Goal: Task Accomplishment & Management: Manage account settings

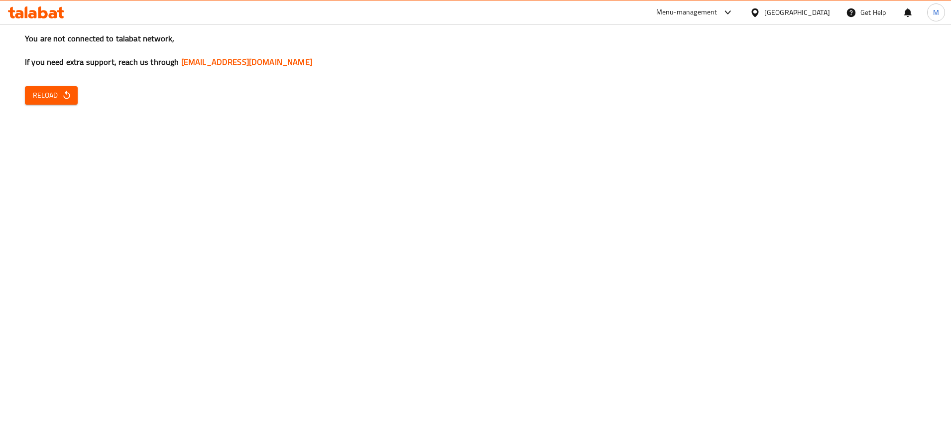
click at [77, 102] on button "Reload" at bounding box center [51, 95] width 53 height 18
click at [64, 87] on button "Reload" at bounding box center [51, 95] width 53 height 18
click at [71, 97] on icon "button" at bounding box center [67, 95] width 10 height 10
click at [75, 90] on div "You are not connected to talabat network, If you need extra support, reach us t…" at bounding box center [475, 220] width 951 height 441
click at [74, 90] on button "Reload" at bounding box center [51, 95] width 53 height 18
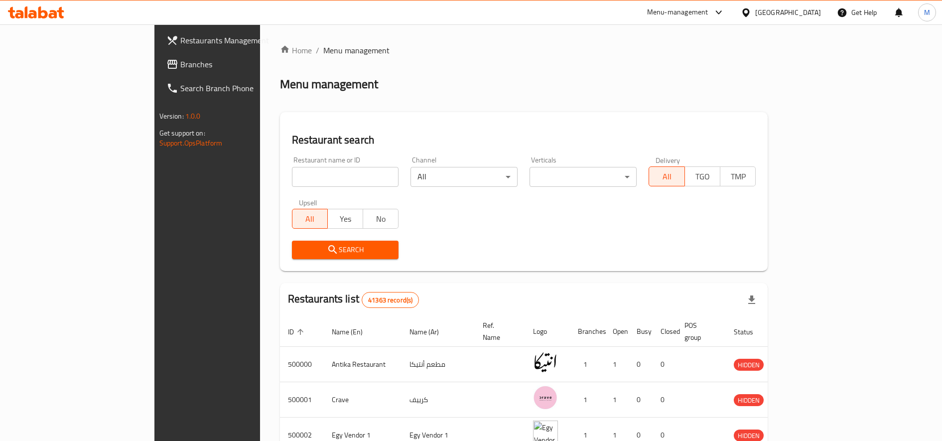
click at [292, 168] on input "search" at bounding box center [345, 177] width 107 height 20
paste input "picups coffee"
type input "picups coffee"
click button "Search" at bounding box center [345, 250] width 107 height 18
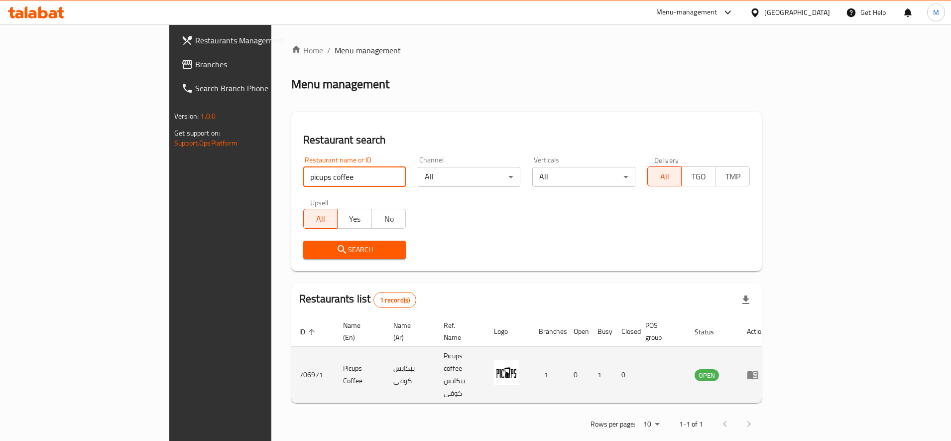
click at [291, 354] on td "706971" at bounding box center [313, 375] width 44 height 56
copy td "706971"
click at [335, 347] on td "Picups Coffee" at bounding box center [360, 375] width 50 height 56
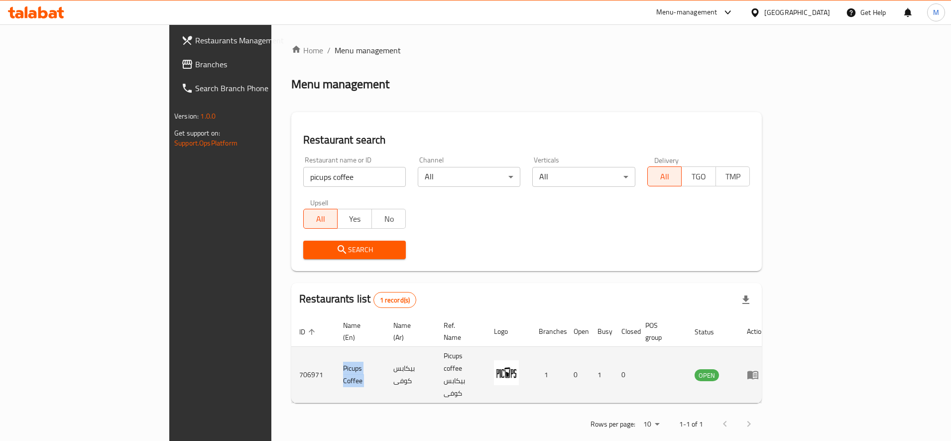
click at [335, 347] on td "Picups Coffee" at bounding box center [360, 375] width 50 height 56
copy td "Picups Coffee"
click at [759, 368] on icon "enhanced table" at bounding box center [753, 374] width 12 height 12
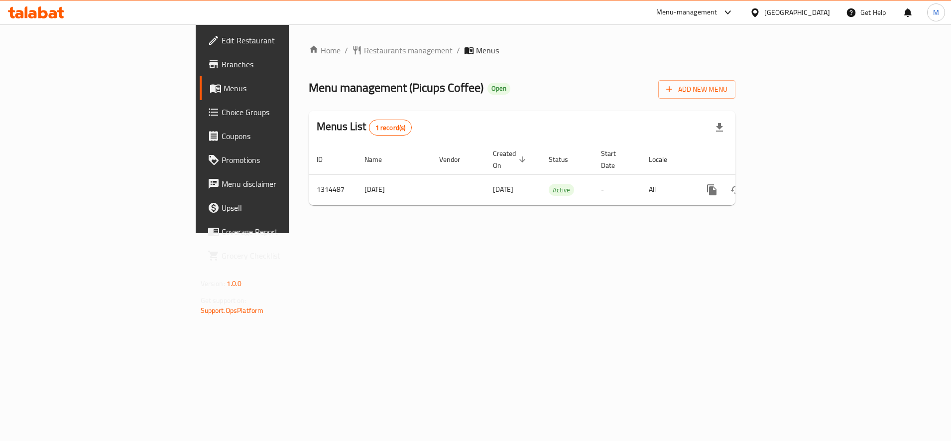
click at [208, 70] on icon at bounding box center [214, 64] width 12 height 12
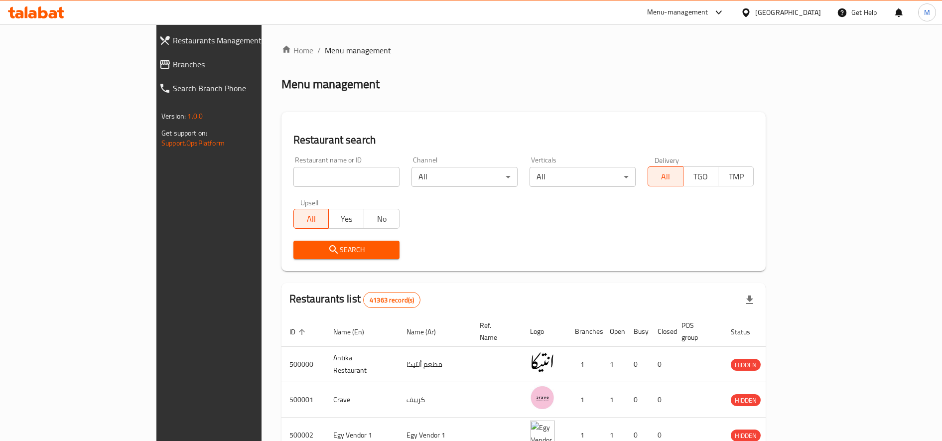
click at [293, 161] on div "Restaurant name or ID Restaurant name or ID" at bounding box center [346, 171] width 106 height 30
click at [293, 169] on input "search" at bounding box center [346, 177] width 106 height 20
paste input "706423"
type input "706423"
click button "Search" at bounding box center [346, 250] width 106 height 18
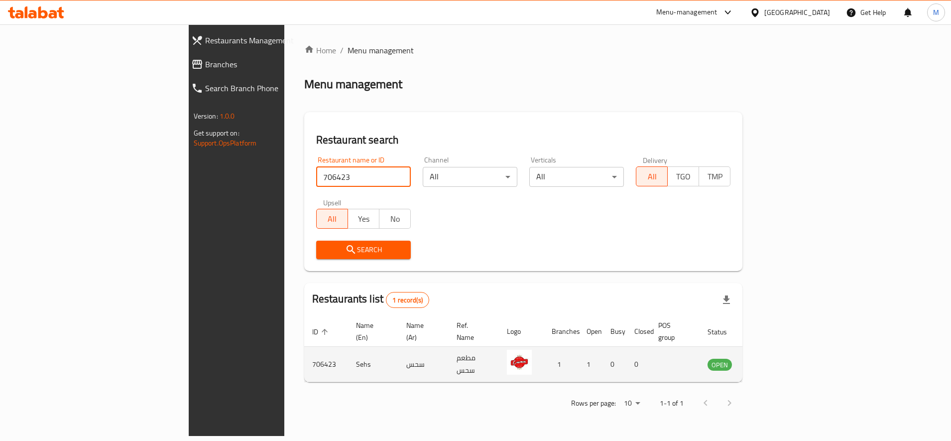
click at [771, 361] on icon "enhanced table" at bounding box center [765, 365] width 11 height 8
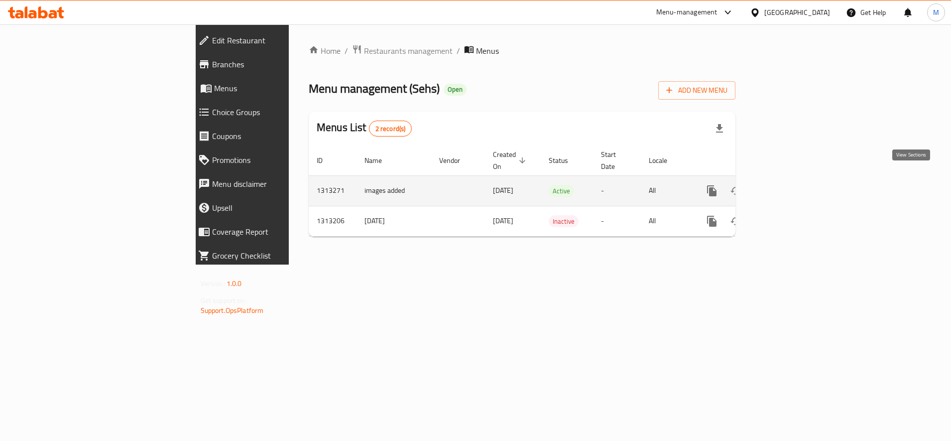
click at [788, 186] on icon "enhanced table" at bounding box center [783, 190] width 9 height 9
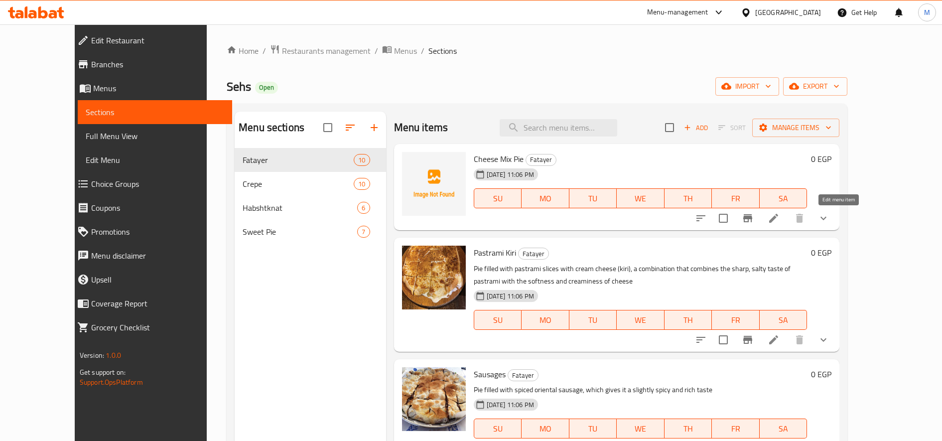
click at [779, 220] on icon at bounding box center [773, 218] width 12 height 12
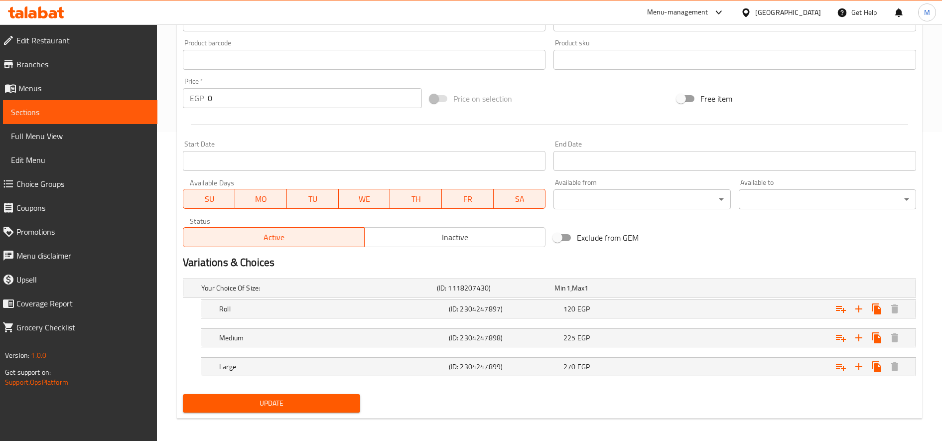
scroll to position [314, 0]
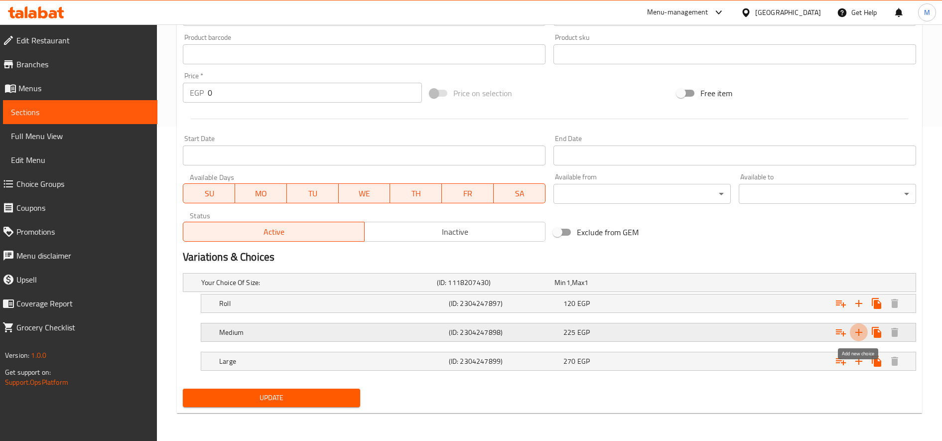
click at [859, 330] on icon "Expand" at bounding box center [859, 332] width 12 height 12
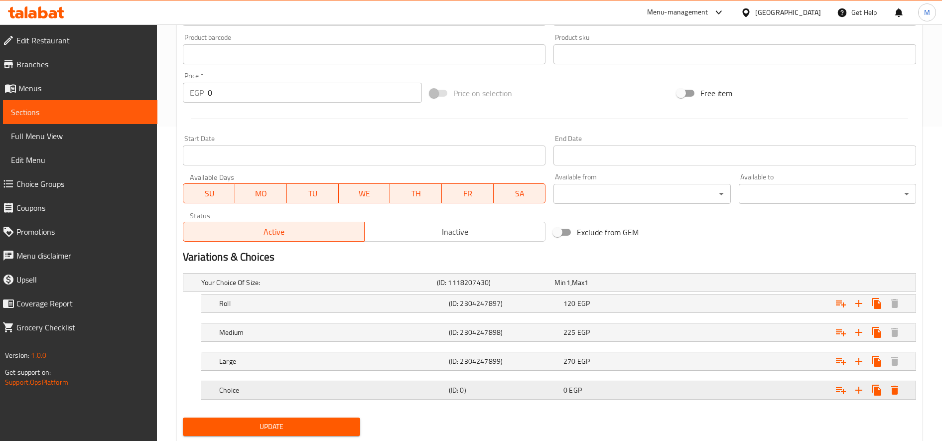
click at [320, 396] on div "Choice" at bounding box center [332, 390] width 230 height 14
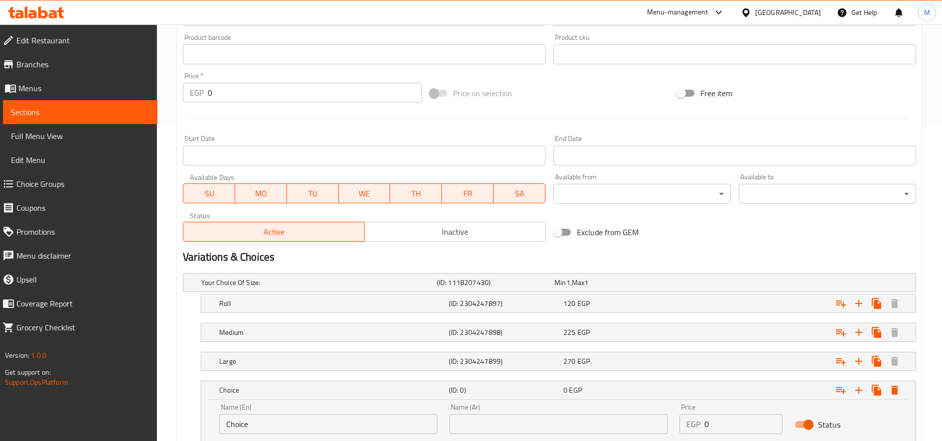
click at [351, 419] on input "Choice" at bounding box center [328, 424] width 218 height 20
click at [351, 420] on input "Choice" at bounding box center [328, 424] width 218 height 20
type input "ث"
type input "Econmic"
drag, startPoint x: 472, startPoint y: 423, endPoint x: 449, endPoint y: 430, distance: 23.9
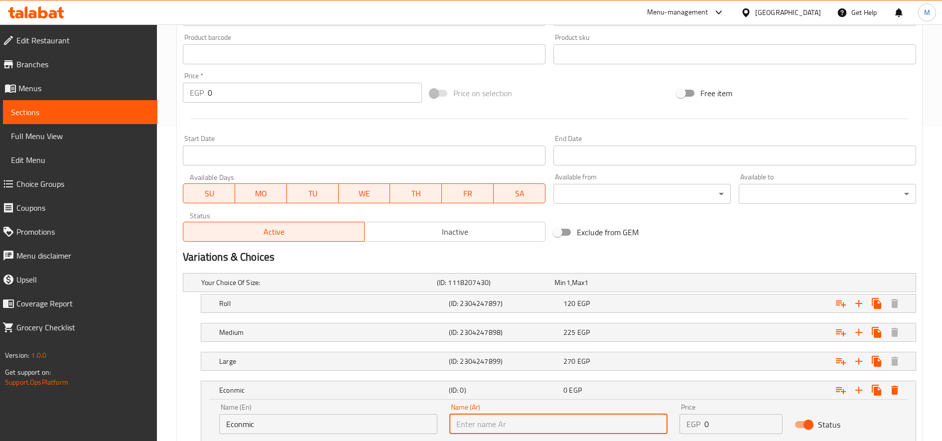
click at [472, 423] on input "text" at bounding box center [558, 424] width 218 height 20
type input "p"
type input "حجم اقتصادى"
click at [255, 425] on input "Econmic" at bounding box center [328, 424] width 218 height 20
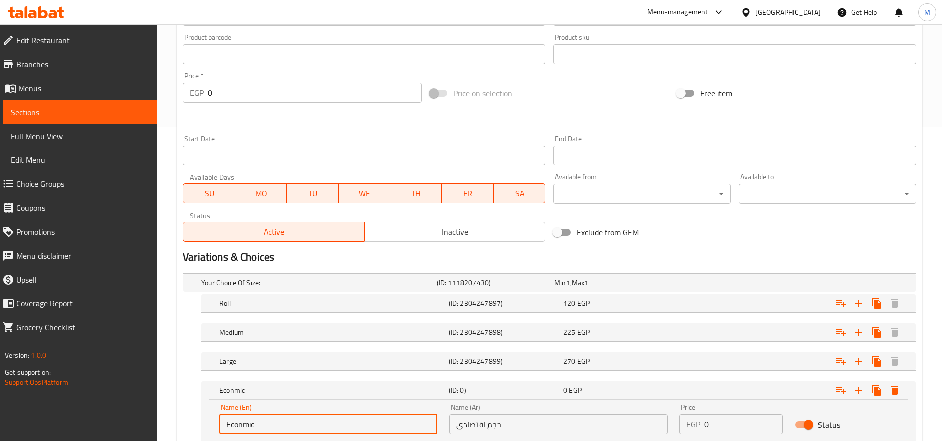
click at [255, 425] on input "Econmic" at bounding box center [328, 424] width 218 height 20
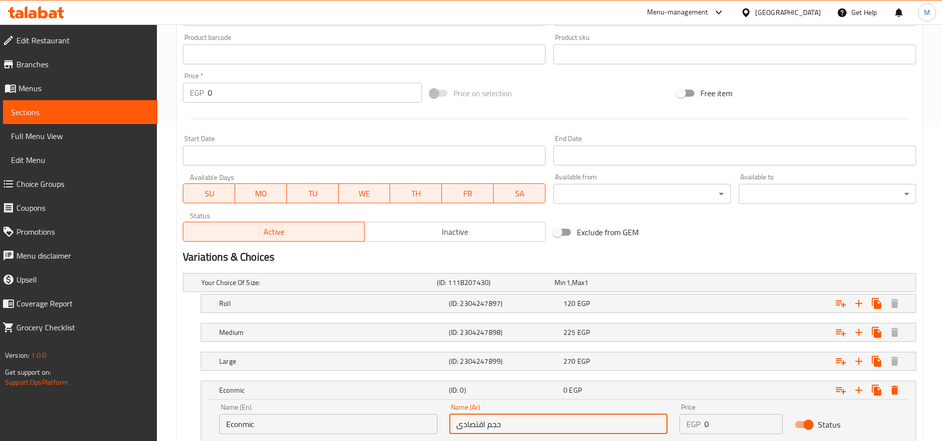
click at [466, 430] on input "حجم اقتصادى" at bounding box center [558, 424] width 218 height 20
click at [716, 421] on input "0" at bounding box center [743, 424] width 78 height 20
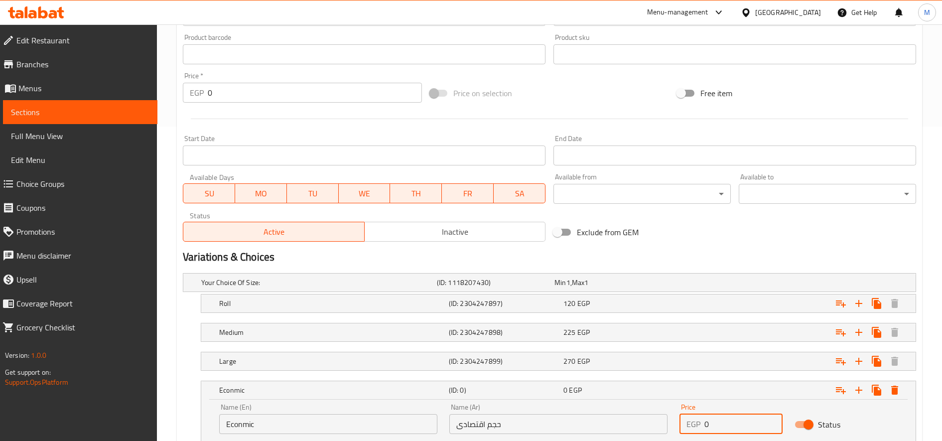
click at [716, 422] on input "0" at bounding box center [743, 424] width 78 height 20
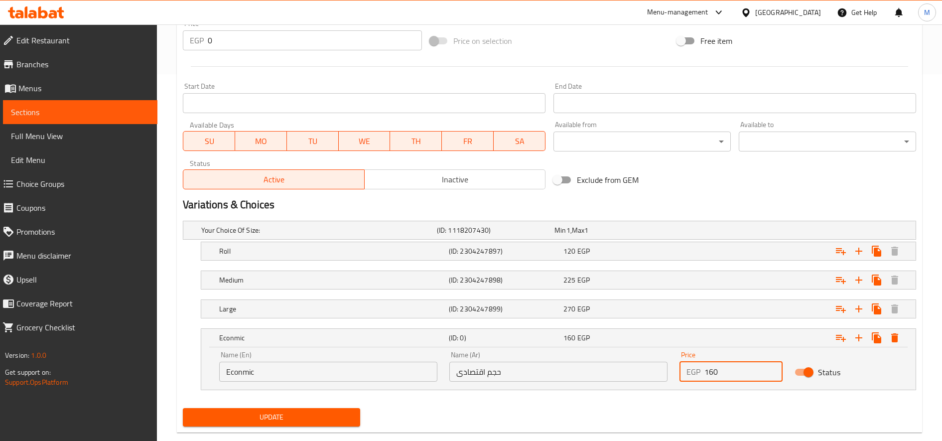
scroll to position [386, 0]
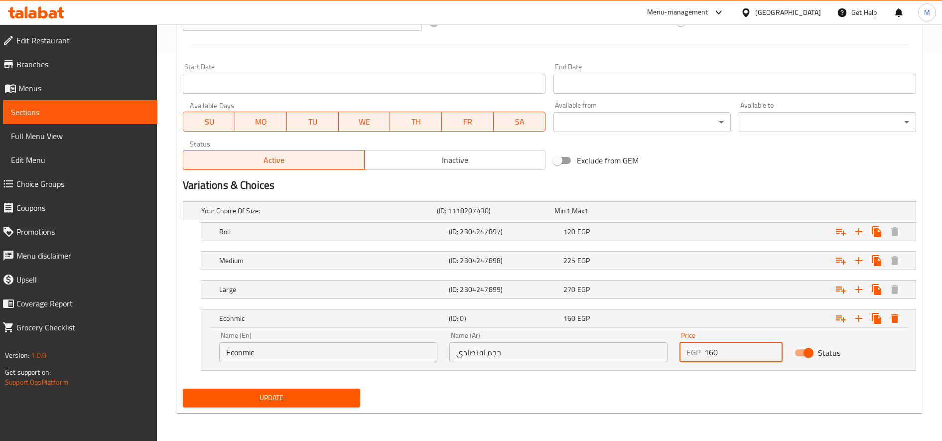
type input "160"
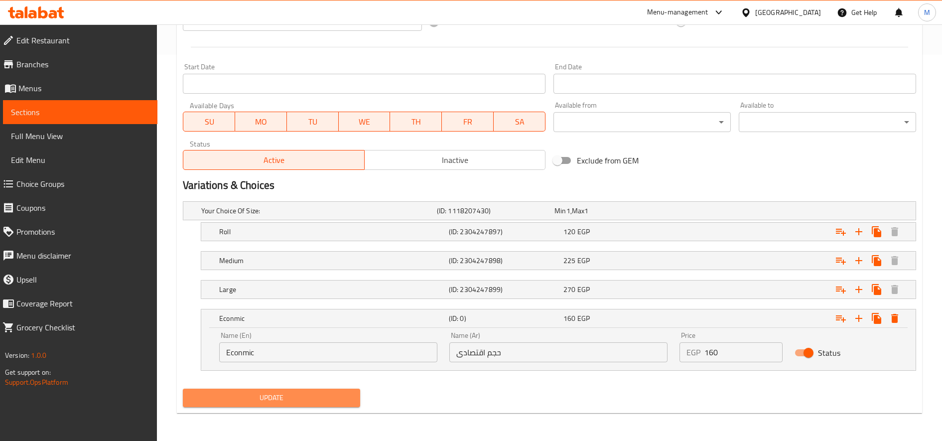
click at [346, 392] on span "Update" at bounding box center [271, 397] width 161 height 12
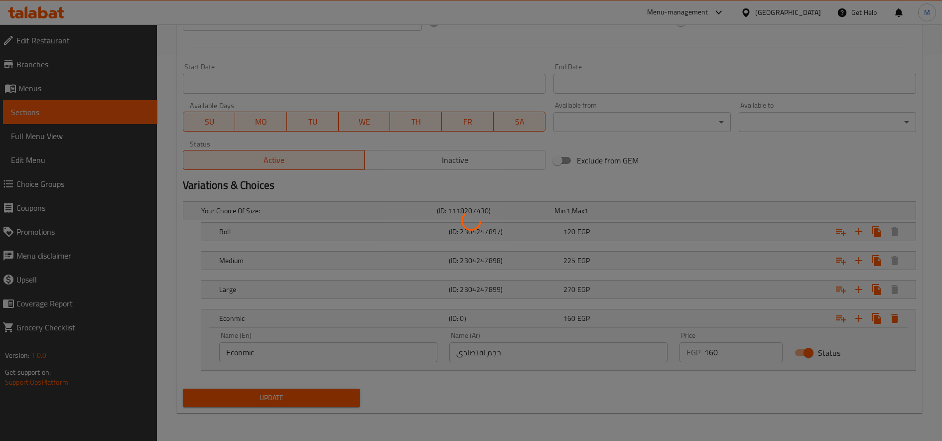
click at [616, 227] on div at bounding box center [471, 220] width 942 height 441
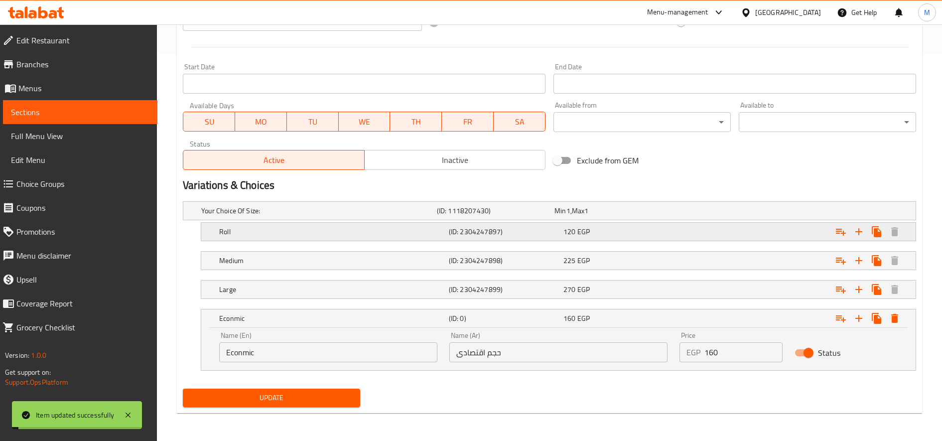
click at [640, 231] on div "120 EGP" at bounding box center [618, 232] width 111 height 10
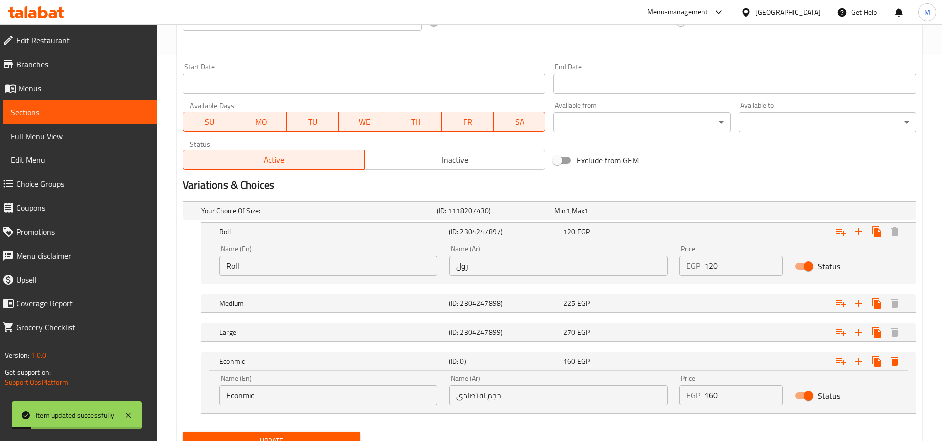
click at [721, 261] on input "120" at bounding box center [743, 265] width 78 height 20
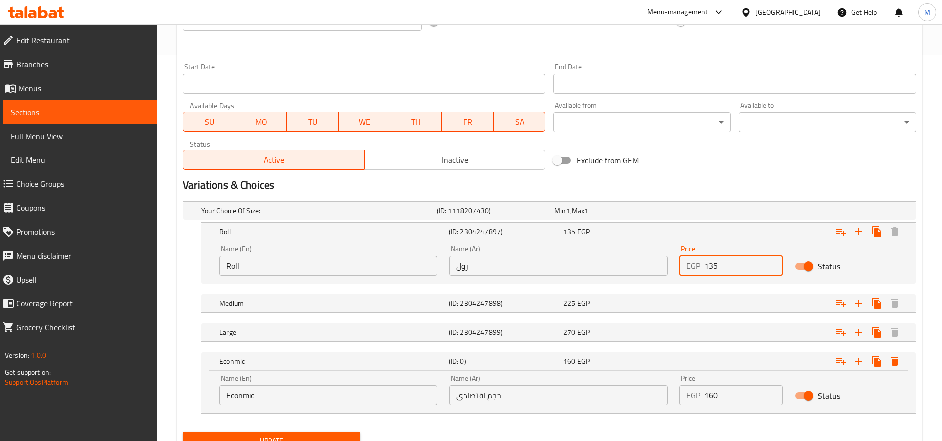
type input "135"
click at [713, 288] on nav at bounding box center [549, 290] width 733 height 8
click at [703, 298] on div "Expand" at bounding box center [791, 303] width 230 height 22
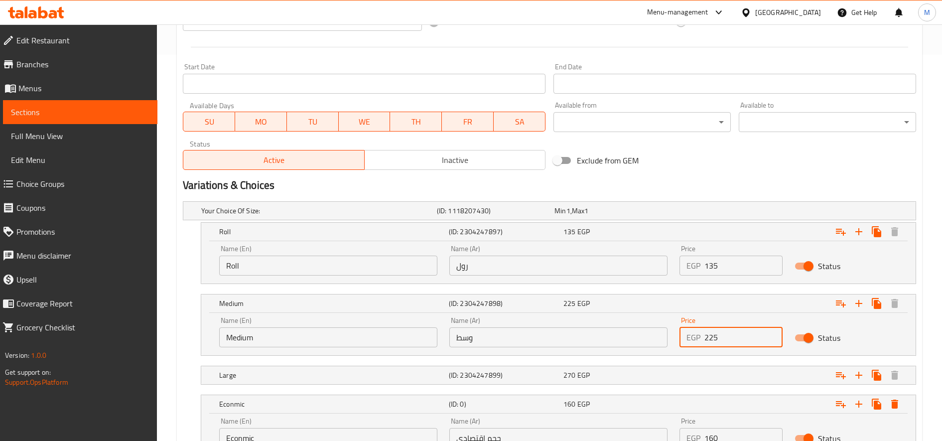
drag, startPoint x: 720, startPoint y: 336, endPoint x: 710, endPoint y: 336, distance: 10.0
click at [710, 336] on input "225" at bounding box center [743, 337] width 78 height 20
type input "230"
click at [689, 360] on nav at bounding box center [549, 362] width 733 height 8
click at [690, 365] on div "Expand" at bounding box center [791, 375] width 230 height 22
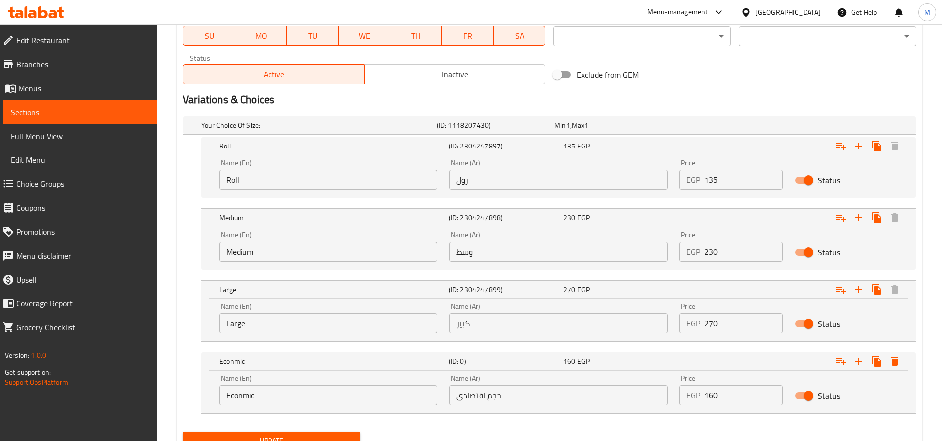
scroll to position [514, 0]
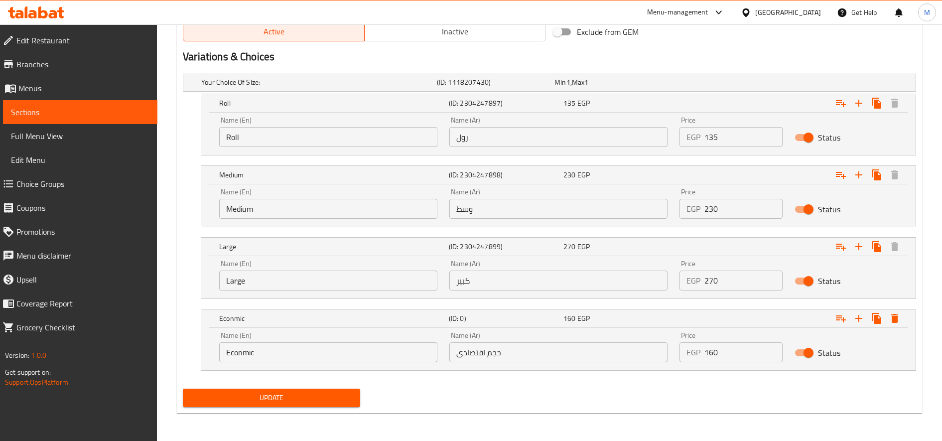
click at [325, 393] on span "Update" at bounding box center [271, 397] width 161 height 12
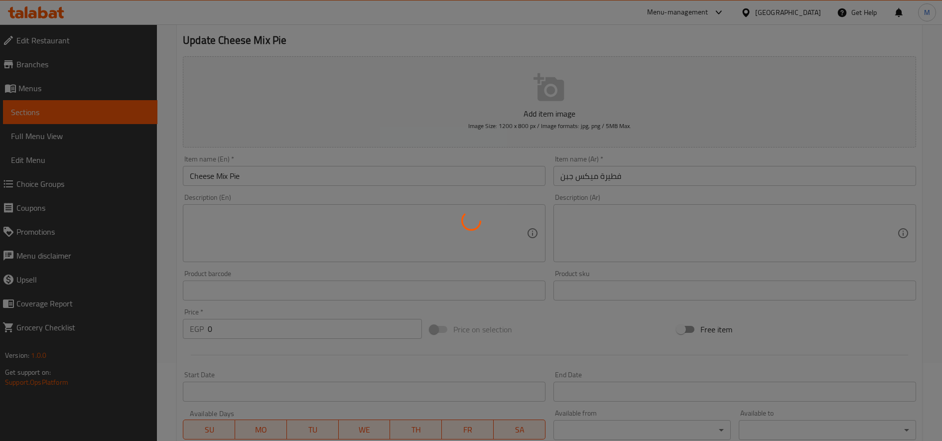
scroll to position [0, 0]
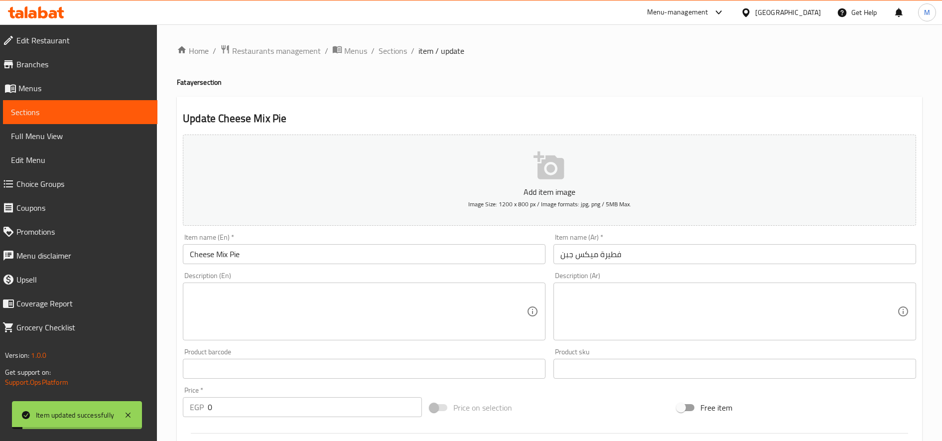
drag, startPoint x: 383, startPoint y: 52, endPoint x: 431, endPoint y: 77, distance: 53.9
click at [383, 52] on span "Sections" at bounding box center [392, 51] width 28 height 12
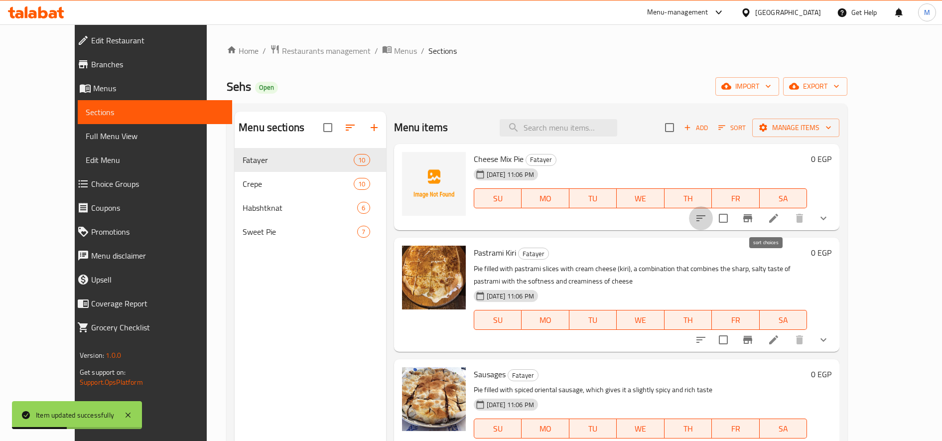
click at [707, 217] on icon "sort-choices" at bounding box center [701, 218] width 12 height 12
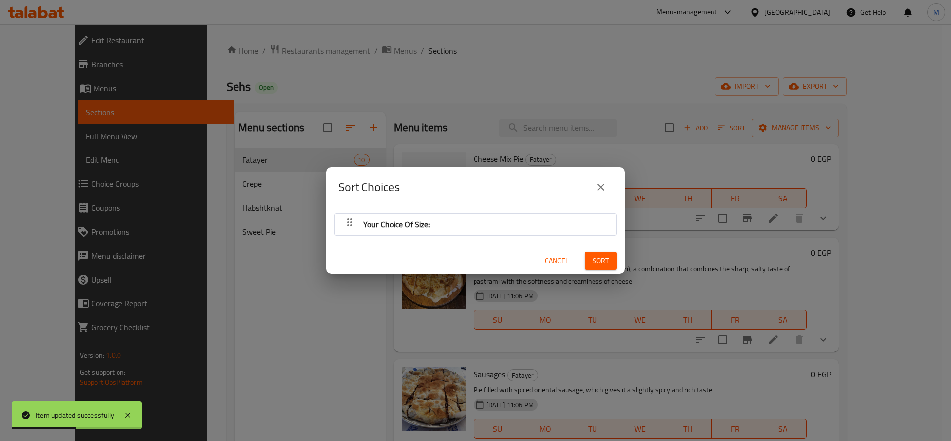
click at [448, 228] on div "Your Choice Of Size:" at bounding box center [476, 224] width 272 height 24
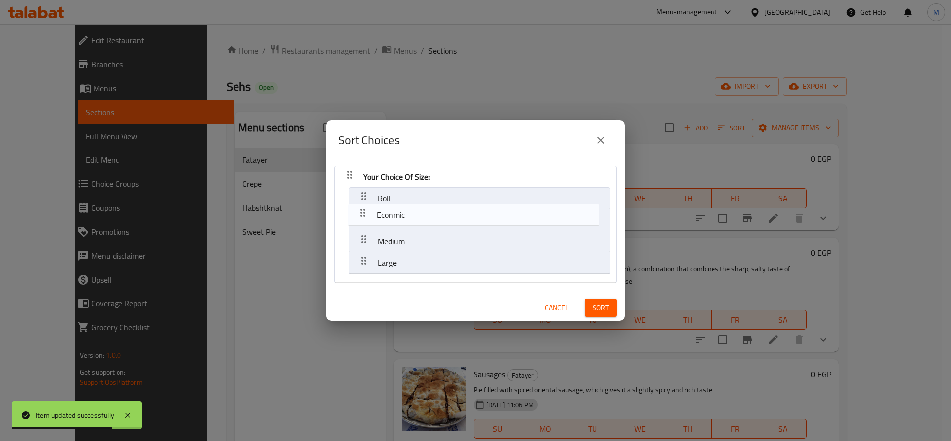
drag, startPoint x: 360, startPoint y: 194, endPoint x: 359, endPoint y: 214, distance: 20.5
click at [359, 214] on nav "Your Choice Of Size: Econmic Roll Medium Large" at bounding box center [475, 224] width 283 height 117
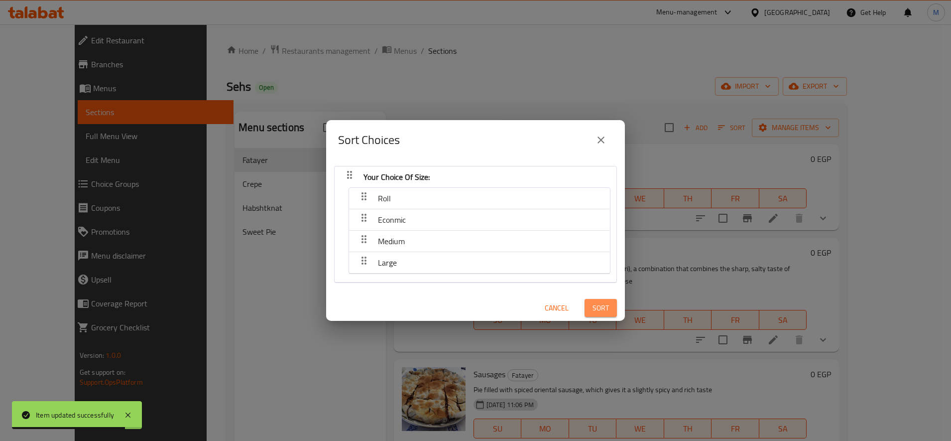
click at [597, 308] on span "Sort" at bounding box center [601, 308] width 16 height 12
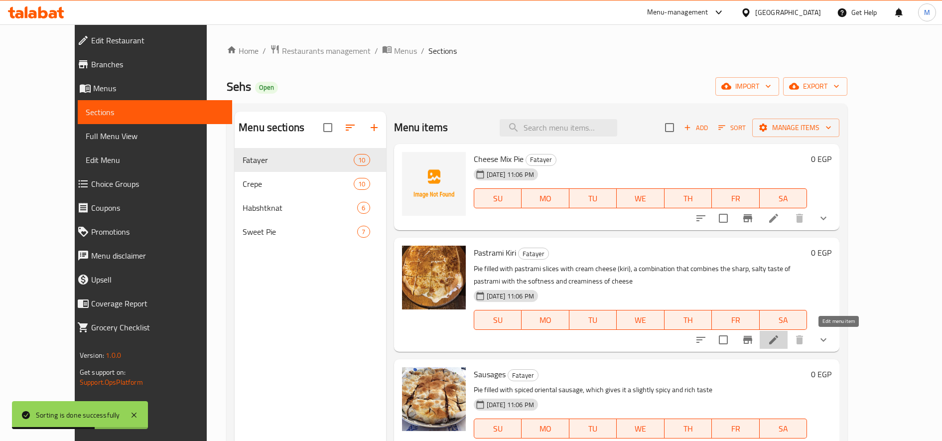
click at [779, 335] on icon at bounding box center [773, 340] width 12 height 12
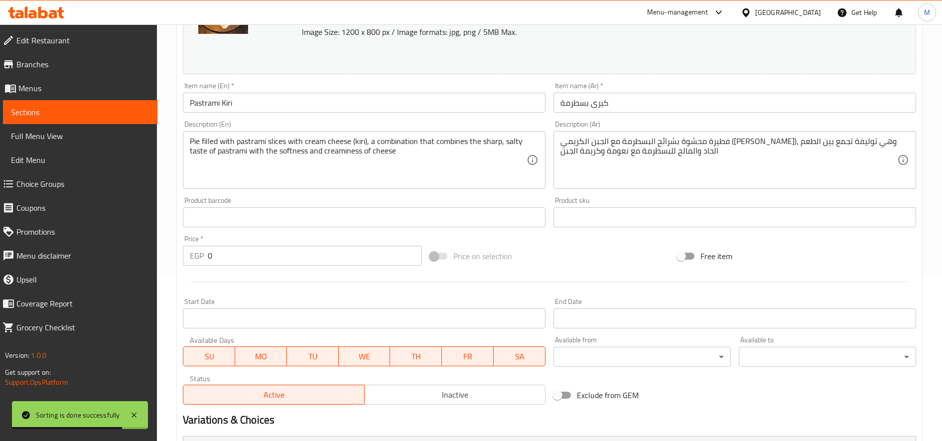
scroll to position [329, 0]
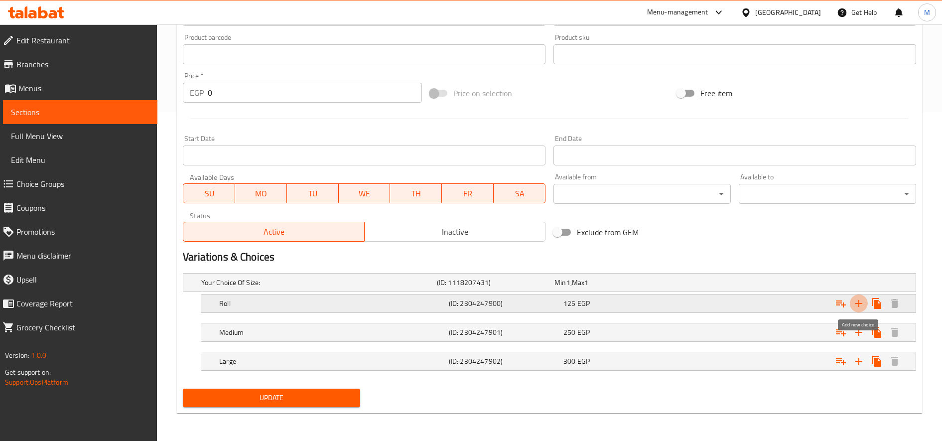
click at [857, 304] on icon "Expand" at bounding box center [859, 303] width 12 height 12
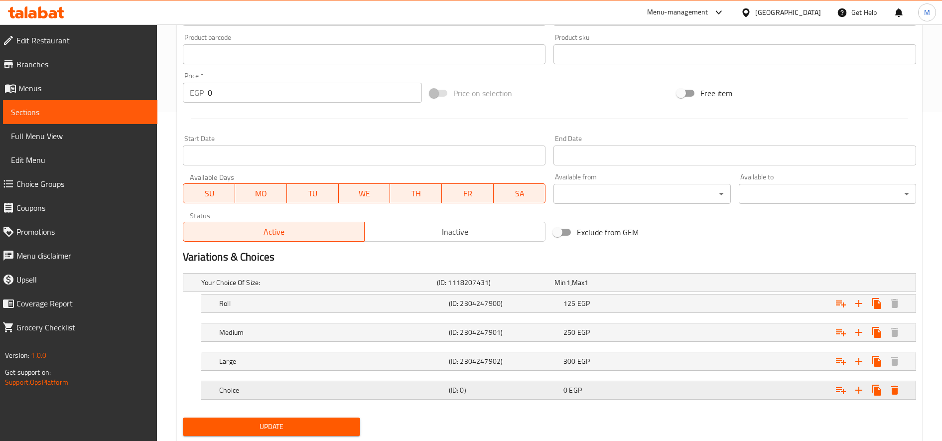
click at [413, 382] on div "Choice (ID: 0) 0 EGP" at bounding box center [561, 390] width 688 height 22
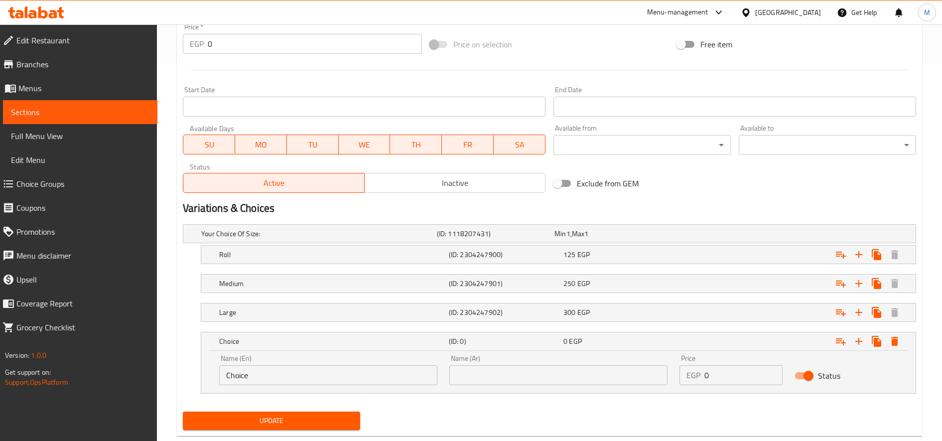
scroll to position [400, 0]
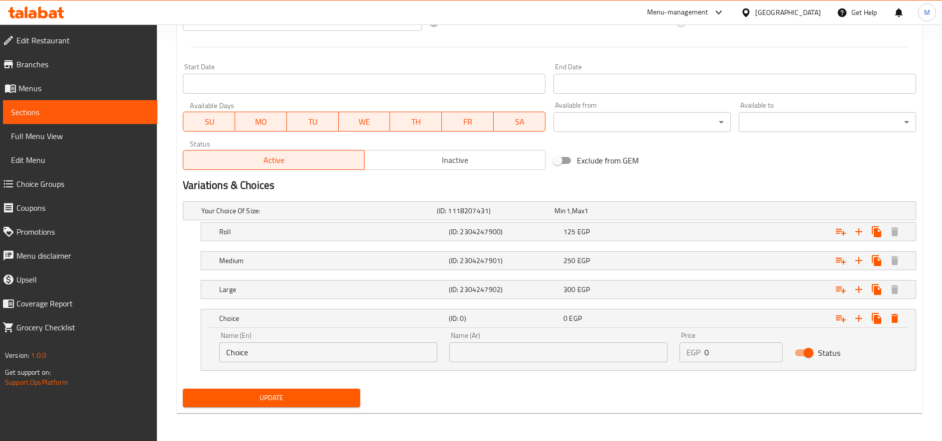
click at [328, 348] on input "Choice" at bounding box center [328, 352] width 218 height 20
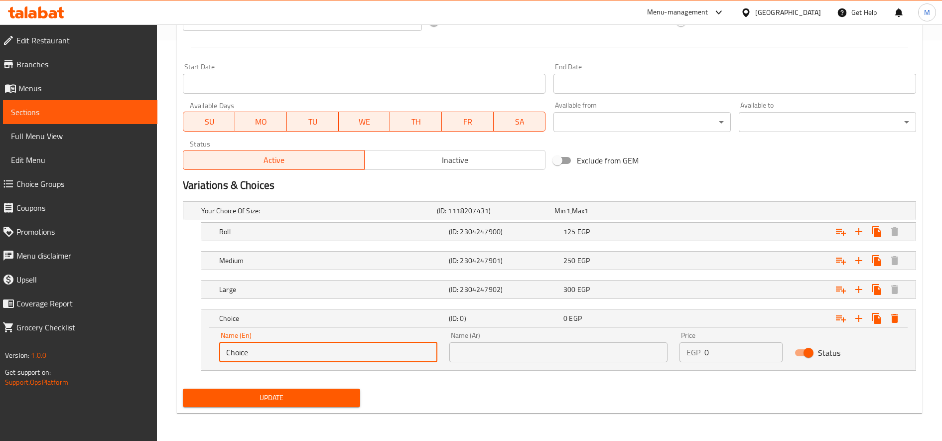
click at [328, 348] on input "Choice" at bounding box center [328, 352] width 218 height 20
paste input "Econmic"
type input "Econmic"
click at [521, 342] on input "text" at bounding box center [558, 352] width 218 height 20
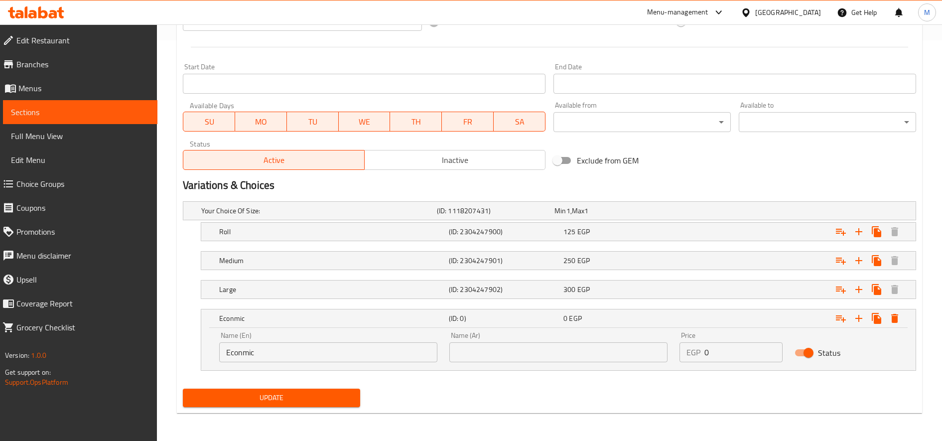
click at [591, 363] on div "Name (Ar) Name (Ar)" at bounding box center [558, 347] width 230 height 42
click at [595, 358] on input "text" at bounding box center [558, 352] width 218 height 20
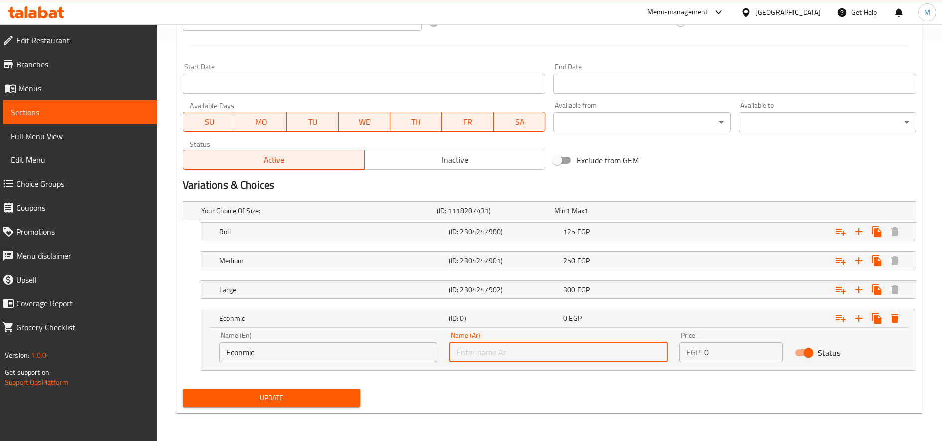
paste input "حجم اقتصادى"
type input "حجم اقتصادى"
click at [714, 348] on input "0" at bounding box center [743, 352] width 78 height 20
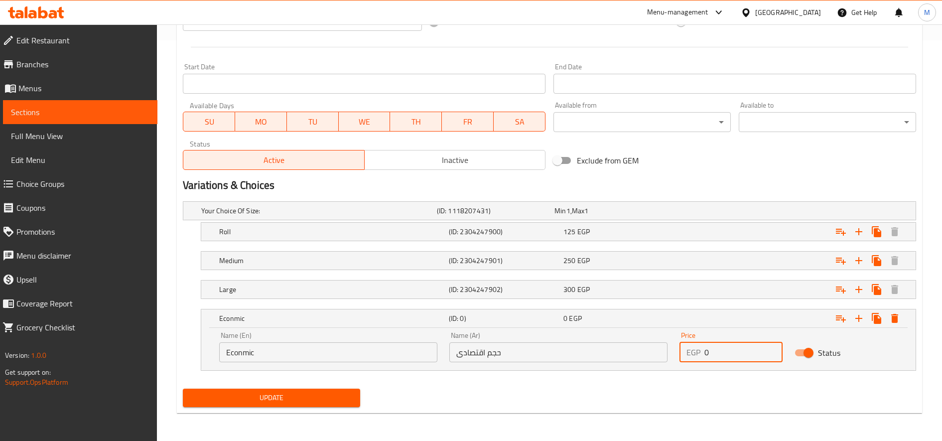
click at [714, 348] on input "0" at bounding box center [743, 352] width 78 height 20
type input "140"
click at [623, 231] on div "125 EGP" at bounding box center [618, 232] width 111 height 10
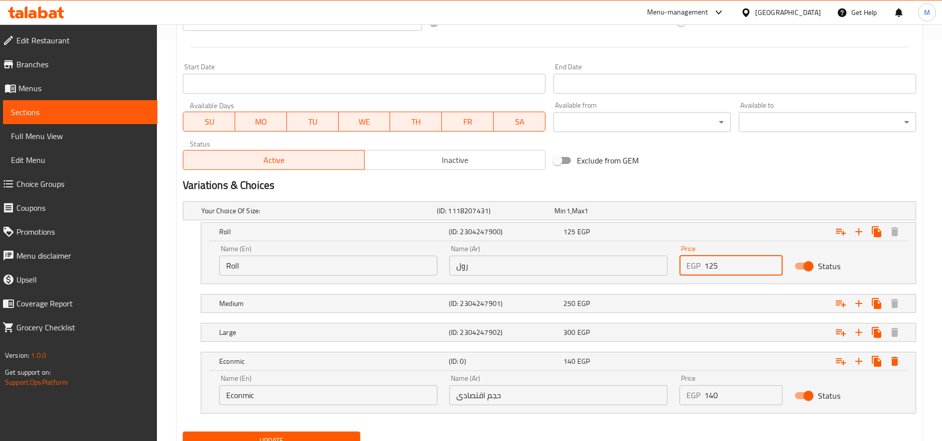
drag, startPoint x: 720, startPoint y: 264, endPoint x: 710, endPoint y: 263, distance: 9.6
click at [710, 263] on input "125" at bounding box center [743, 265] width 78 height 20
click at [716, 295] on div "Expand" at bounding box center [791, 303] width 230 height 22
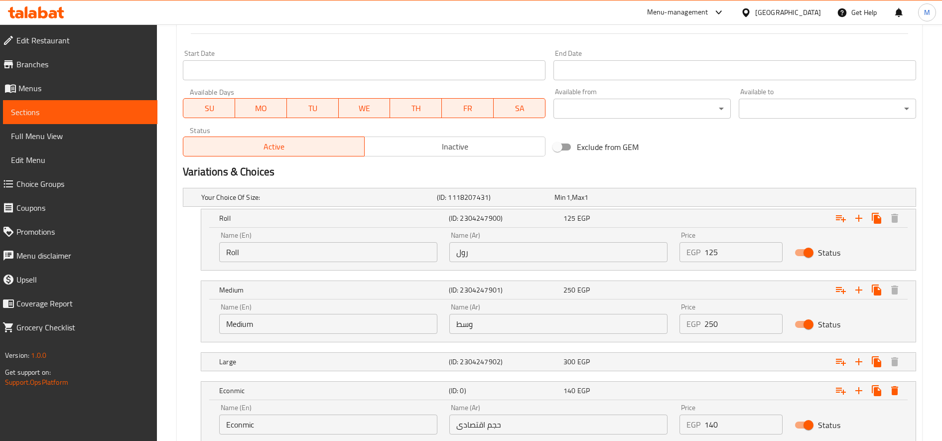
scroll to position [484, 0]
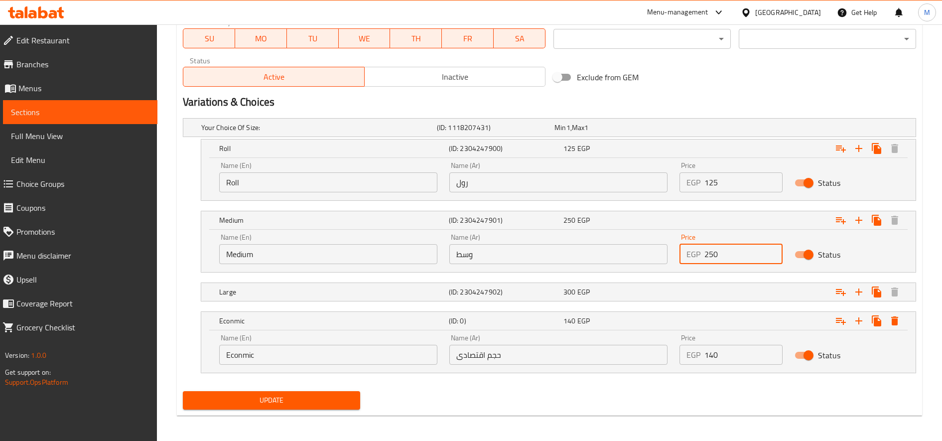
click at [708, 253] on input "250" at bounding box center [743, 254] width 78 height 20
type input "260"
click at [703, 289] on div "Expand" at bounding box center [791, 292] width 230 height 22
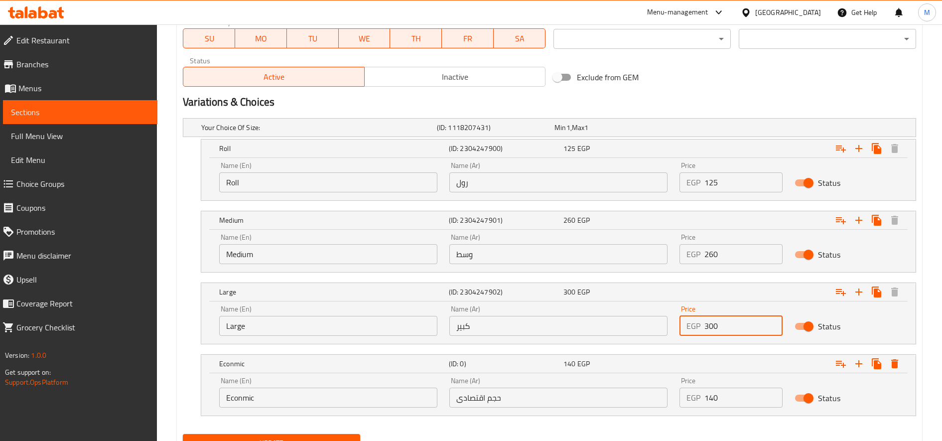
click at [712, 325] on input "300" at bounding box center [743, 326] width 78 height 20
click at [710, 326] on input "300" at bounding box center [743, 326] width 78 height 20
click at [713, 326] on input "300" at bounding box center [743, 326] width 78 height 20
type input "310"
click at [183, 434] on button "Update" at bounding box center [271, 443] width 177 height 18
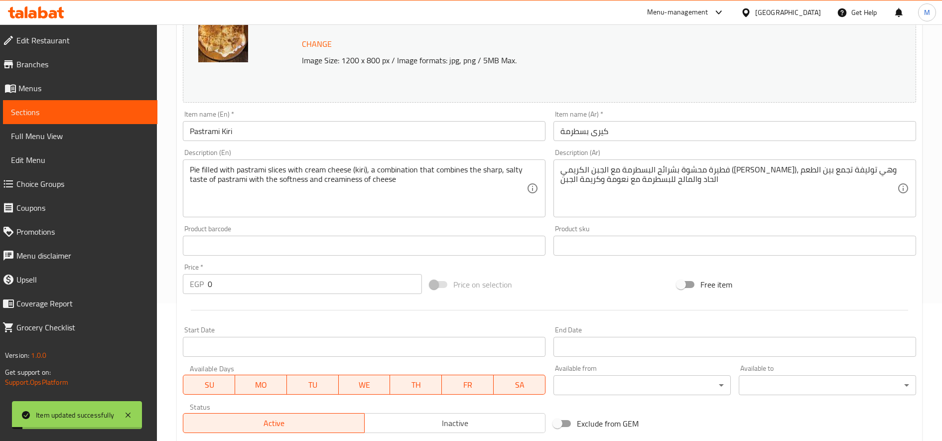
scroll to position [0, 0]
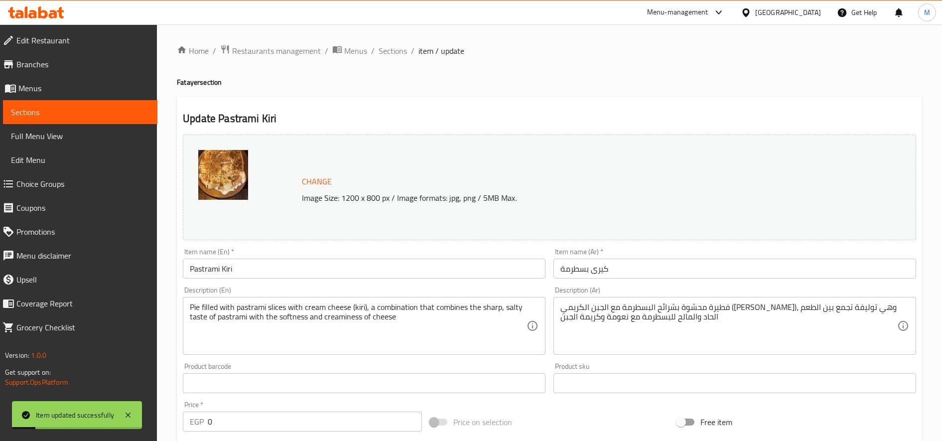
drag, startPoint x: 393, startPoint y: 48, endPoint x: 500, endPoint y: 96, distance: 116.6
click at [394, 49] on span "Sections" at bounding box center [392, 51] width 28 height 12
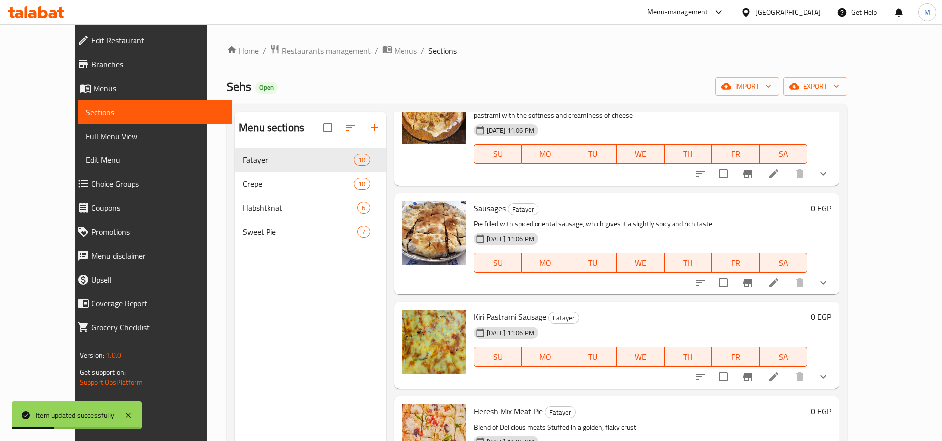
scroll to position [249, 0]
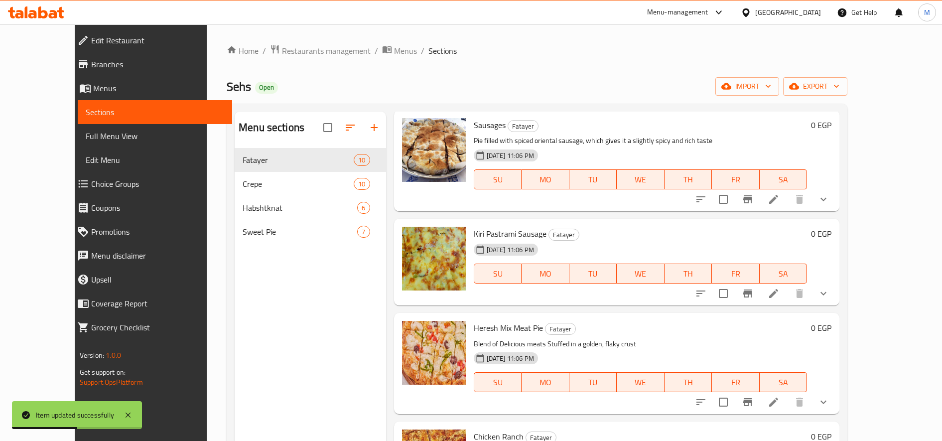
click at [787, 200] on li at bounding box center [773, 199] width 28 height 18
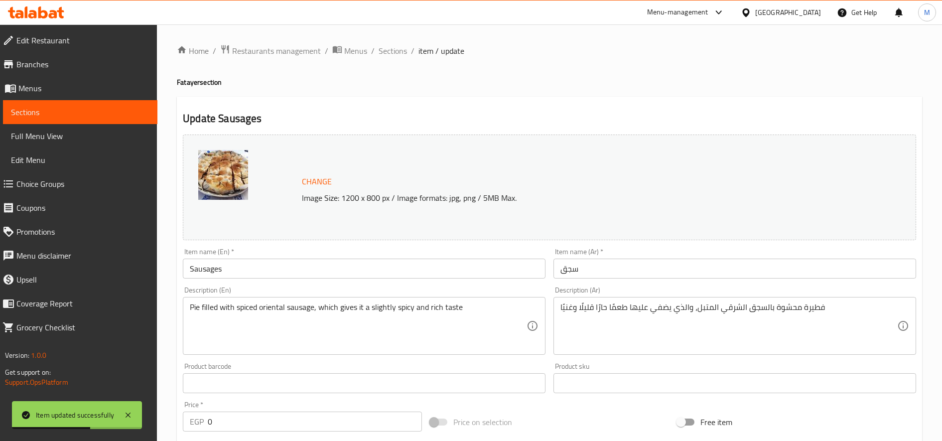
scroll to position [329, 0]
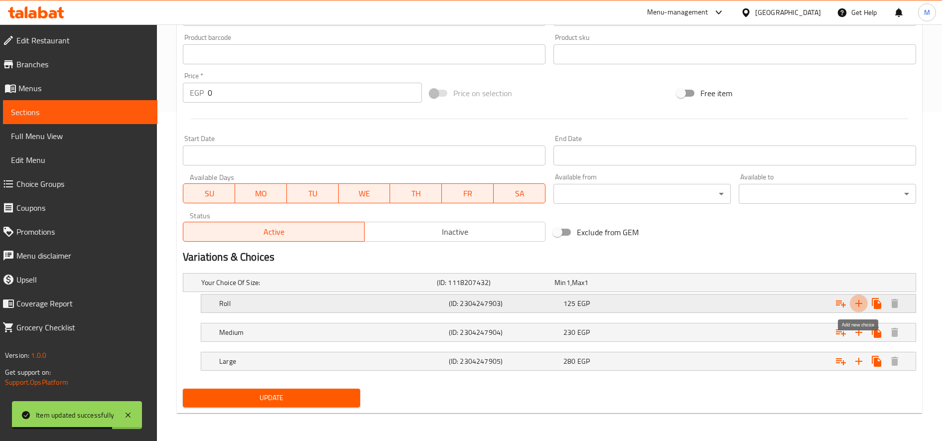
drag, startPoint x: 856, startPoint y: 300, endPoint x: 813, endPoint y: 327, distance: 50.8
click at [856, 300] on icon "Expand" at bounding box center [859, 303] width 12 height 12
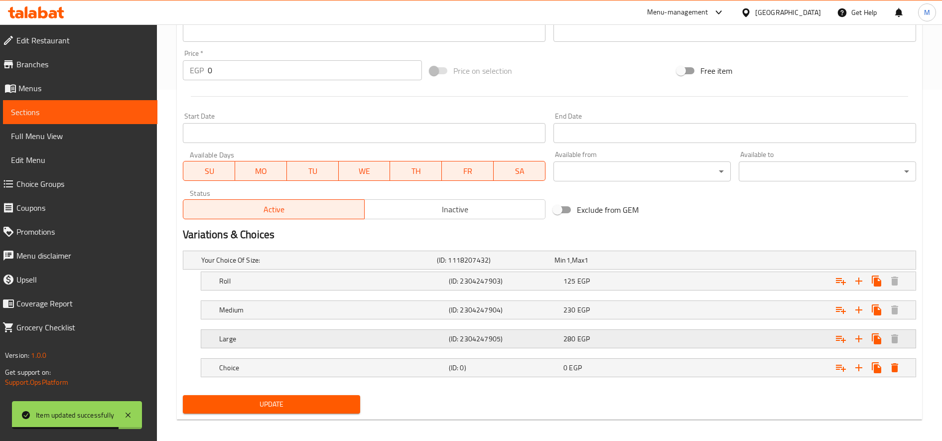
scroll to position [358, 0]
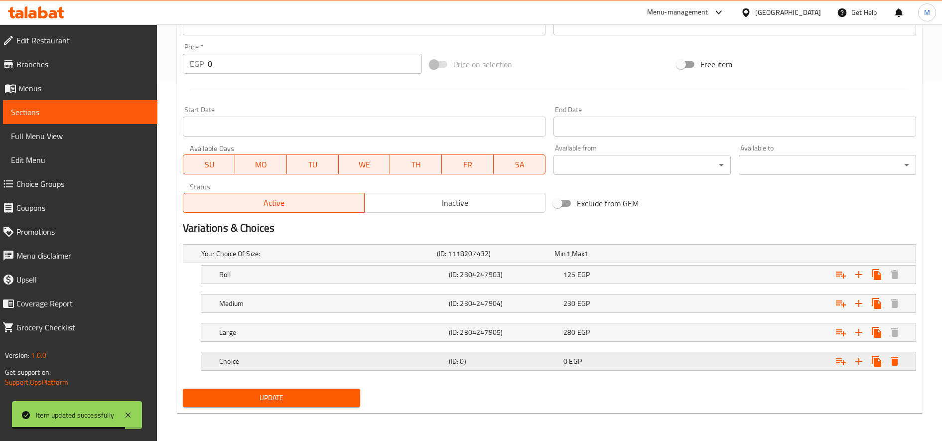
click at [532, 359] on h5 "(ID: 0)" at bounding box center [504, 361] width 111 height 10
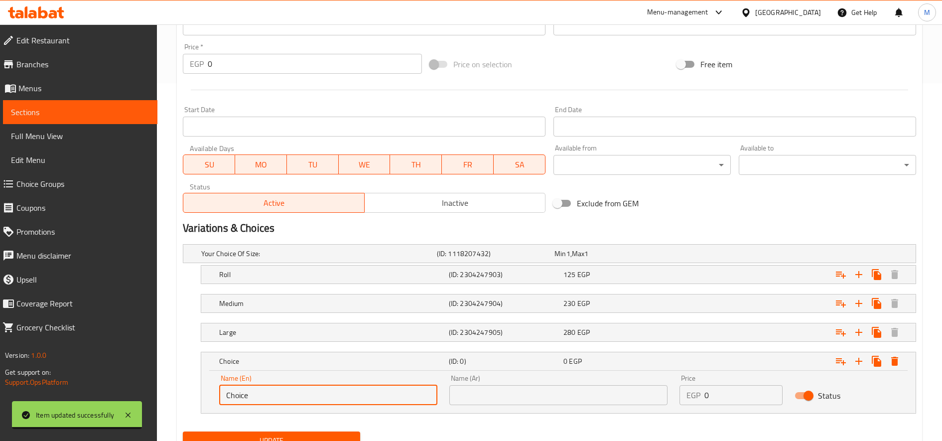
click at [298, 392] on input "Choice" at bounding box center [328, 395] width 218 height 20
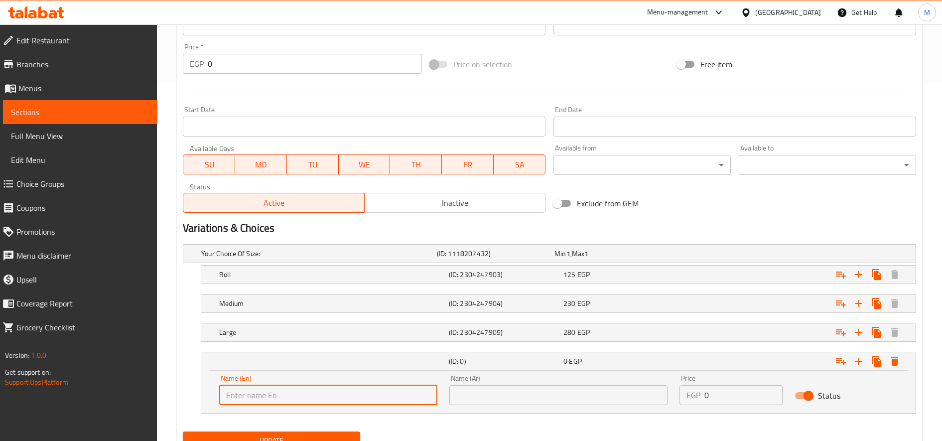
click at [298, 392] on input "text" at bounding box center [328, 395] width 218 height 20
type input "ث"
click at [299, 390] on input "ث" at bounding box center [328, 395] width 218 height 20
click at [568, 393] on input "text" at bounding box center [558, 395] width 218 height 20
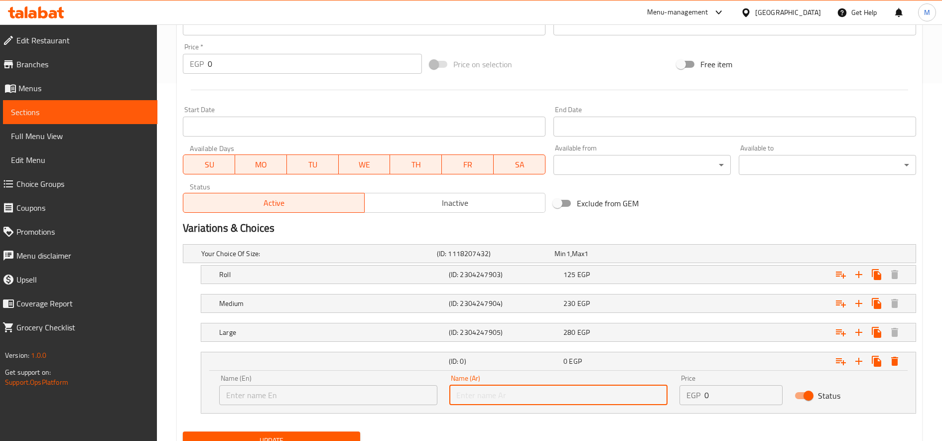
paste input "حجم اقتصادى"
type input "حجم اقتصادى"
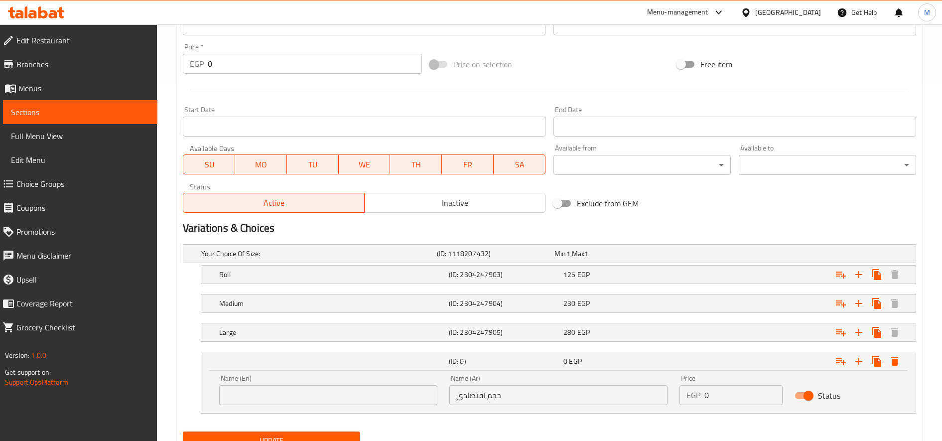
click at [290, 398] on input "text" at bounding box center [328, 395] width 218 height 20
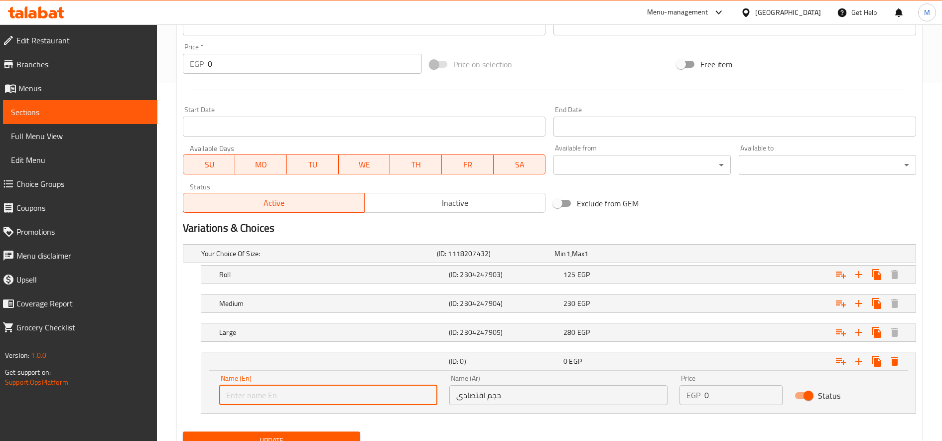
paste input "Econmic"
type input "Econmic"
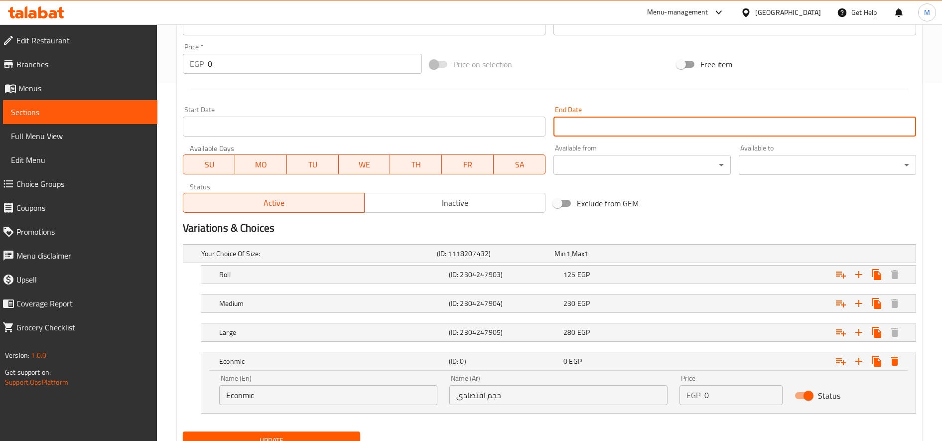
click at [815, 122] on input "Start Date" at bounding box center [734, 127] width 363 height 20
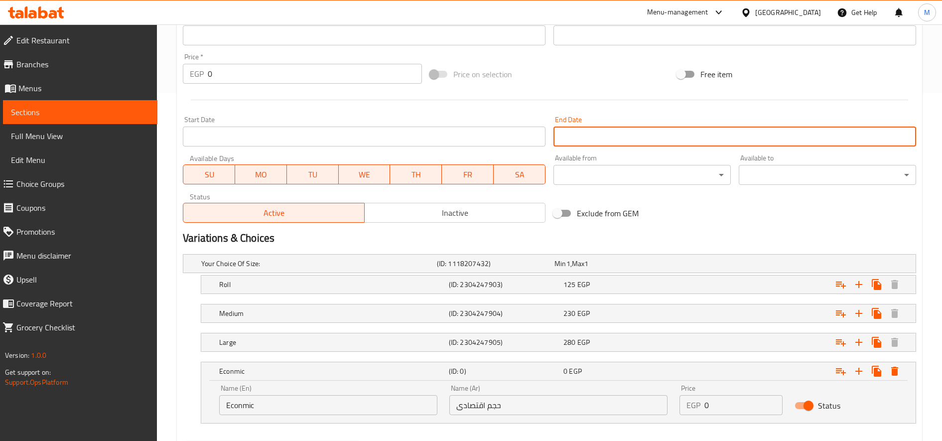
scroll to position [400, 0]
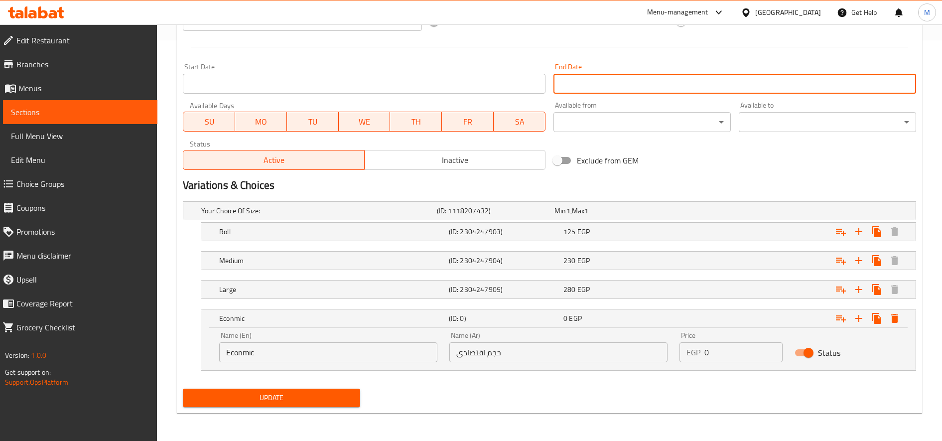
click at [716, 346] on input "0" at bounding box center [743, 352] width 78 height 20
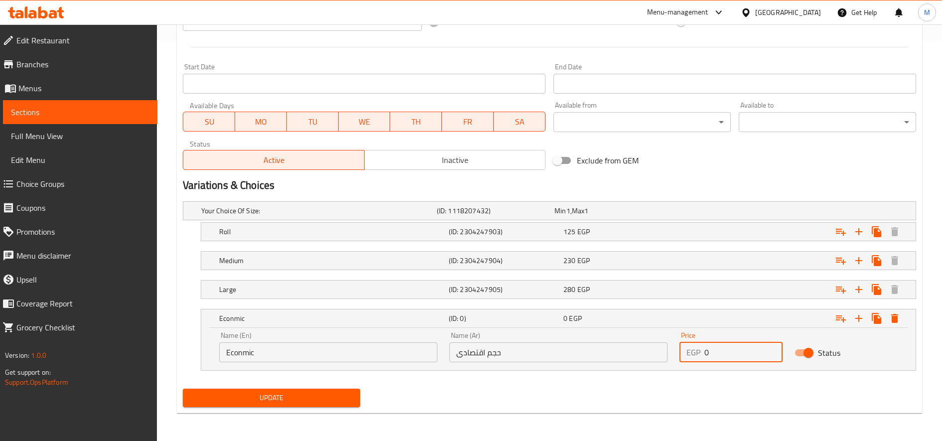
click at [716, 346] on input "0" at bounding box center [743, 352] width 78 height 20
type input "160"
click at [663, 227] on div "125 EGP" at bounding box center [618, 232] width 111 height 10
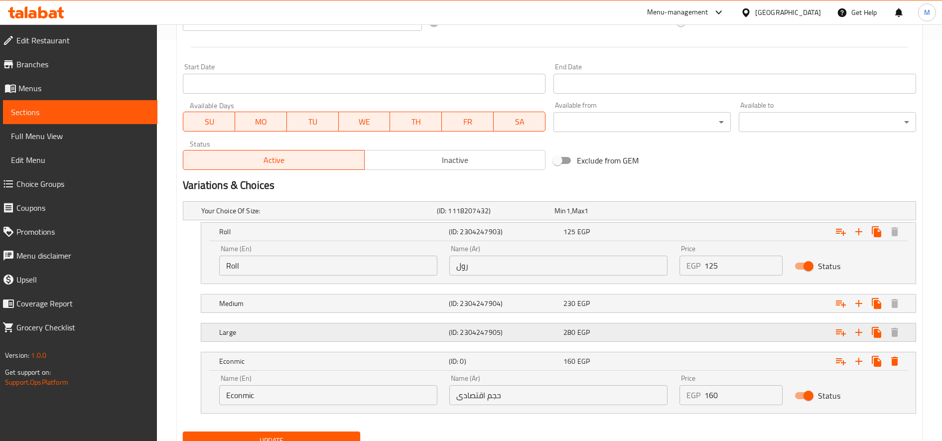
click at [622, 330] on div "280 EGP" at bounding box center [618, 332] width 111 height 10
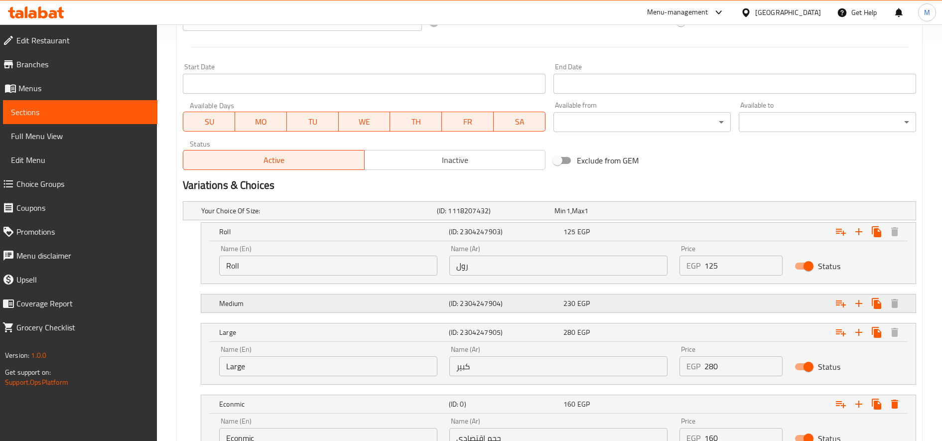
click at [713, 301] on div "Expand" at bounding box center [791, 303] width 230 height 22
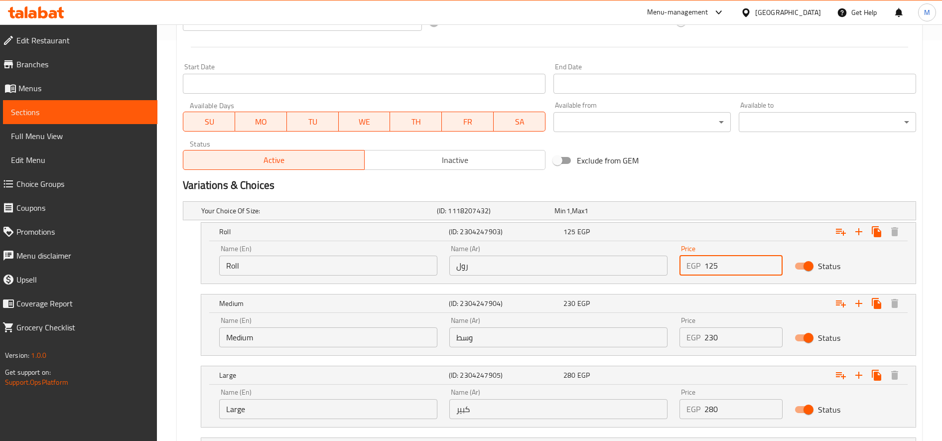
click at [736, 270] on input "125" at bounding box center [743, 265] width 78 height 20
type input "145"
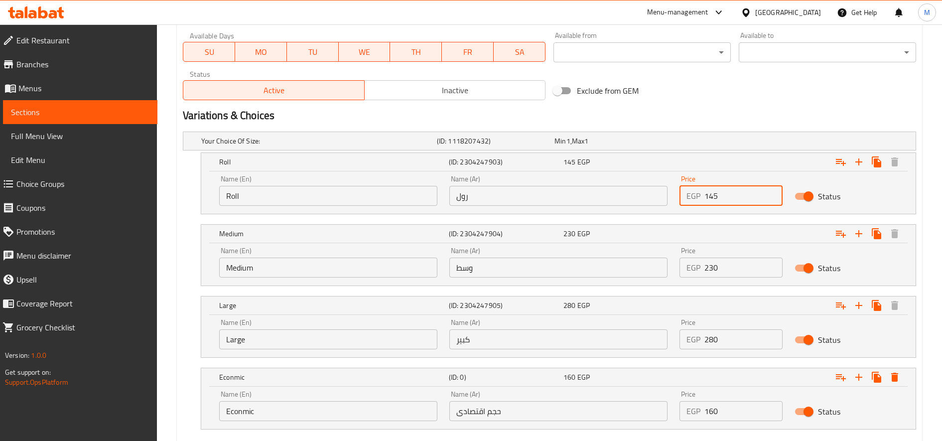
scroll to position [446, 0]
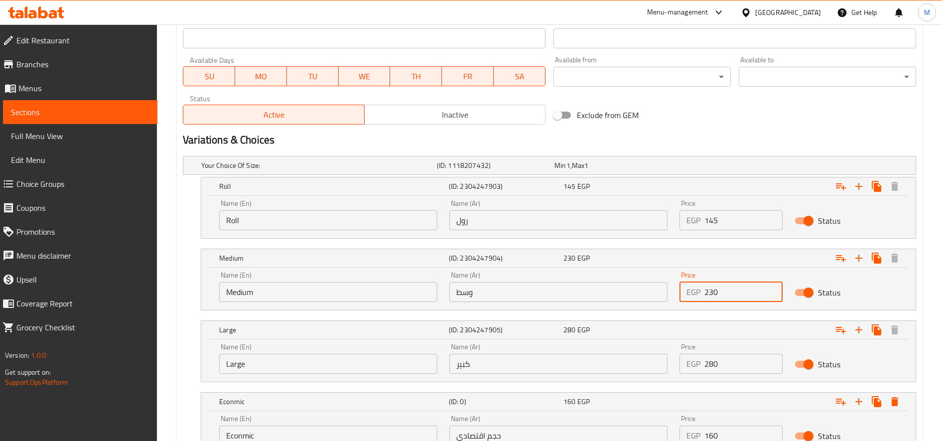
click at [712, 294] on input "230" at bounding box center [743, 292] width 78 height 20
type input "240"
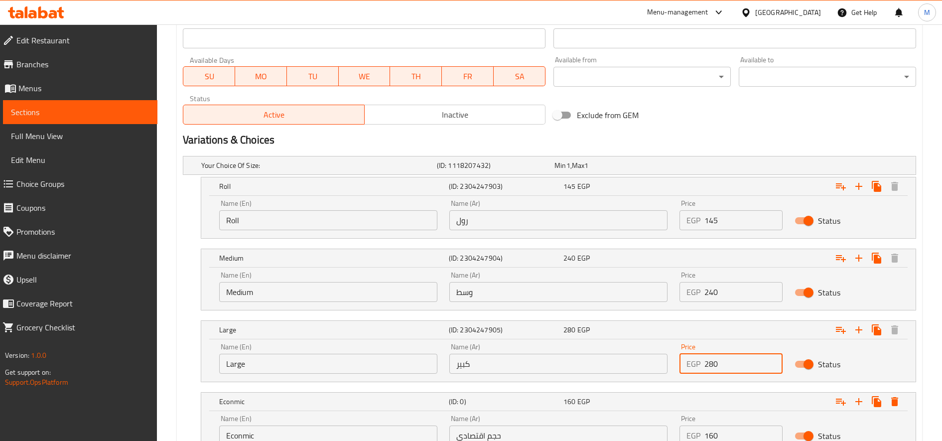
click at [712, 365] on input "280" at bounding box center [743, 364] width 78 height 20
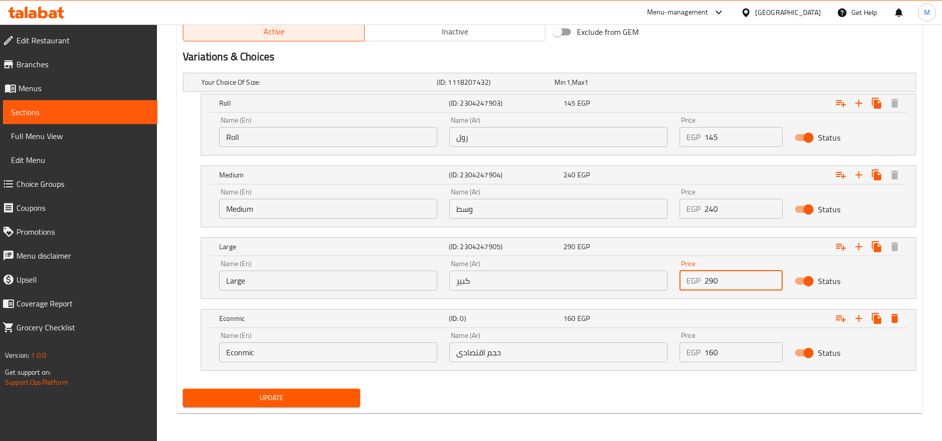
type input "290"
click at [311, 402] on span "Update" at bounding box center [271, 397] width 161 height 12
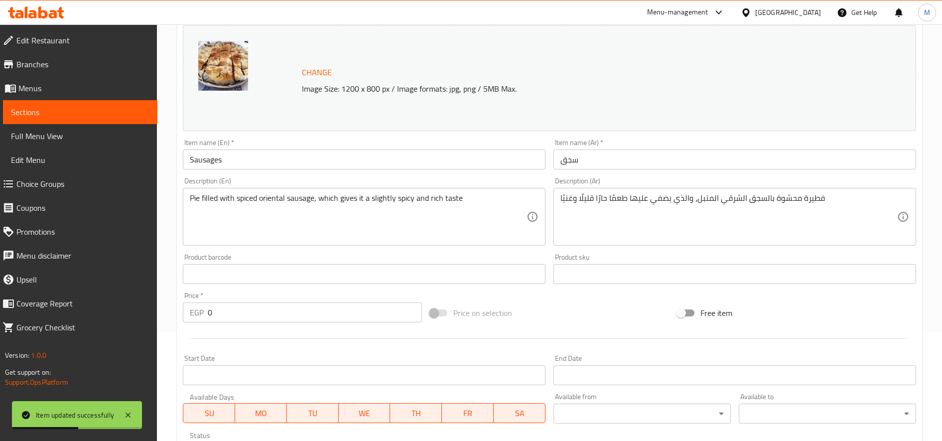
scroll to position [0, 0]
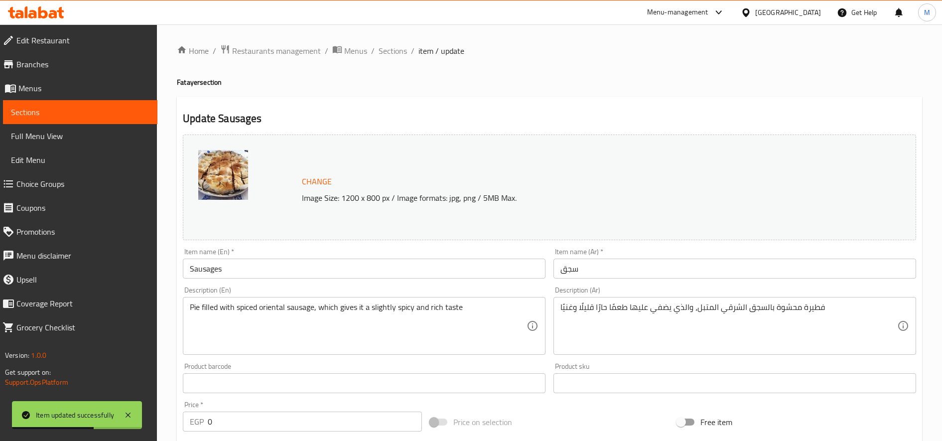
drag, startPoint x: 389, startPoint y: 54, endPoint x: 446, endPoint y: 96, distance: 70.1
click at [389, 54] on span "Sections" at bounding box center [392, 51] width 28 height 12
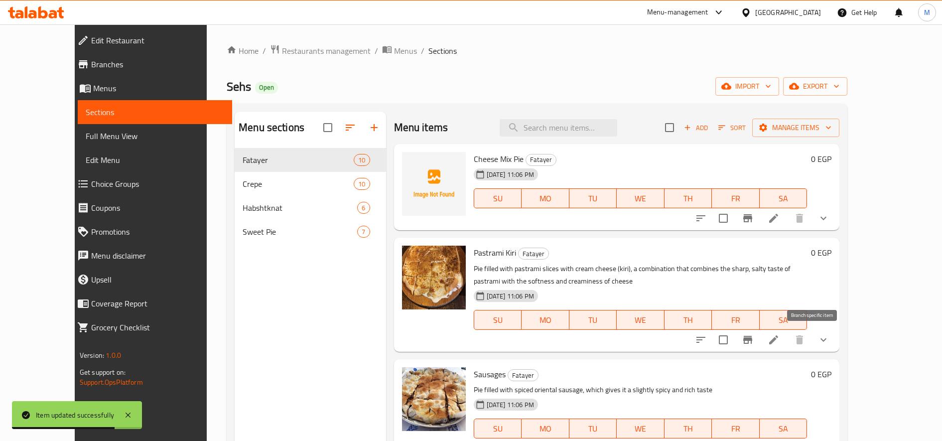
click at [787, 340] on li at bounding box center [773, 340] width 28 height 18
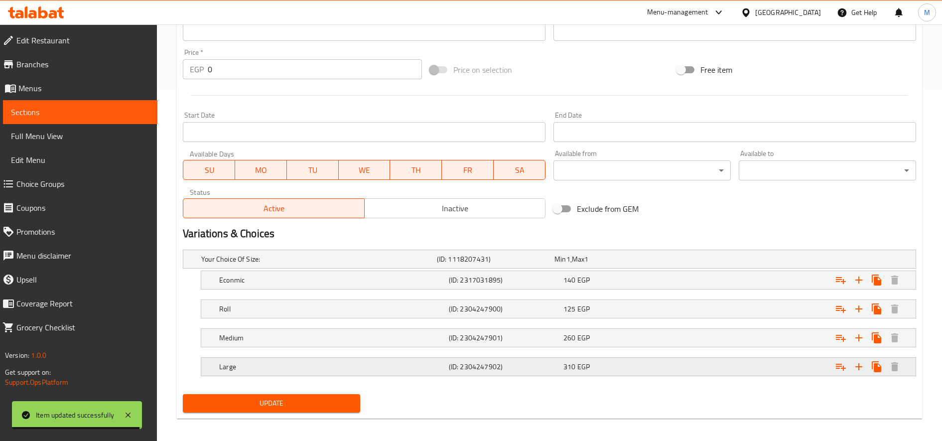
scroll to position [358, 0]
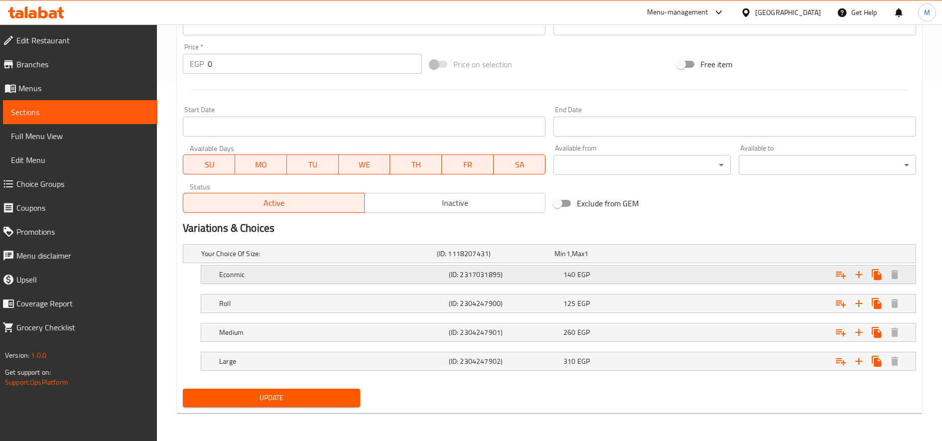
click at [616, 279] on div "140 EGP" at bounding box center [618, 274] width 111 height 10
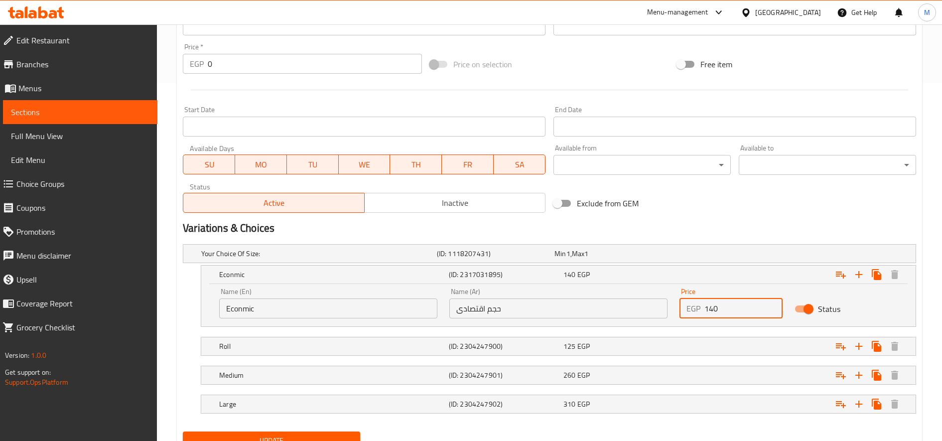
click at [713, 311] on input "140" at bounding box center [743, 308] width 78 height 20
type input "160"
click at [659, 341] on div "125 EGP" at bounding box center [618, 346] width 111 height 10
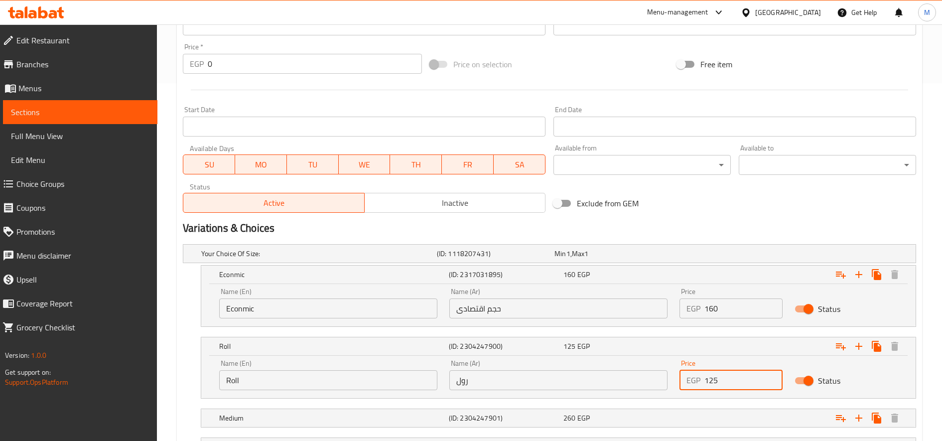
drag, startPoint x: 707, startPoint y: 379, endPoint x: 721, endPoint y: 378, distance: 13.5
click at [721, 378] on input "125" at bounding box center [743, 380] width 78 height 20
type input "140"
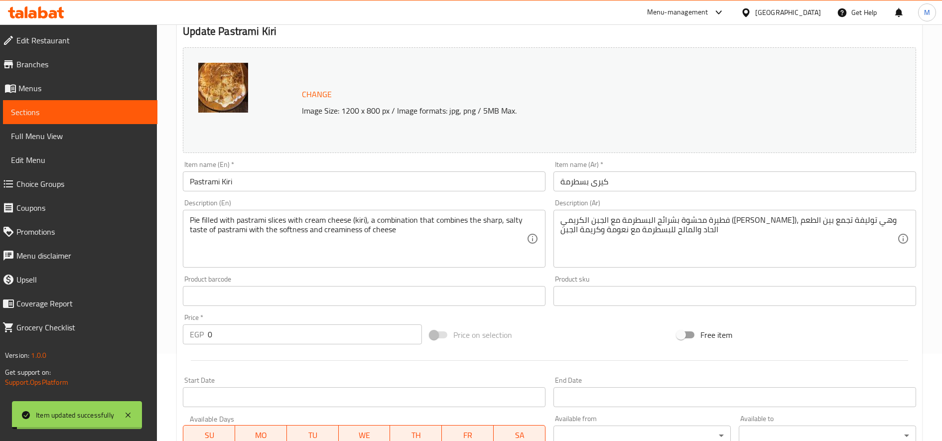
scroll to position [0, 0]
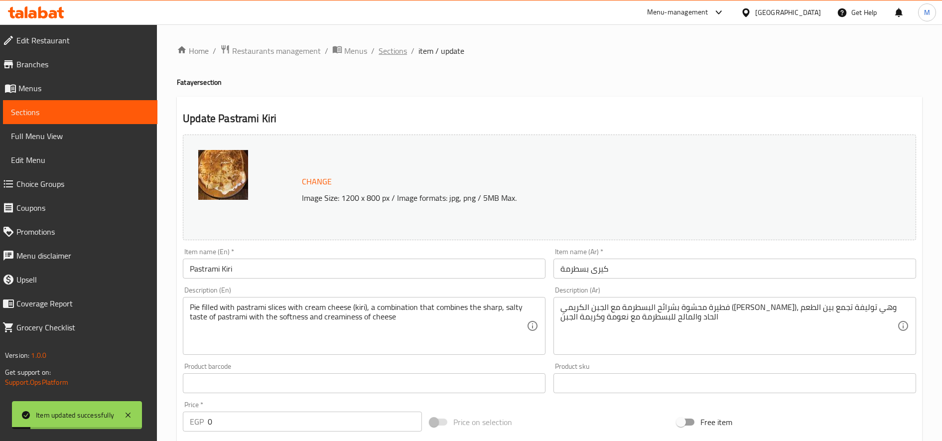
click at [385, 53] on span "Sections" at bounding box center [392, 51] width 28 height 12
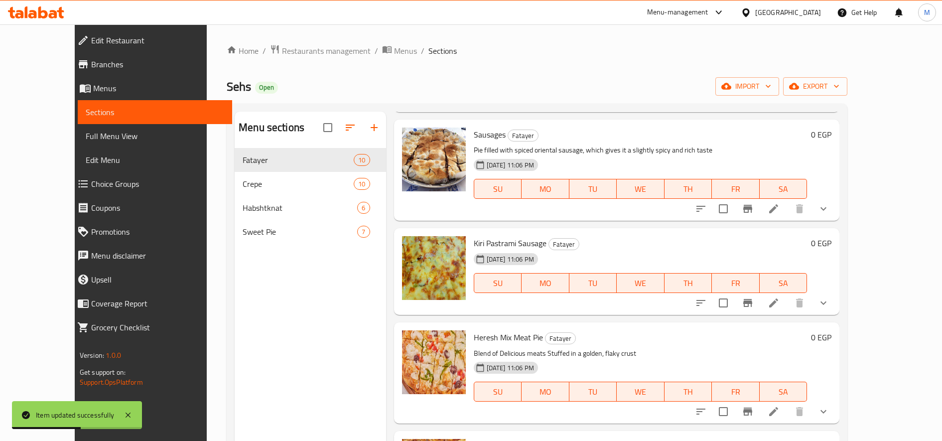
scroll to position [332, 0]
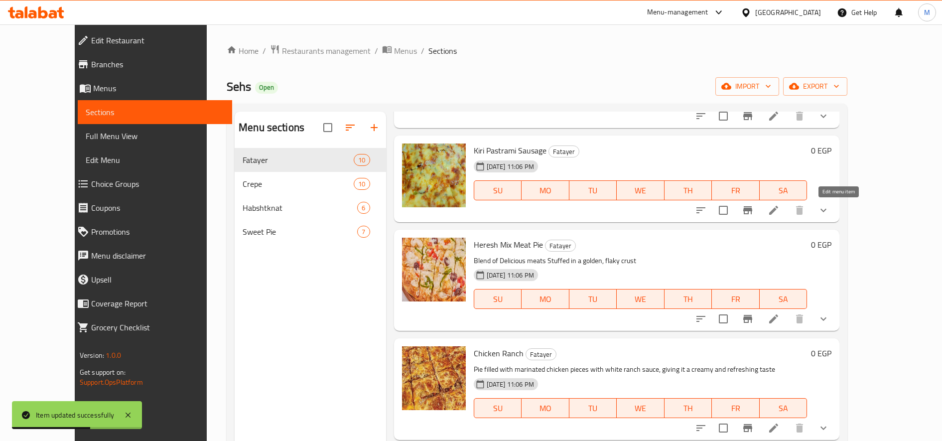
click at [779, 214] on icon at bounding box center [773, 210] width 12 height 12
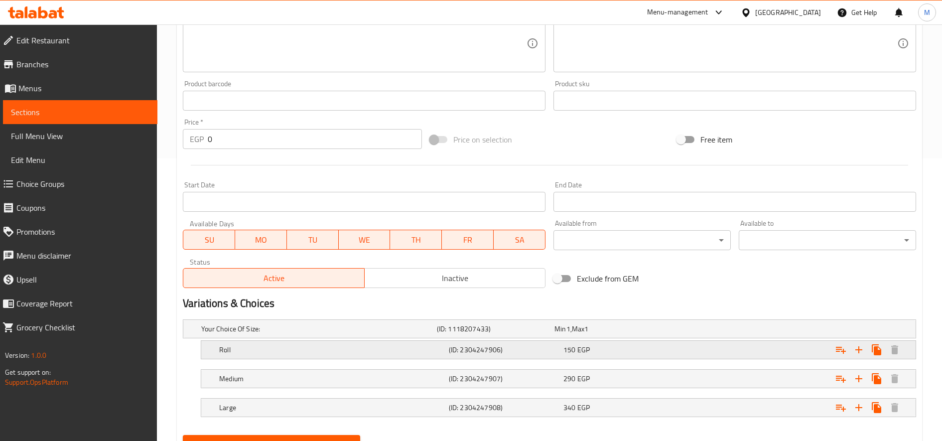
scroll to position [329, 0]
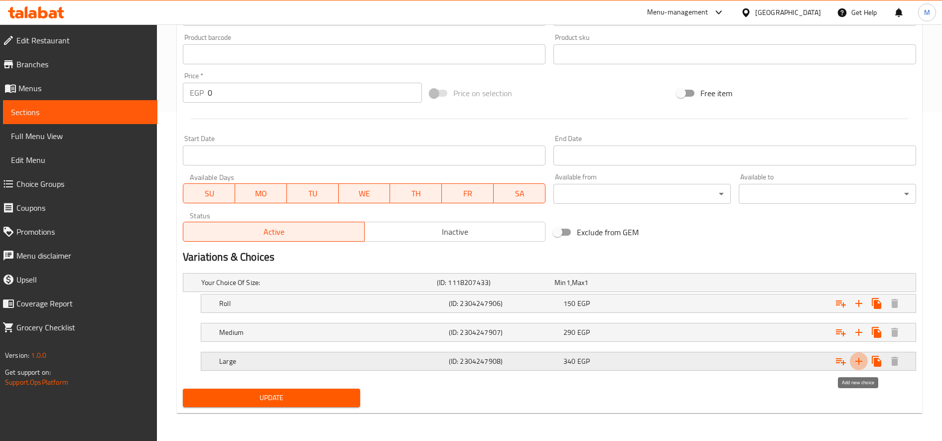
click at [860, 359] on icon "Expand" at bounding box center [859, 361] width 12 height 12
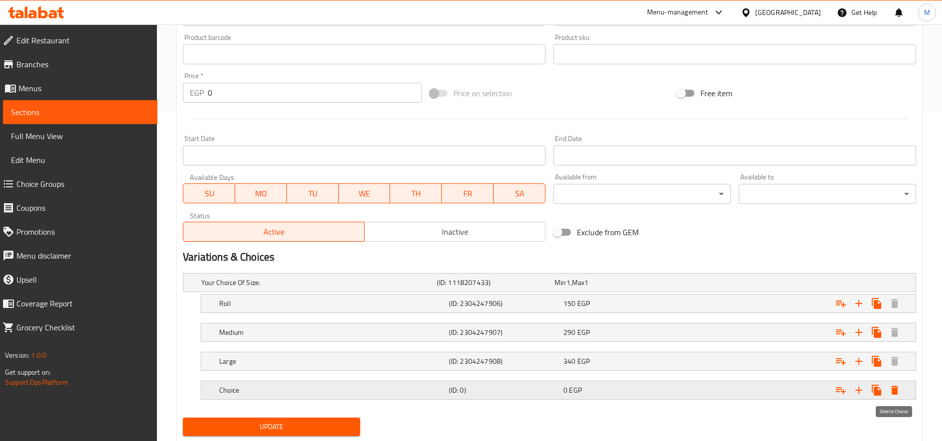
click at [895, 393] on icon "Expand" at bounding box center [894, 389] width 7 height 9
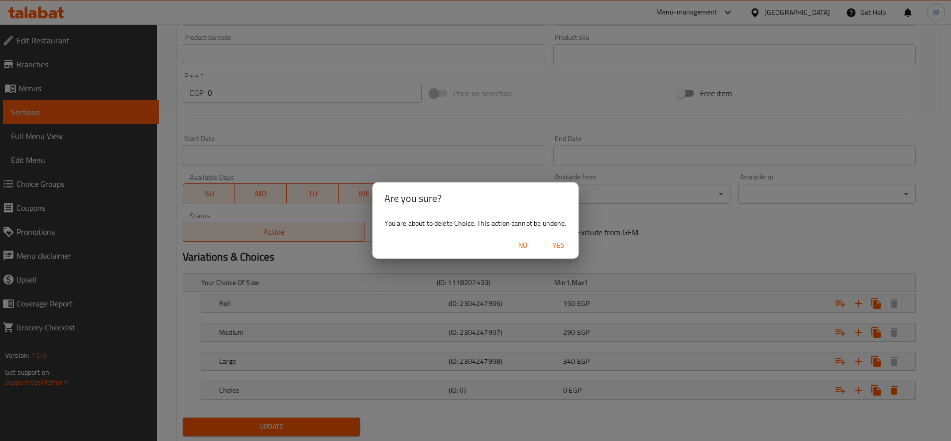
click at [563, 251] on span "Yes" at bounding box center [559, 245] width 24 height 12
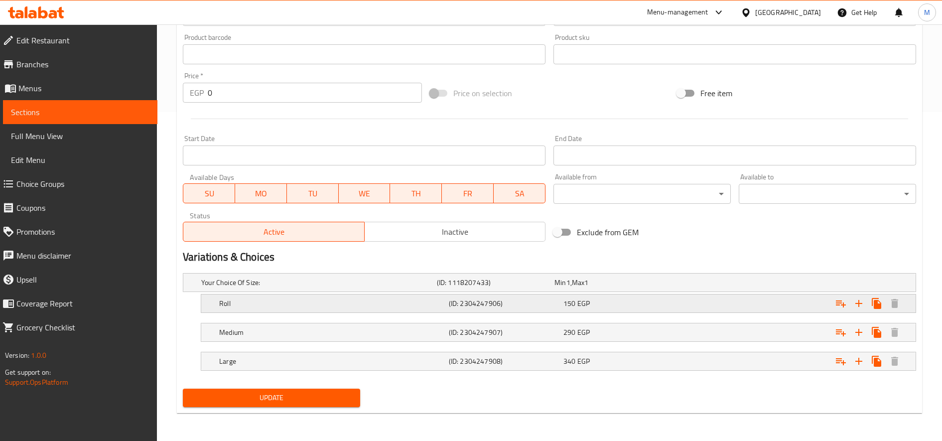
click at [855, 304] on icon "Expand" at bounding box center [859, 303] width 12 height 12
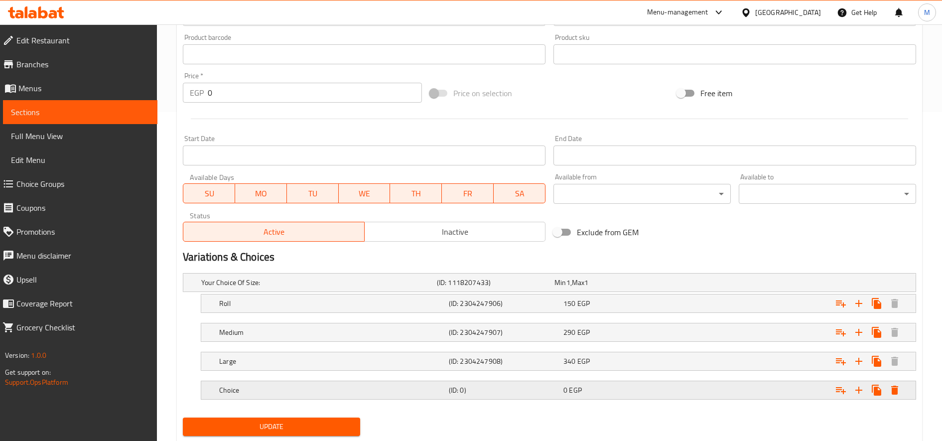
click at [272, 391] on h5 "Choice" at bounding box center [332, 390] width 226 height 10
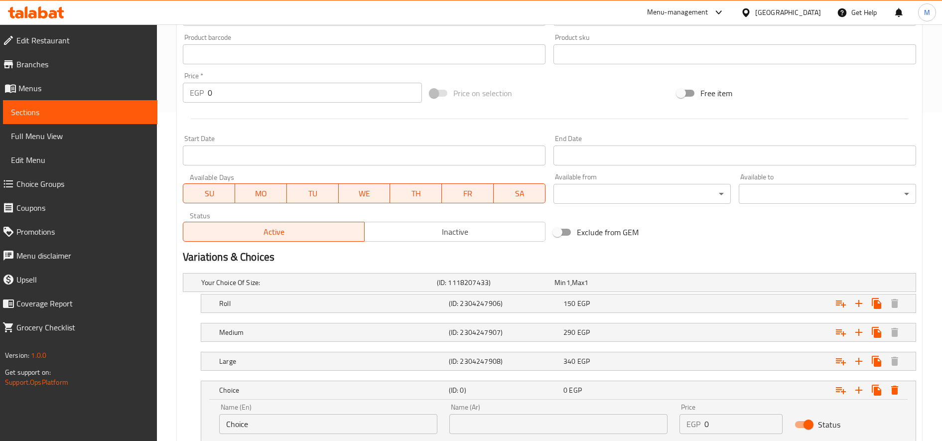
click at [312, 433] on input "Choice" at bounding box center [328, 424] width 218 height 20
click at [312, 431] on input "text" at bounding box center [328, 424] width 218 height 20
type input "Econmic"
click at [491, 422] on input "text" at bounding box center [558, 424] width 218 height 20
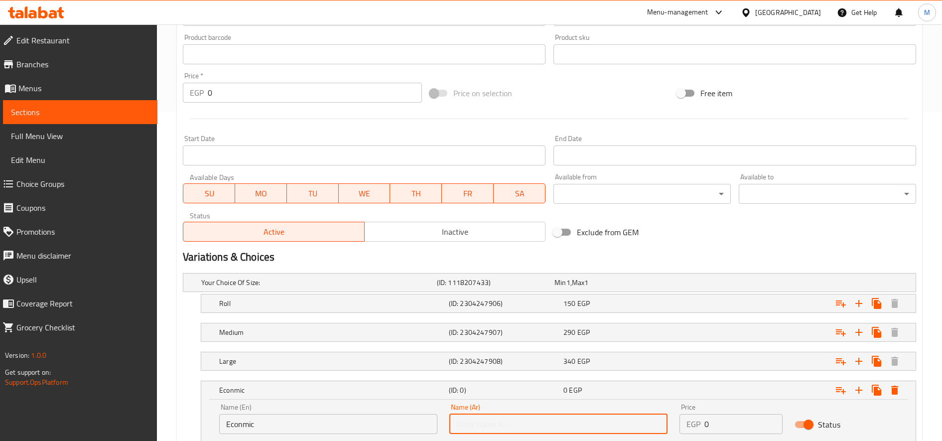
type input "حجم اقتصادى"
click at [722, 419] on input "0" at bounding box center [743, 424] width 78 height 20
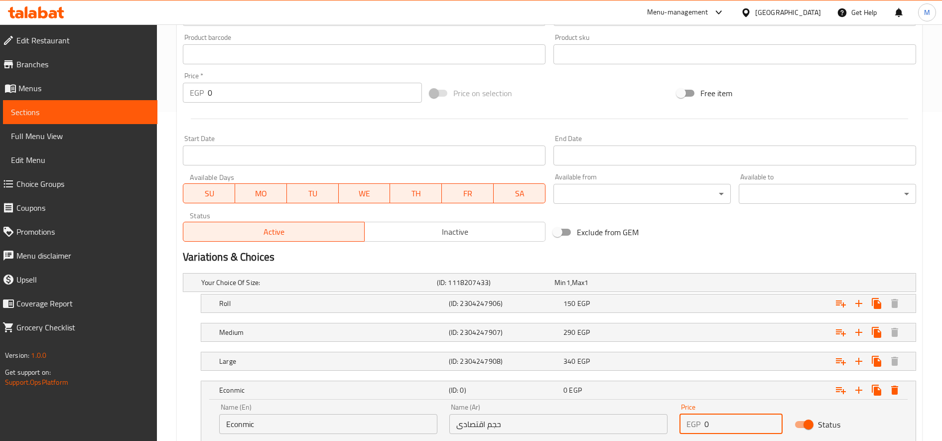
click at [722, 420] on input "0" at bounding box center [743, 424] width 78 height 20
type input "18"
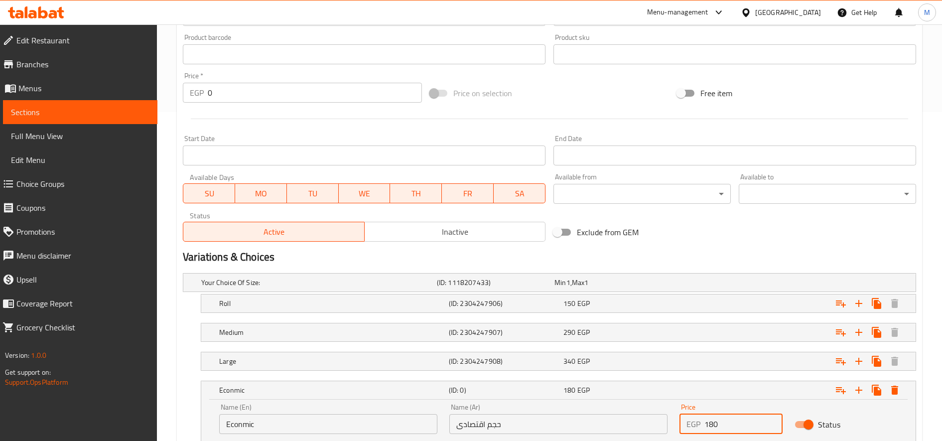
type input "180"
click at [634, 301] on div "150 EGP" at bounding box center [618, 303] width 111 height 10
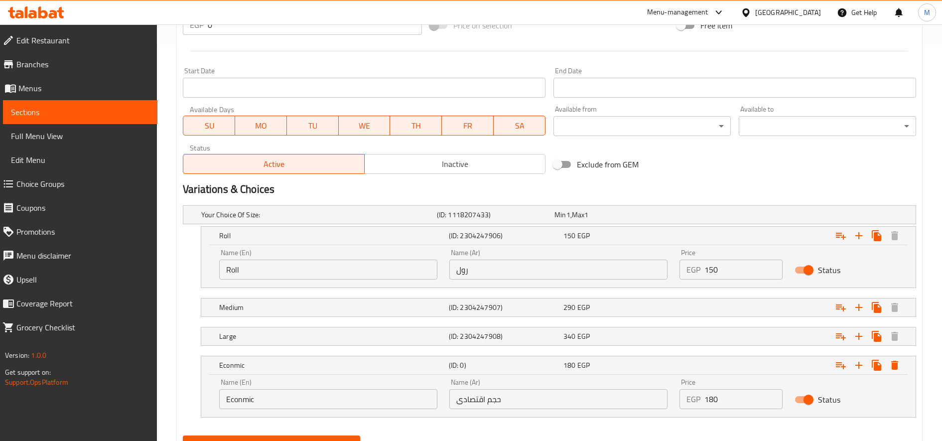
scroll to position [443, 0]
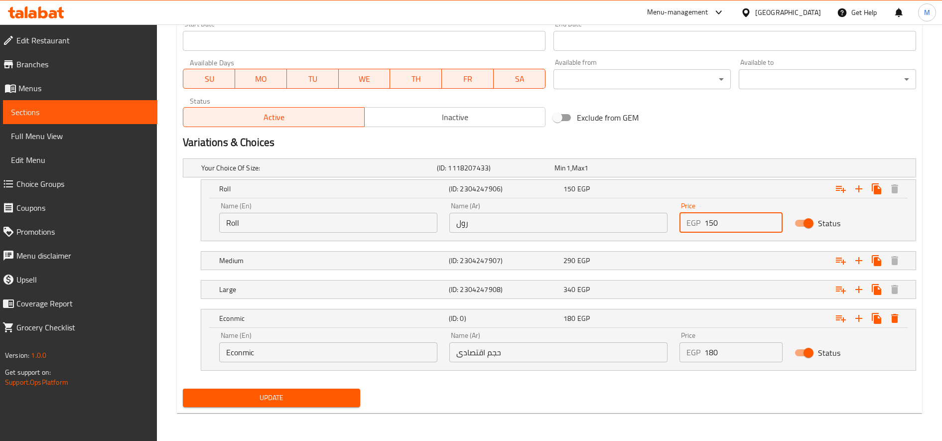
click at [708, 224] on input "150" at bounding box center [743, 223] width 78 height 20
type input "160"
drag, startPoint x: 744, startPoint y: 262, endPoint x: 742, endPoint y: 276, distance: 14.1
click at [743, 262] on div "Expand" at bounding box center [791, 260] width 230 height 22
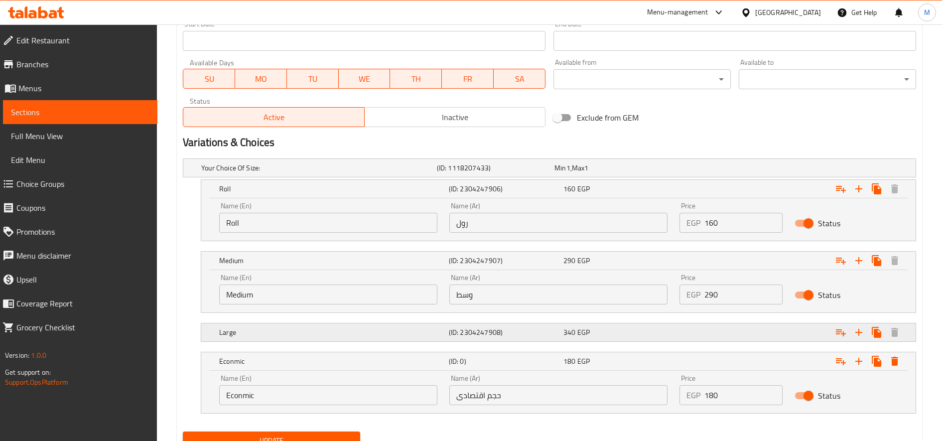
click at [738, 339] on div "Expand" at bounding box center [791, 332] width 230 height 22
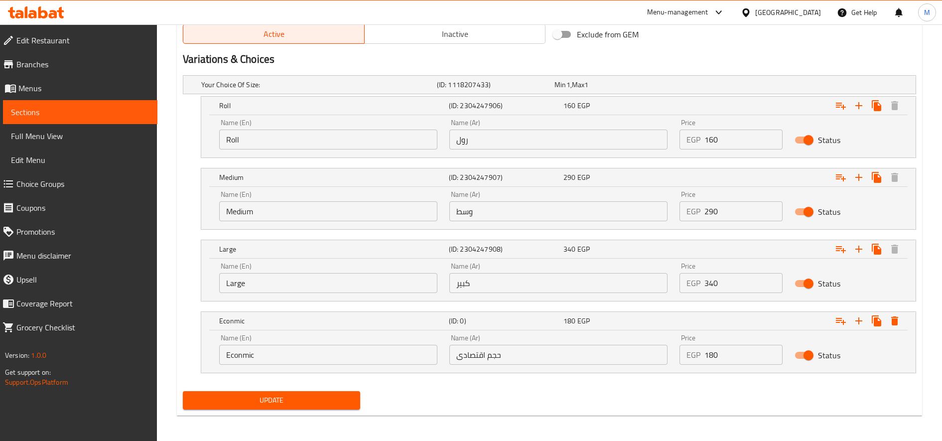
scroll to position [529, 0]
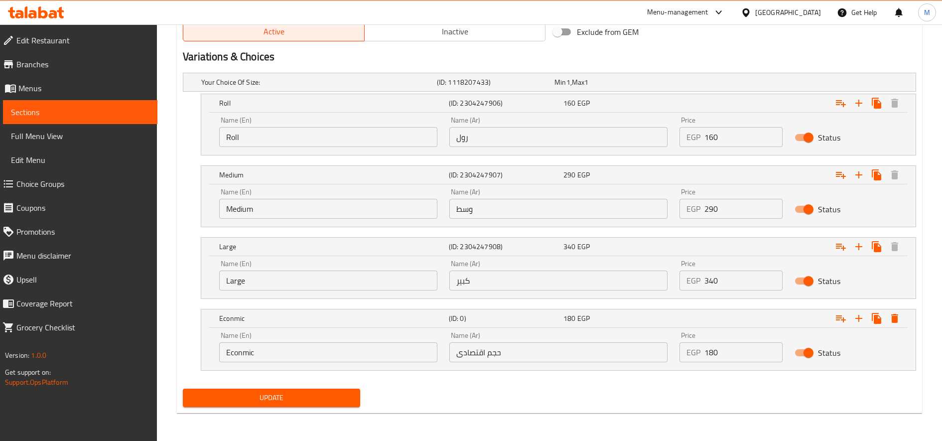
click at [712, 209] on input "290" at bounding box center [743, 209] width 78 height 20
type input "300"
drag, startPoint x: 719, startPoint y: 282, endPoint x: 713, endPoint y: 282, distance: 6.0
click at [713, 282] on input "340" at bounding box center [743, 280] width 78 height 20
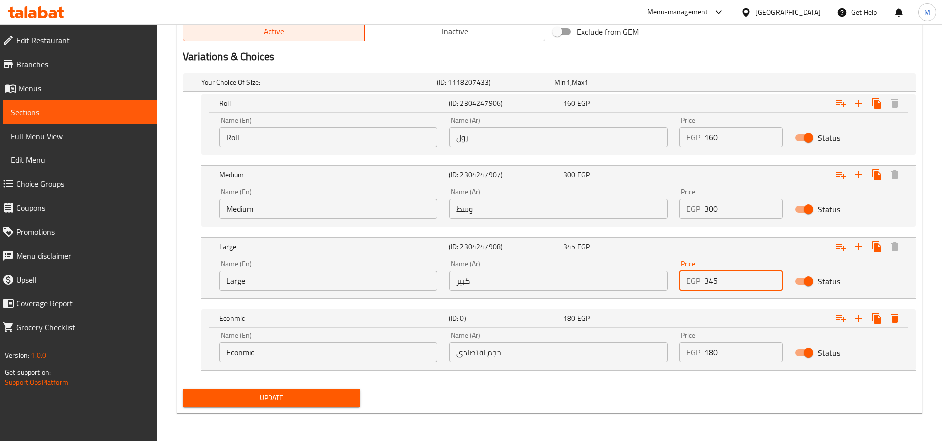
type input "345"
click at [297, 403] on span "Update" at bounding box center [271, 397] width 161 height 12
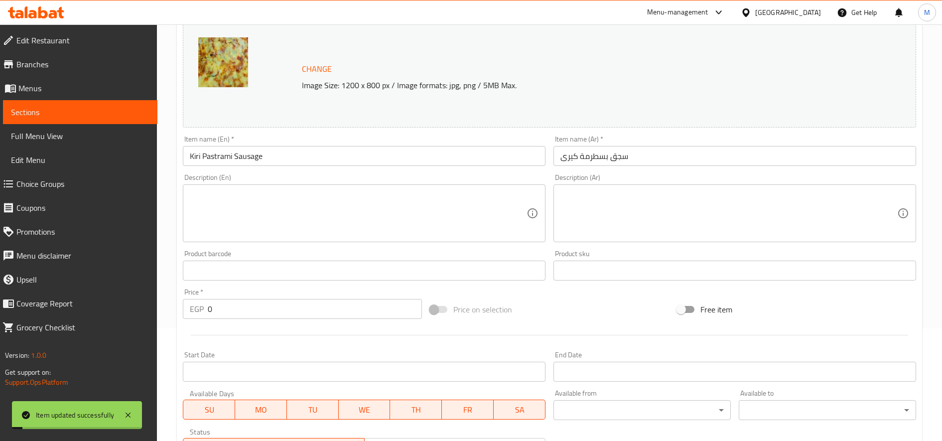
scroll to position [0, 0]
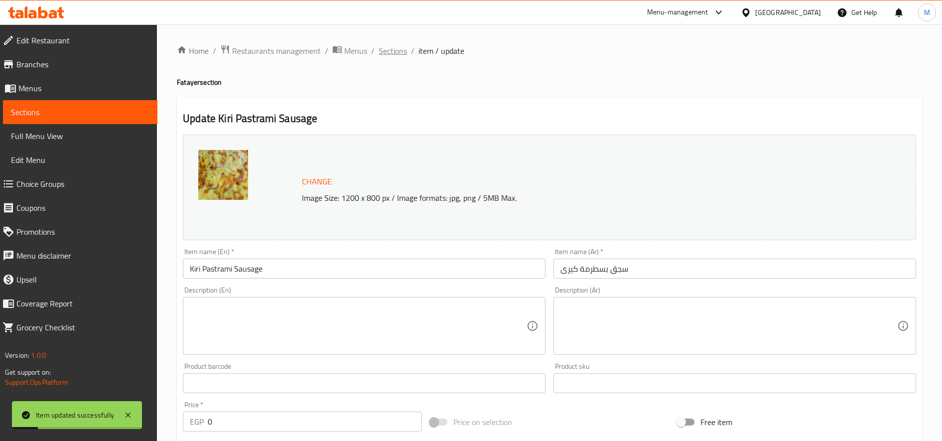
click at [393, 50] on span "Sections" at bounding box center [392, 51] width 28 height 12
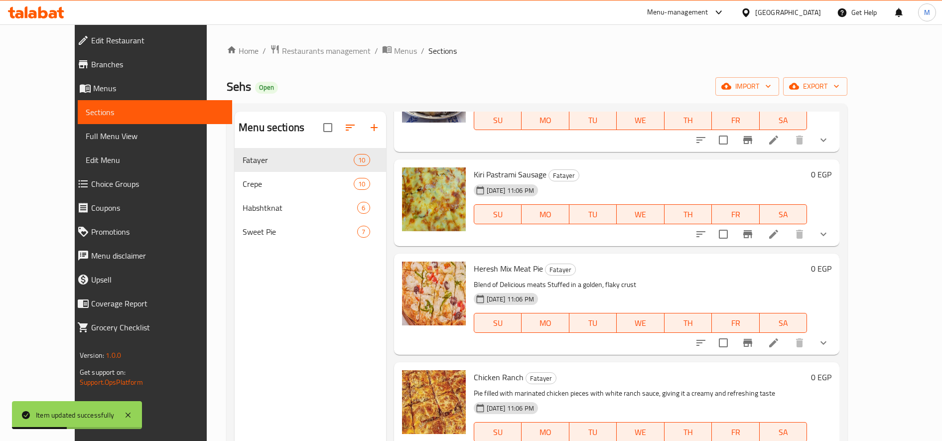
scroll to position [332, 0]
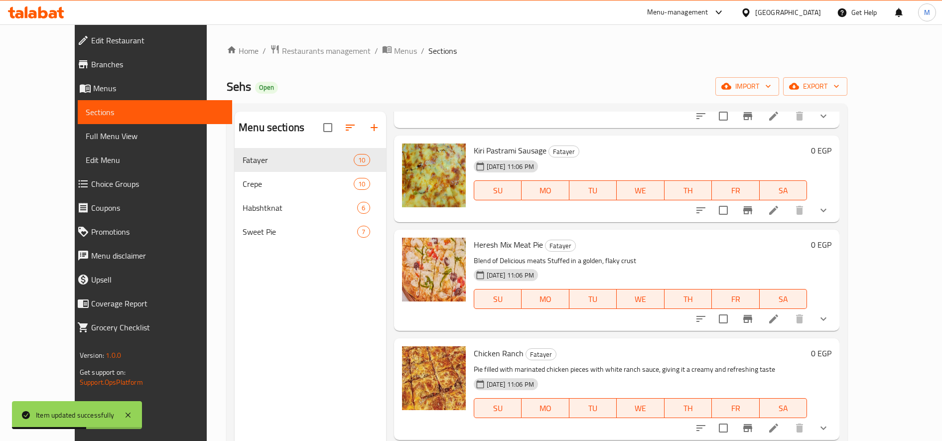
click at [778, 320] on icon at bounding box center [773, 318] width 9 height 9
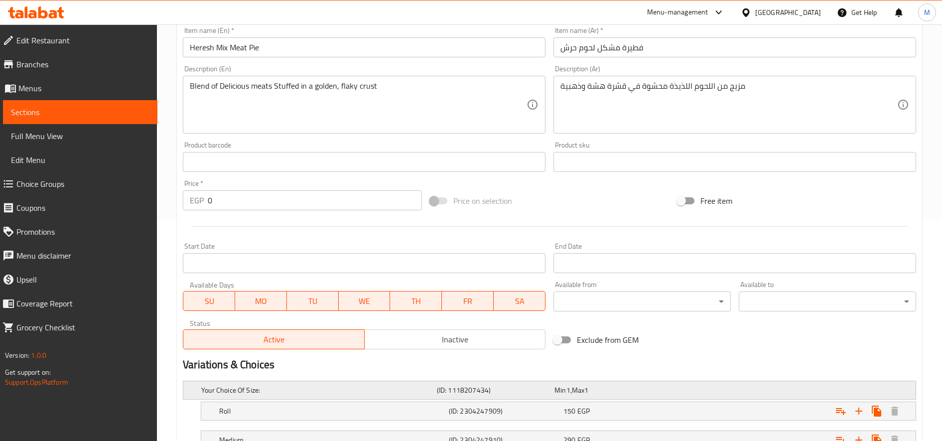
scroll to position [329, 0]
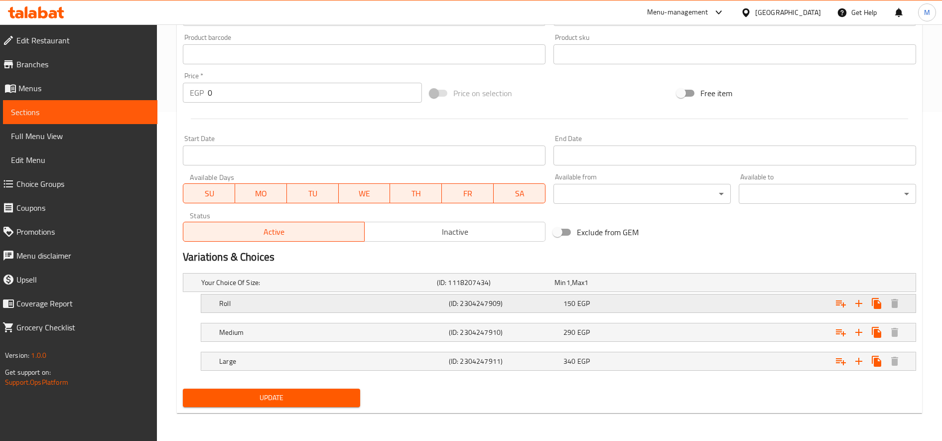
click at [669, 296] on div "150 EGP" at bounding box center [618, 303] width 115 height 14
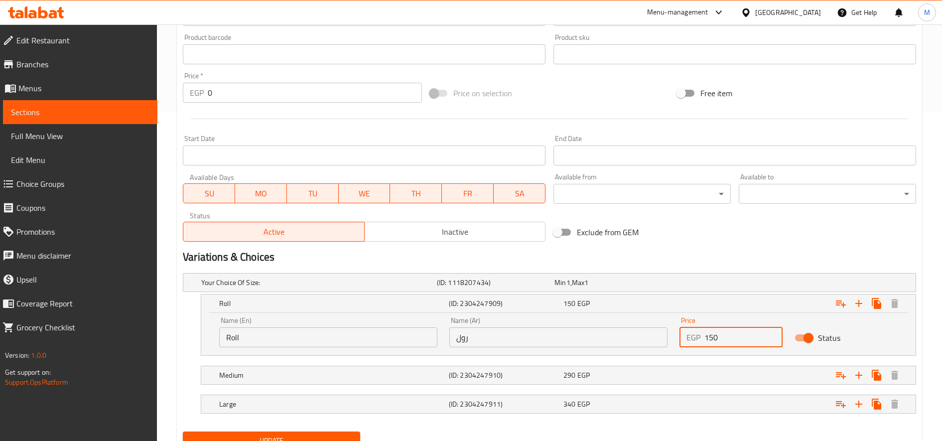
click at [709, 333] on input "150" at bounding box center [743, 337] width 78 height 20
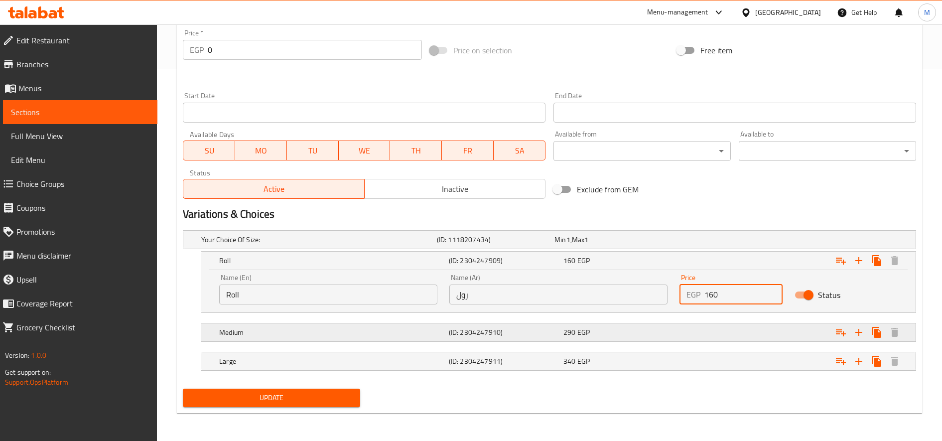
type input "160"
click at [703, 328] on div "Expand" at bounding box center [791, 332] width 230 height 22
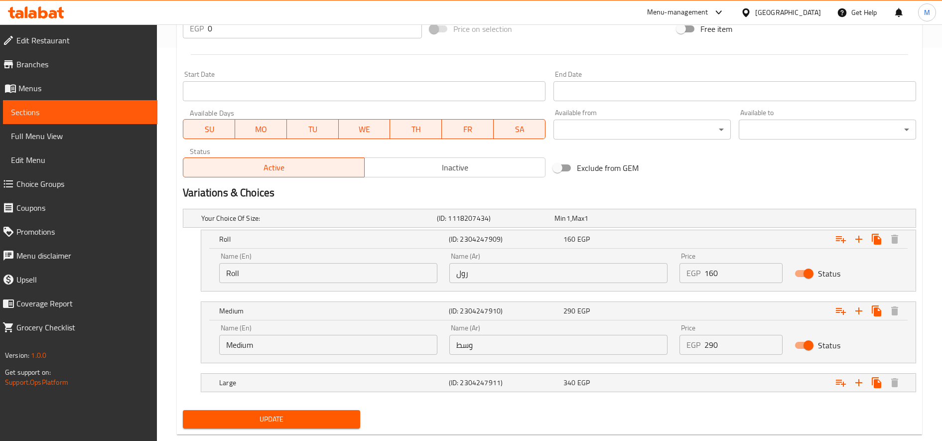
scroll to position [414, 0]
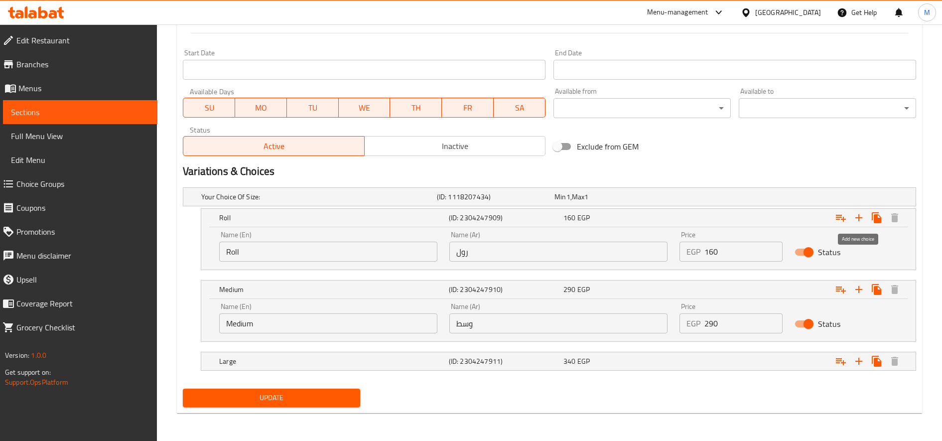
drag, startPoint x: 855, startPoint y: 212, endPoint x: 855, endPoint y: 232, distance: 19.9
click at [855, 212] on icon "Expand" at bounding box center [859, 218] width 12 height 12
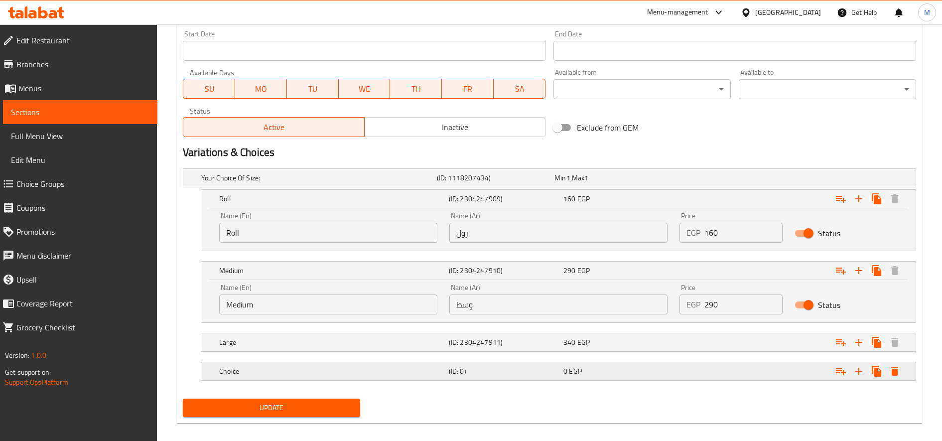
scroll to position [443, 0]
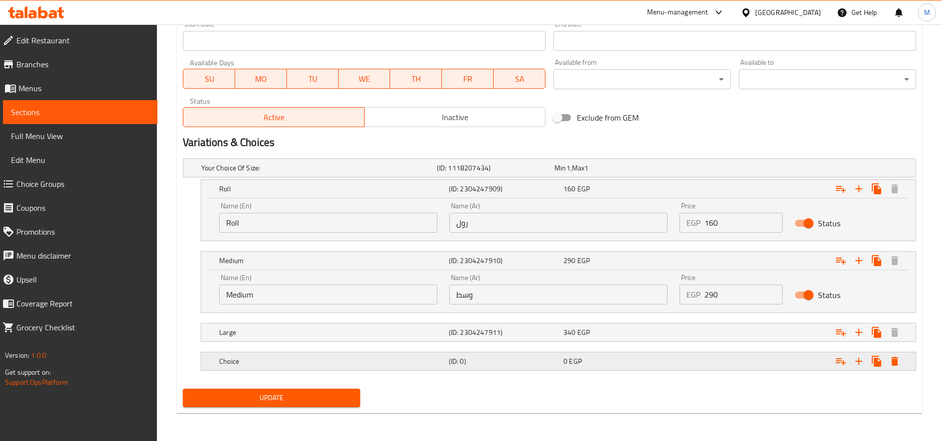
click at [513, 355] on div "(ID: 0)" at bounding box center [504, 361] width 115 height 14
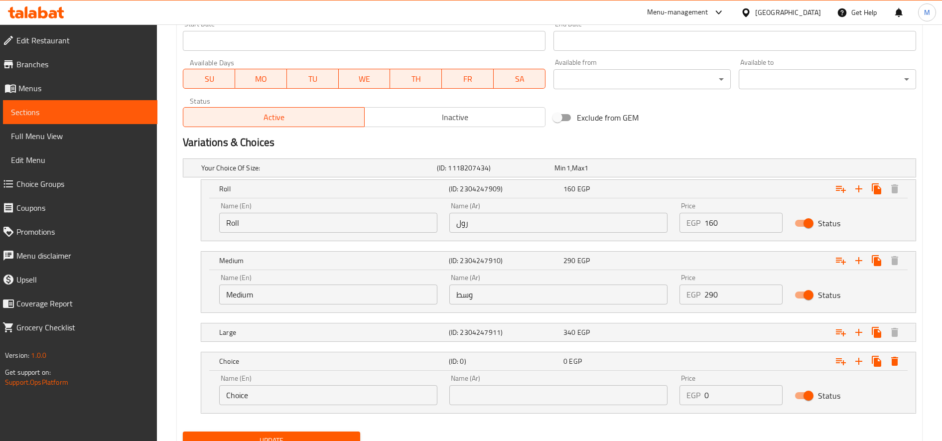
click at [339, 392] on input "Choice" at bounding box center [328, 395] width 218 height 20
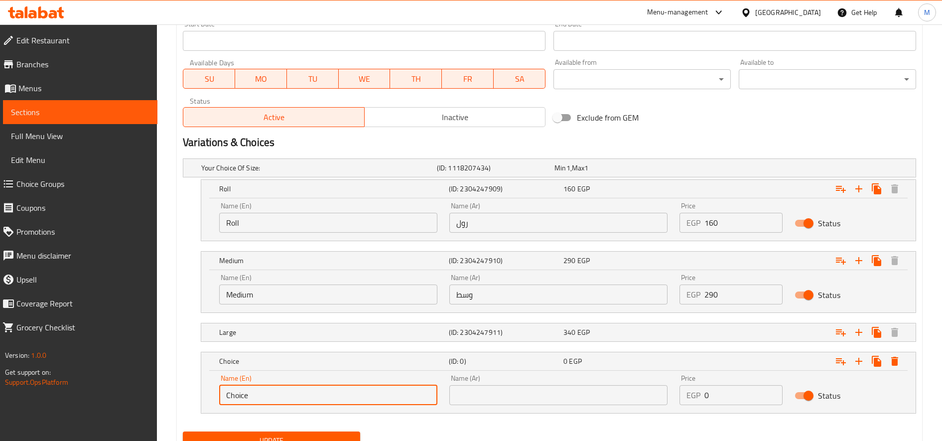
click at [339, 392] on input "Choice" at bounding box center [328, 395] width 218 height 20
click at [339, 392] on input "text" at bounding box center [328, 395] width 218 height 20
type input "Econmic"
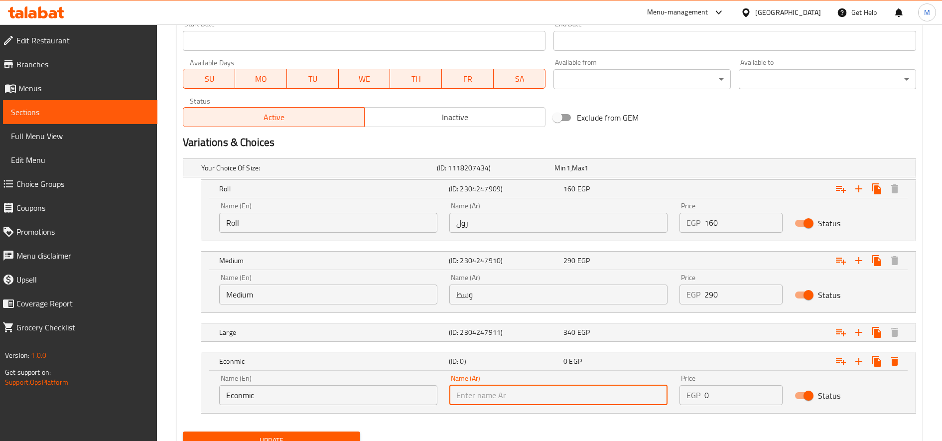
click at [565, 397] on input "text" at bounding box center [558, 395] width 218 height 20
type input "حجم اقتصادى"
click at [726, 392] on input "0" at bounding box center [743, 395] width 78 height 20
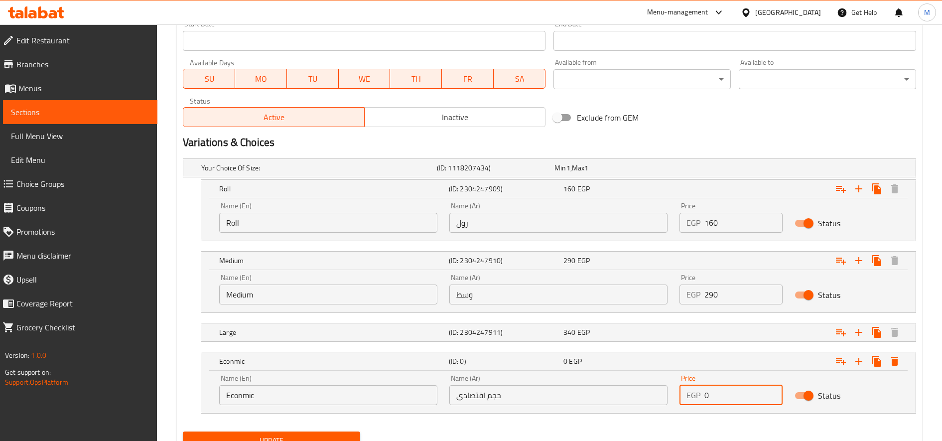
click at [726, 392] on input "0" at bounding box center [743, 395] width 78 height 20
type input "180"
drag, startPoint x: 705, startPoint y: 328, endPoint x: 709, endPoint y: 336, distance: 9.1
click at [705, 329] on div "Expand" at bounding box center [791, 332] width 230 height 22
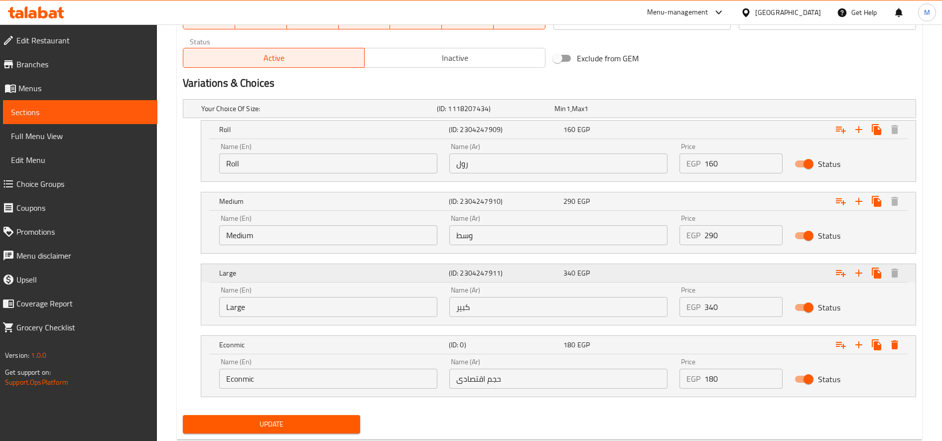
scroll to position [529, 0]
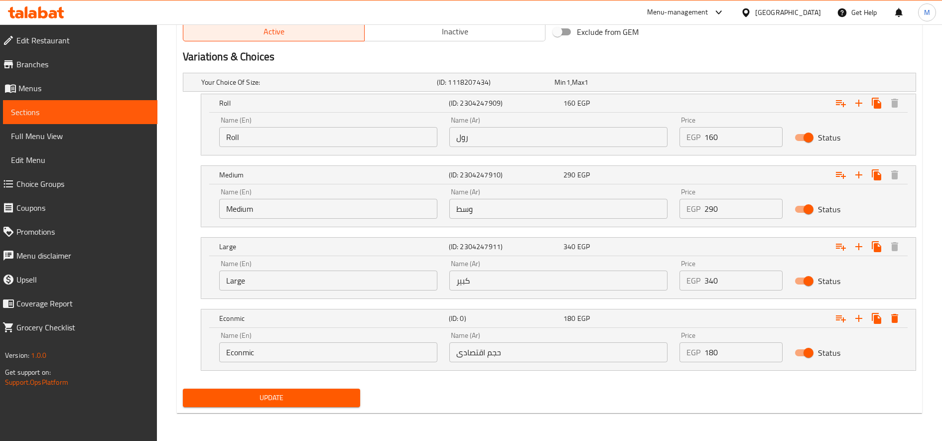
click at [718, 209] on input "290" at bounding box center [743, 209] width 78 height 20
click at [717, 209] on input "290" at bounding box center [743, 209] width 78 height 20
type input "300"
drag, startPoint x: 715, startPoint y: 282, endPoint x: 721, endPoint y: 282, distance: 6.0
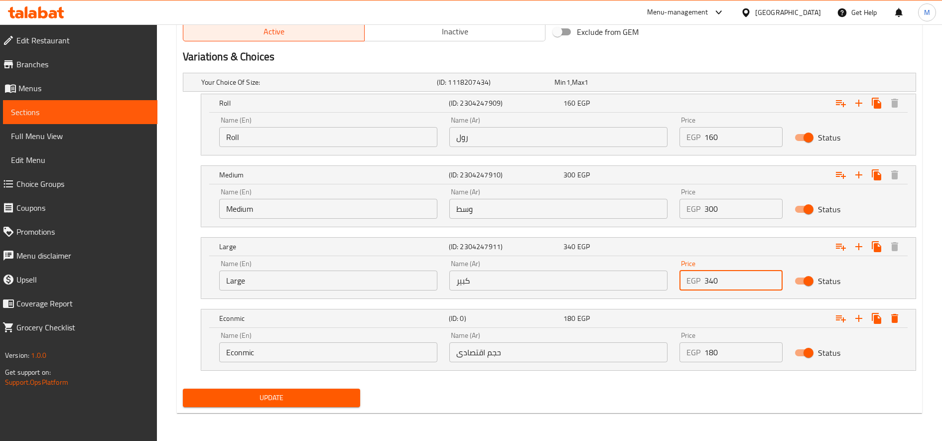
click at [721, 282] on input "340" at bounding box center [743, 280] width 78 height 20
type input "345"
click at [351, 388] on button "Update" at bounding box center [271, 397] width 177 height 18
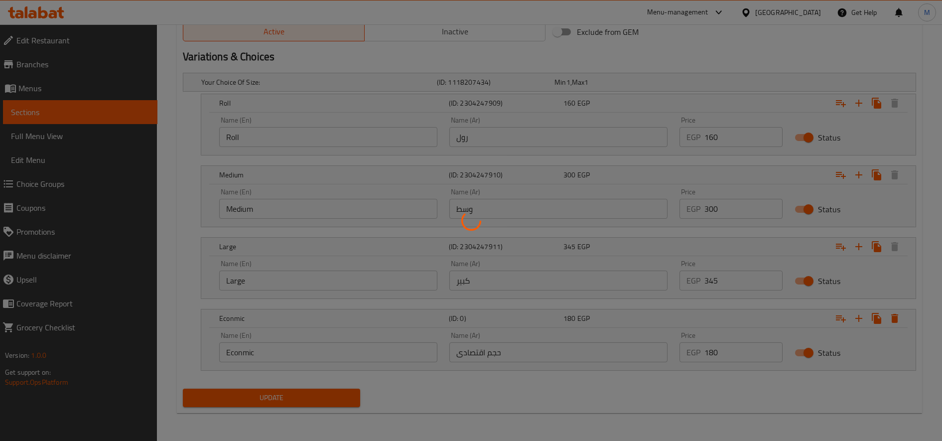
click at [352, 389] on div at bounding box center [471, 220] width 942 height 441
drag, startPoint x: 352, startPoint y: 390, endPoint x: 511, endPoint y: 358, distance: 162.6
click at [510, 410] on div at bounding box center [471, 220] width 942 height 441
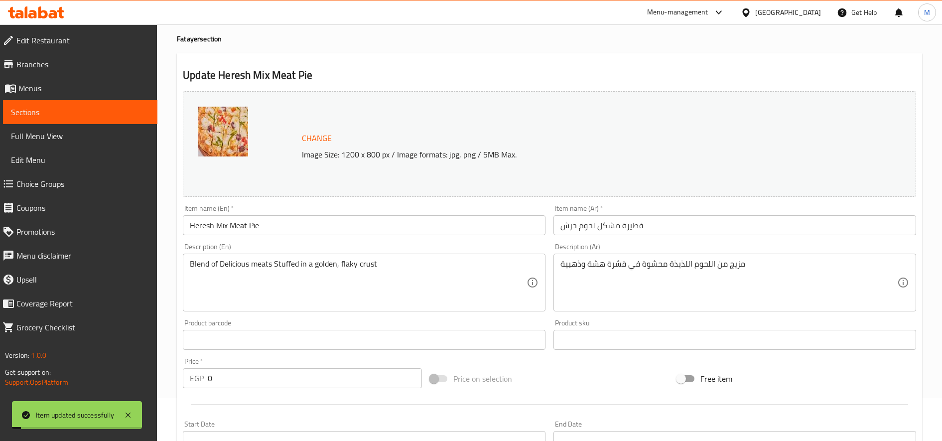
scroll to position [0, 0]
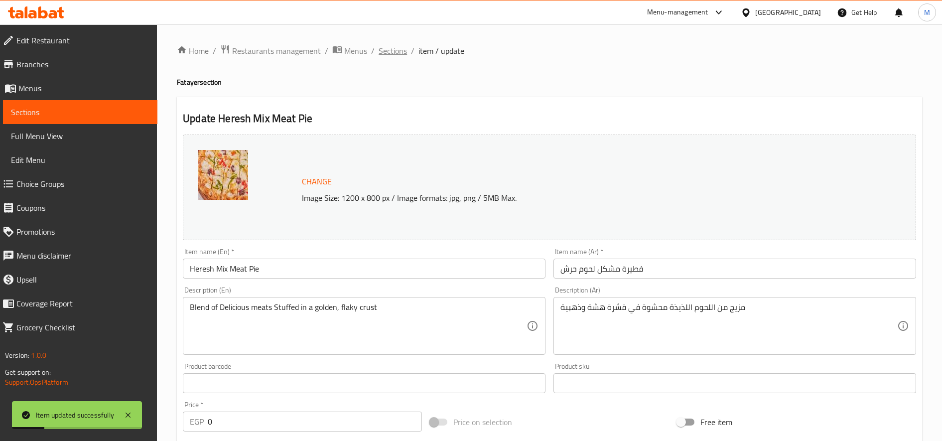
click at [387, 49] on span "Sections" at bounding box center [392, 51] width 28 height 12
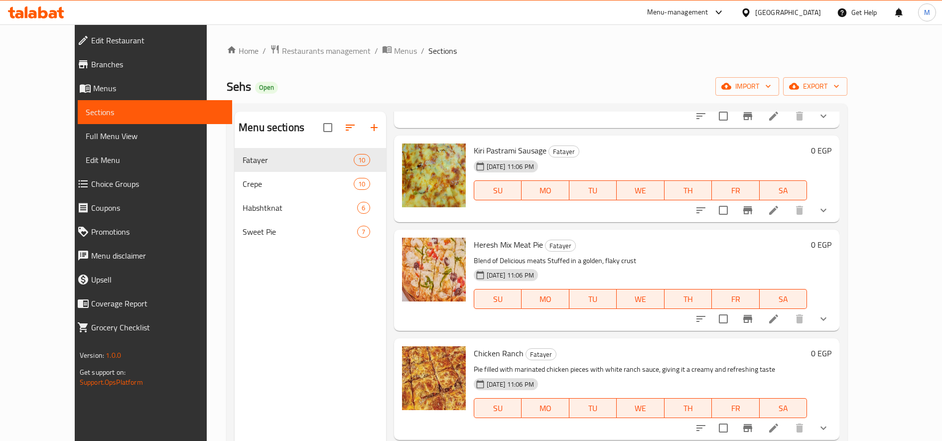
scroll to position [415, 0]
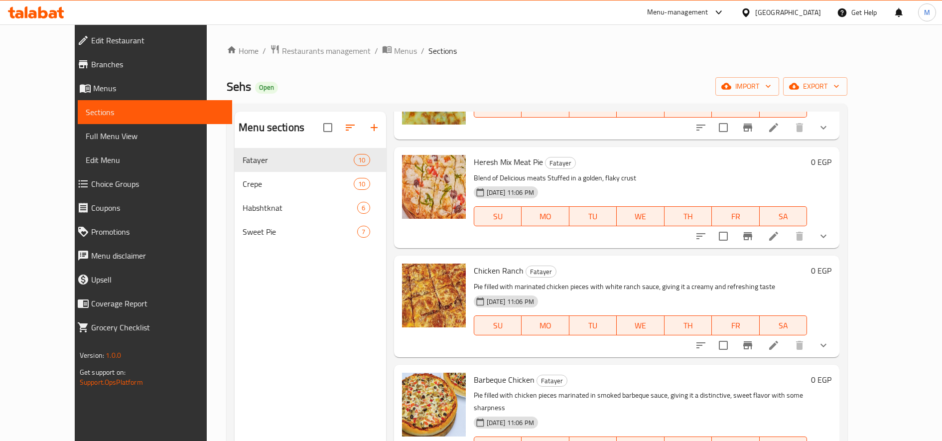
click at [779, 349] on icon at bounding box center [773, 345] width 12 height 12
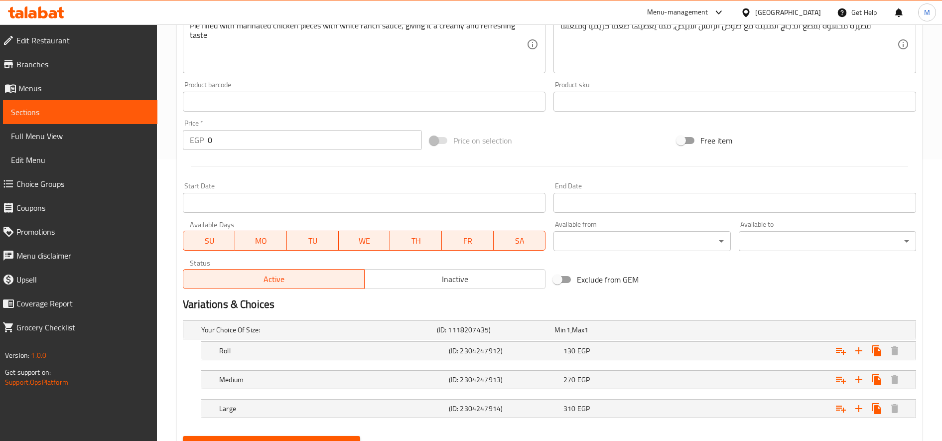
scroll to position [329, 0]
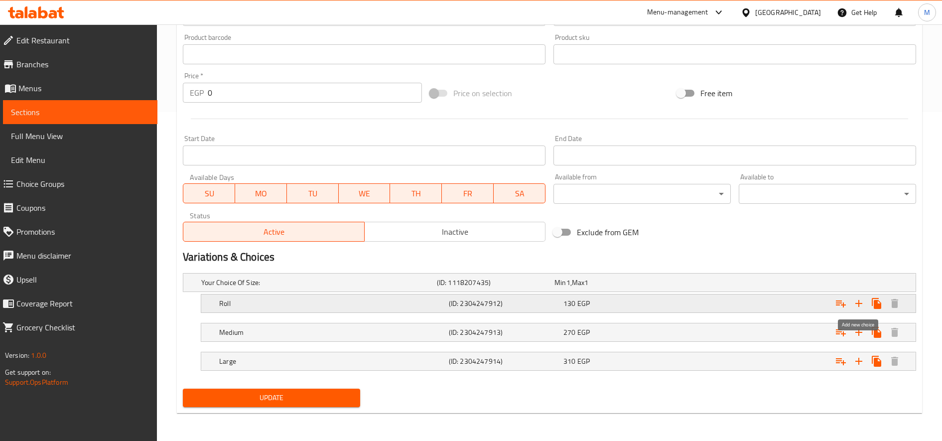
click at [855, 302] on icon "Expand" at bounding box center [859, 303] width 12 height 12
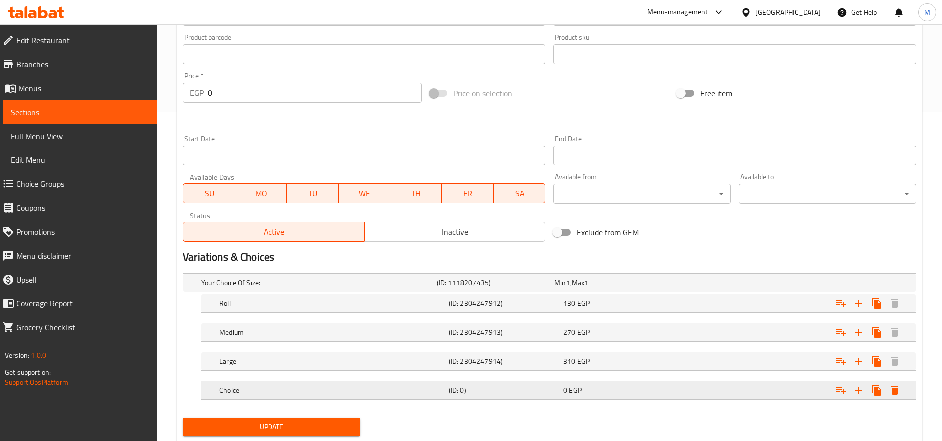
drag, startPoint x: 518, startPoint y: 393, endPoint x: 433, endPoint y: 406, distance: 85.6
click at [518, 394] on h5 "(ID: 0)" at bounding box center [504, 390] width 111 height 10
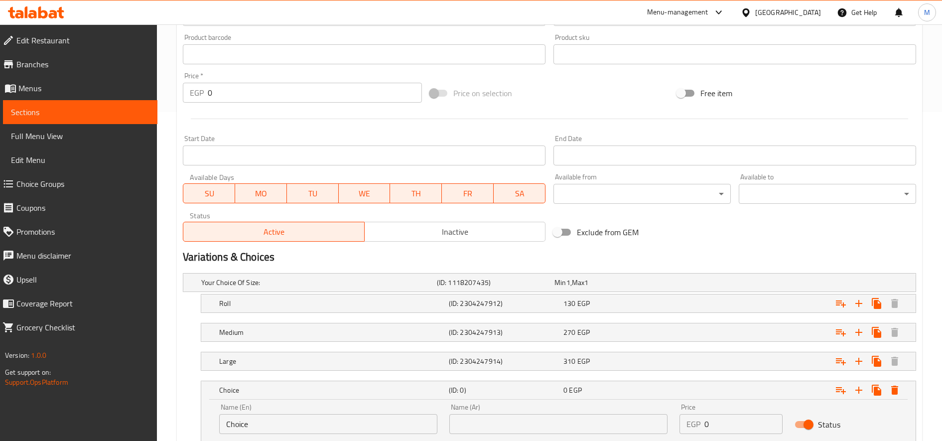
click at [337, 413] on div "Name (En) Choice Name (En)" at bounding box center [328, 418] width 218 height 30
drag, startPoint x: 337, startPoint y: 413, endPoint x: 334, endPoint y: 421, distance: 8.5
click at [334, 421] on input "Choice" at bounding box center [328, 424] width 218 height 20
click at [334, 422] on input "Choice" at bounding box center [328, 424] width 218 height 20
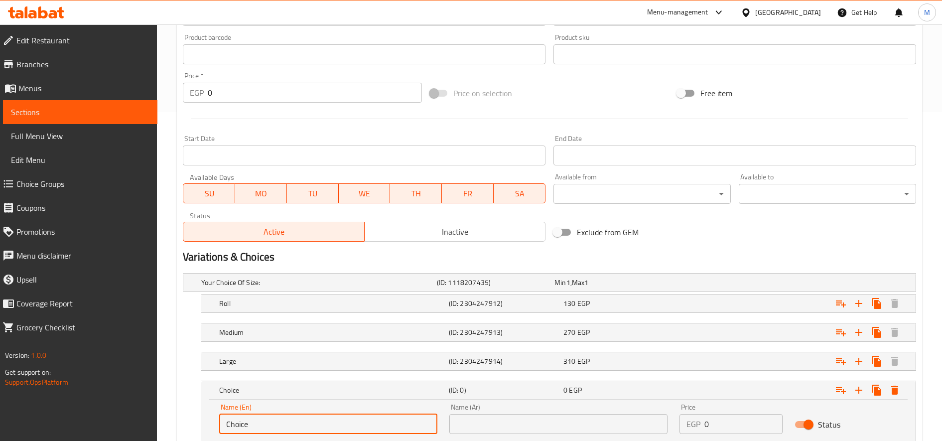
click at [334, 422] on input "Choice" at bounding box center [328, 424] width 218 height 20
click at [334, 422] on input "text" at bounding box center [328, 424] width 218 height 20
type input "Econmic"
click at [540, 418] on input "text" at bounding box center [558, 424] width 218 height 20
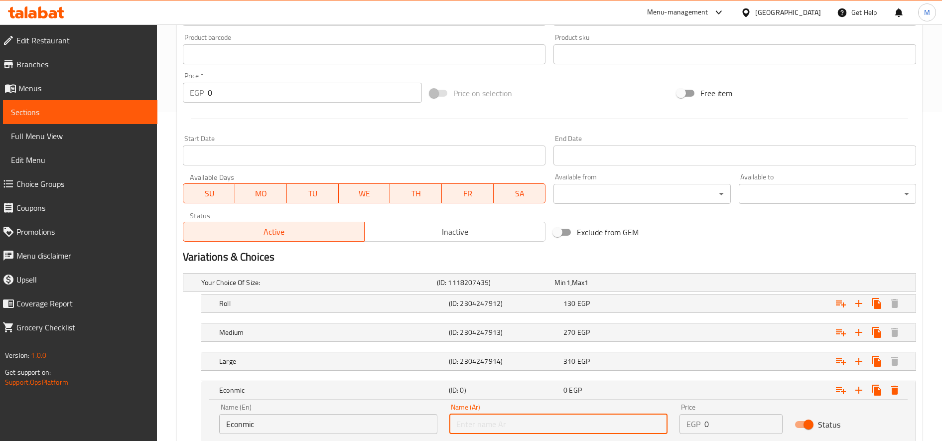
type input "حجم اقتصادى"
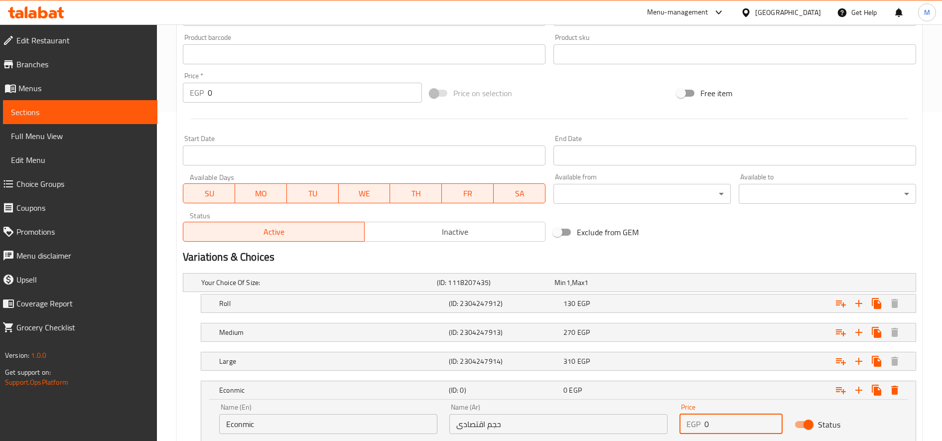
click at [713, 423] on input "0" at bounding box center [743, 424] width 78 height 20
type input "170"
click at [662, 308] on div "130 EGP" at bounding box center [618, 303] width 111 height 10
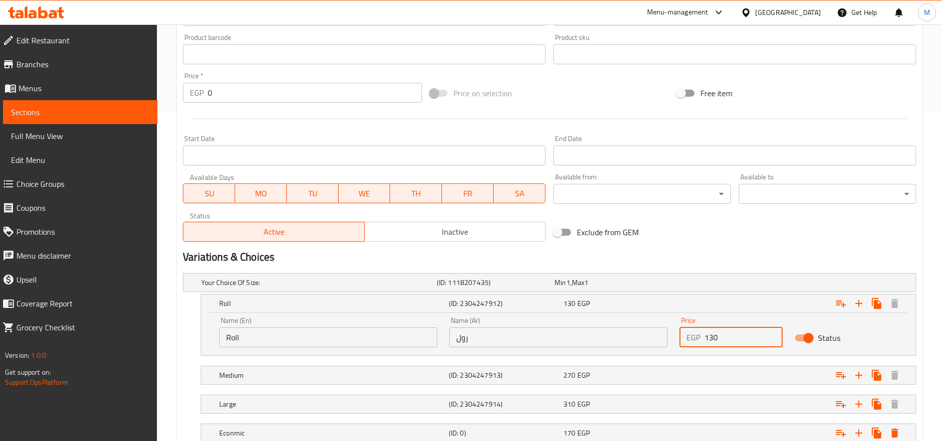
click at [709, 336] on input "130" at bounding box center [743, 337] width 78 height 20
type input "140"
click at [713, 364] on div "Expand" at bounding box center [791, 375] width 230 height 22
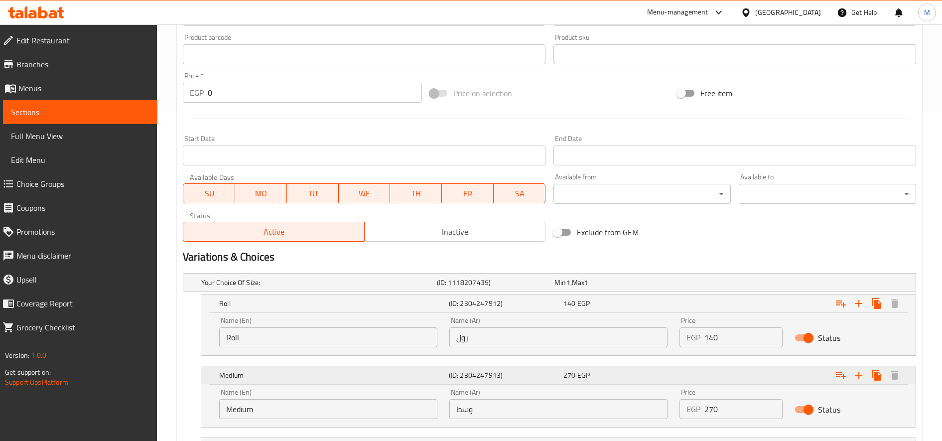
click at [707, 370] on div "Expand" at bounding box center [791, 375] width 230 height 22
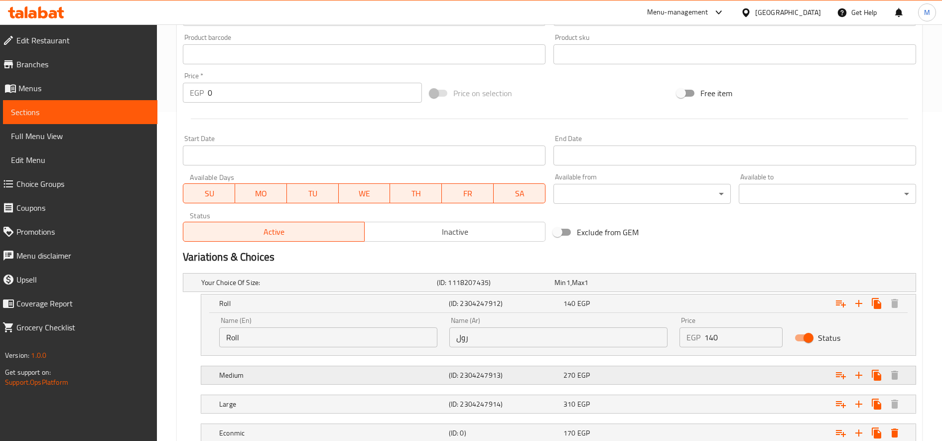
click at [705, 369] on div "Expand" at bounding box center [791, 375] width 230 height 22
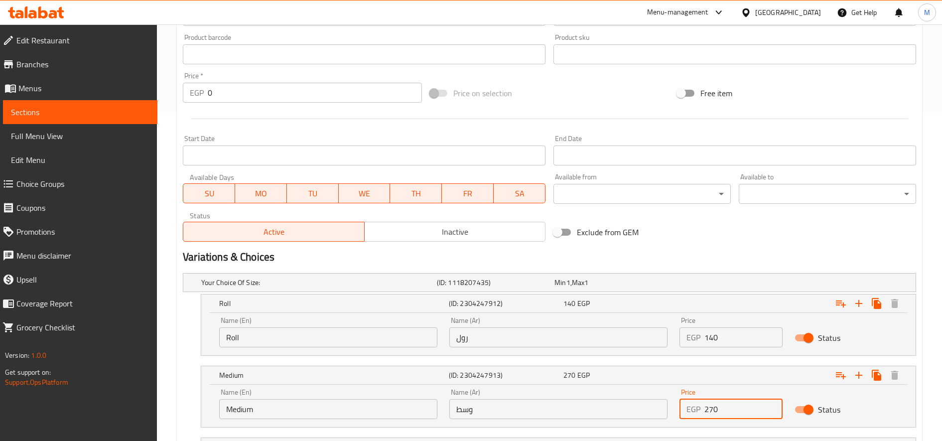
drag, startPoint x: 715, startPoint y: 409, endPoint x: 710, endPoint y: 409, distance: 5.0
click at [710, 409] on input "270" at bounding box center [743, 409] width 78 height 20
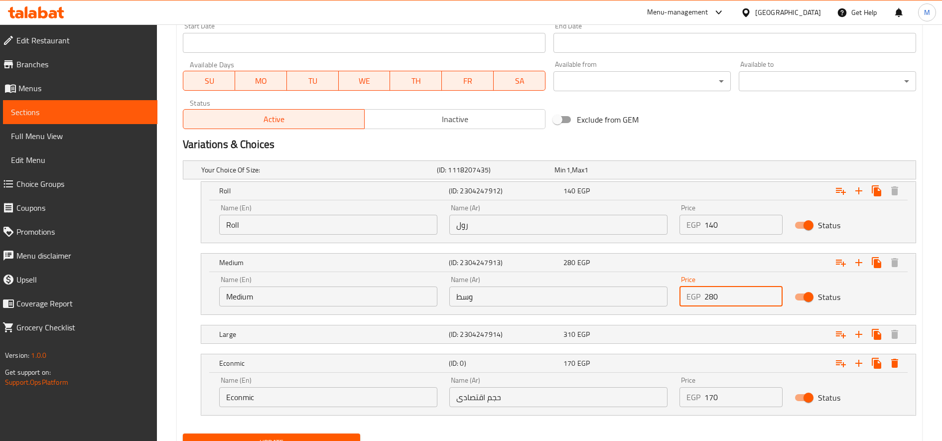
scroll to position [486, 0]
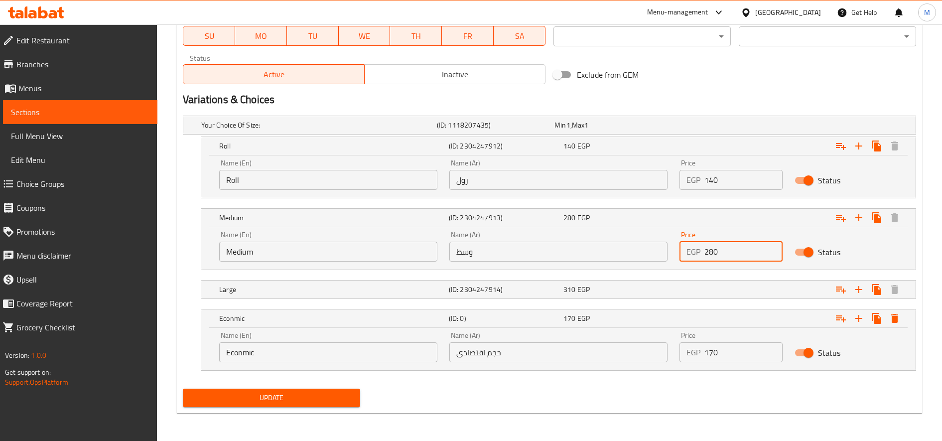
type input "280"
click at [738, 276] on nav at bounding box center [549, 276] width 733 height 8
click at [736, 288] on div "Expand" at bounding box center [791, 289] width 230 height 22
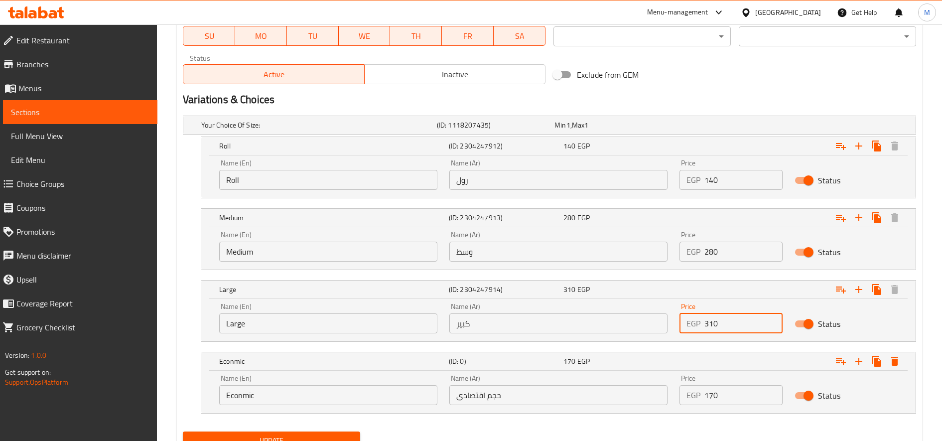
click at [708, 324] on input "310" at bounding box center [743, 323] width 78 height 20
type input "320"
click at [183, 431] on button "Update" at bounding box center [271, 440] width 177 height 18
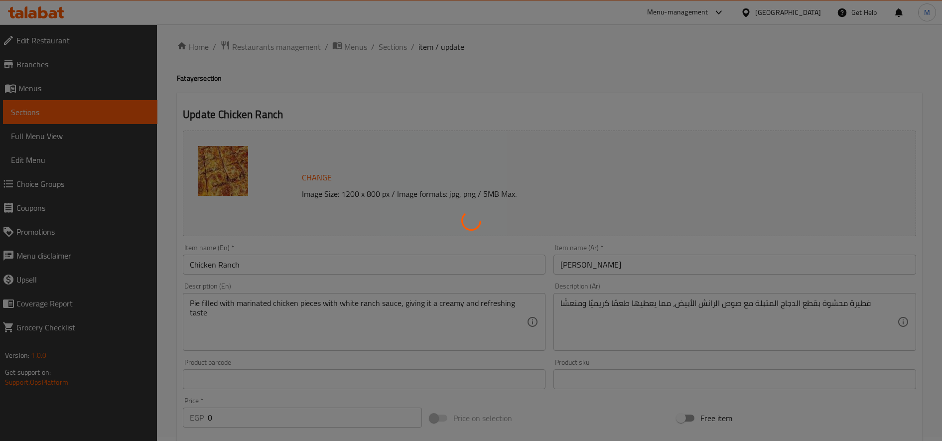
scroll to position [0, 0]
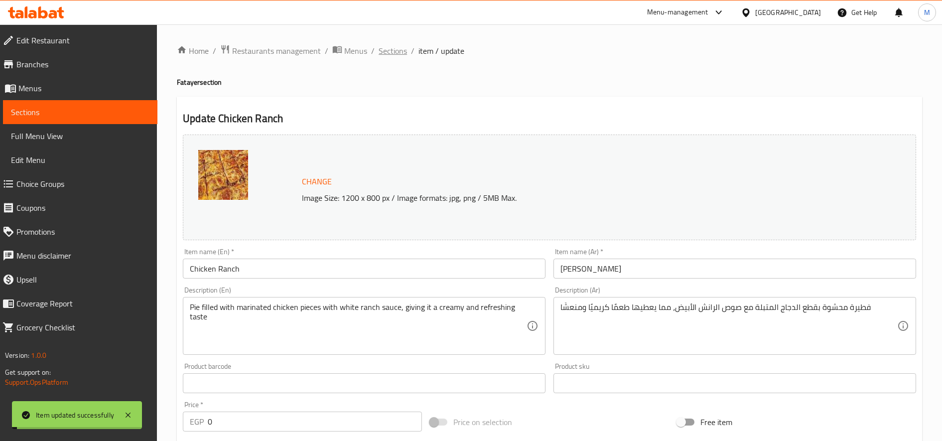
drag, startPoint x: 390, startPoint y: 49, endPoint x: 404, endPoint y: 74, distance: 28.5
click at [391, 49] on span "Sections" at bounding box center [392, 51] width 28 height 12
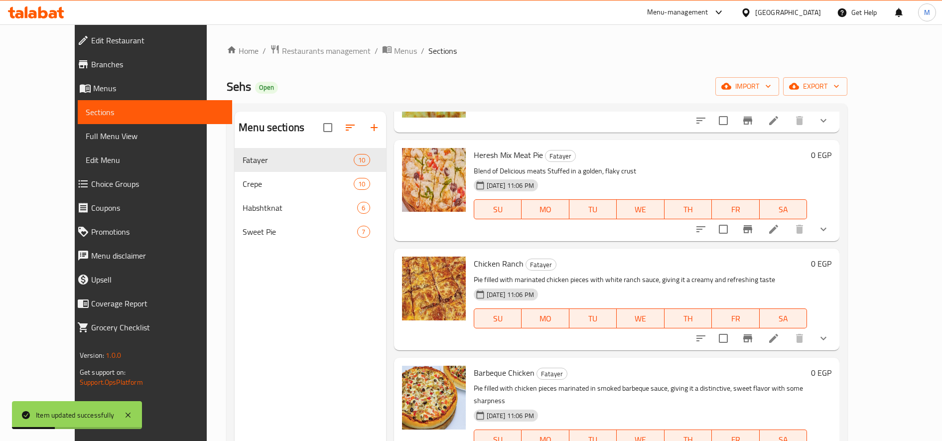
scroll to position [581, 0]
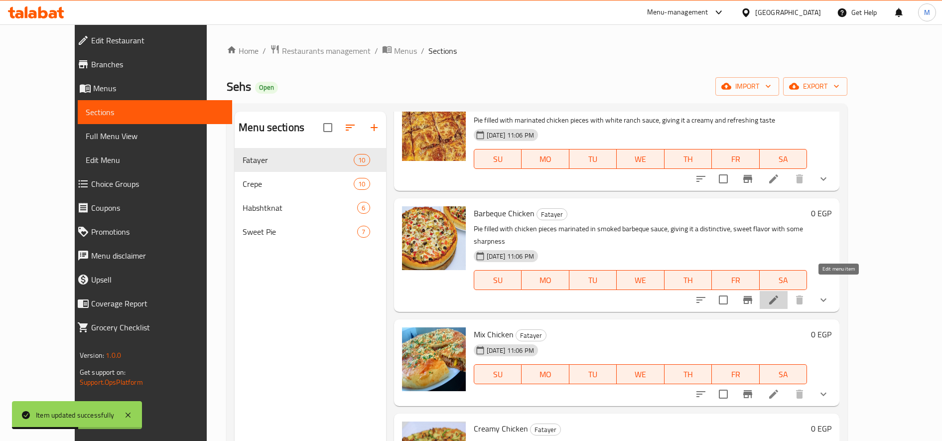
click at [779, 294] on icon at bounding box center [773, 300] width 12 height 12
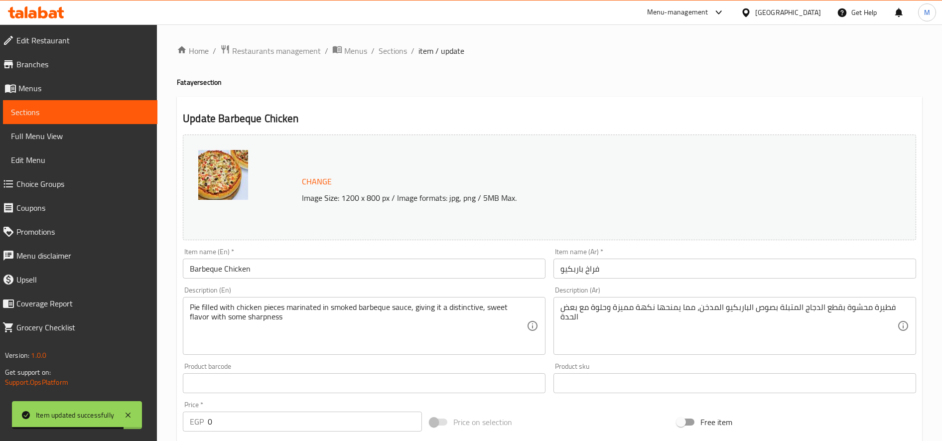
click at [658, 278] on input "فراخ باربكيو" at bounding box center [734, 268] width 363 height 20
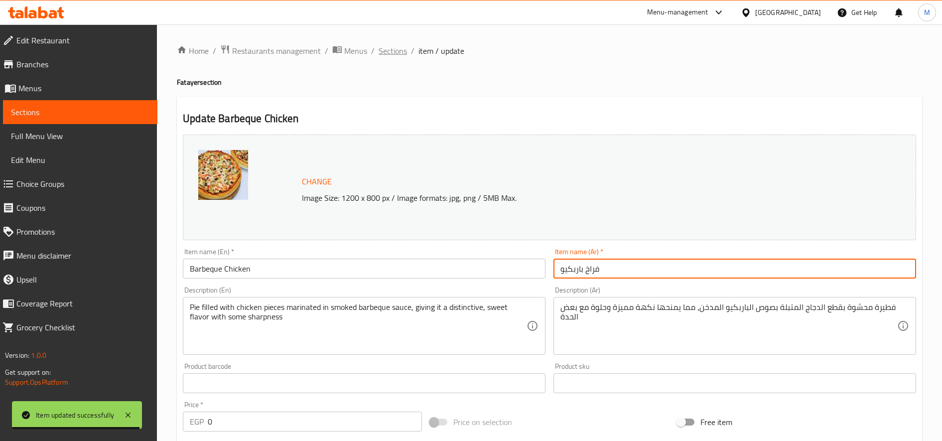
click at [387, 53] on span "Sections" at bounding box center [392, 51] width 28 height 12
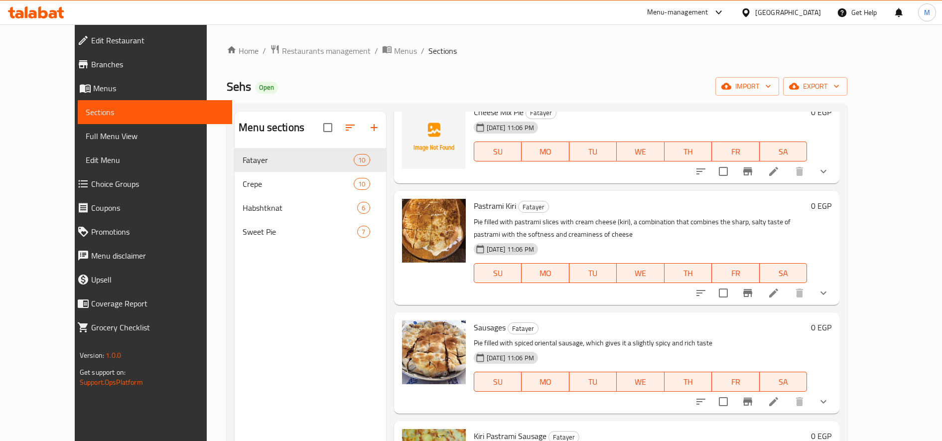
scroll to position [83, 0]
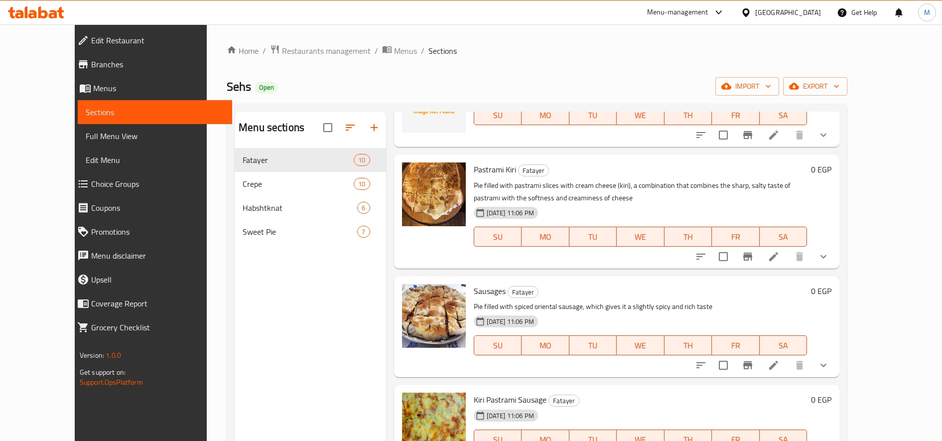
click at [779, 250] on icon at bounding box center [773, 256] width 12 height 12
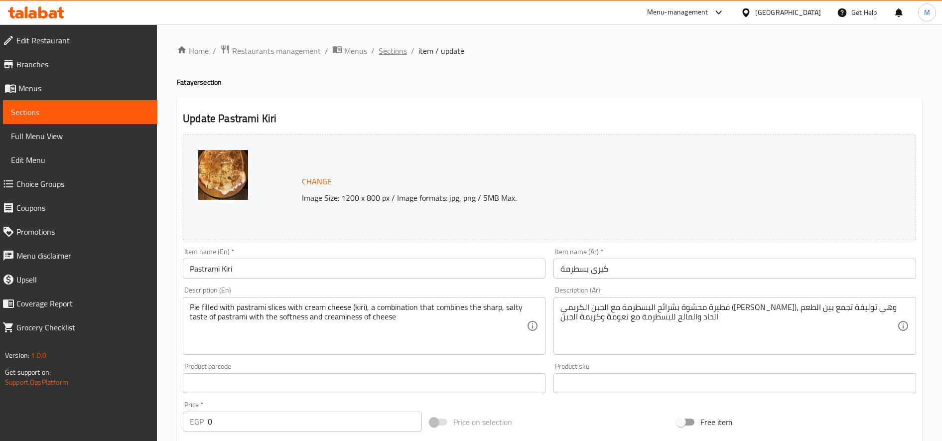
click at [395, 51] on span "Sections" at bounding box center [392, 51] width 28 height 12
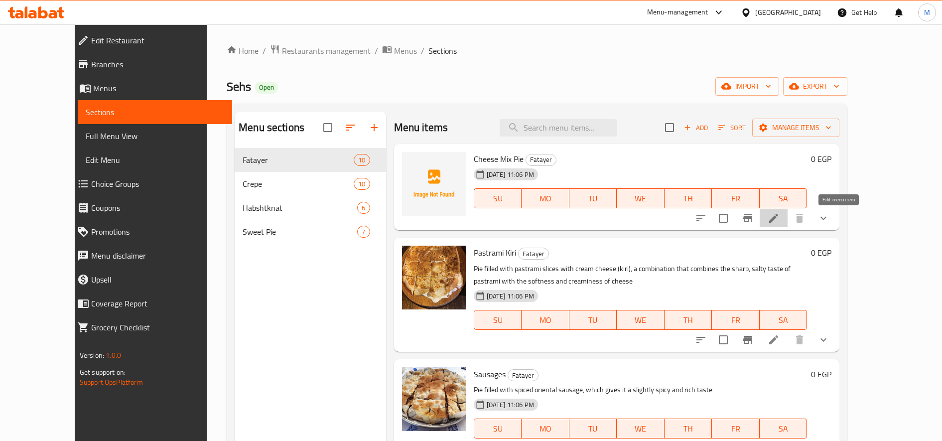
click at [779, 217] on icon at bounding box center [773, 218] width 12 height 12
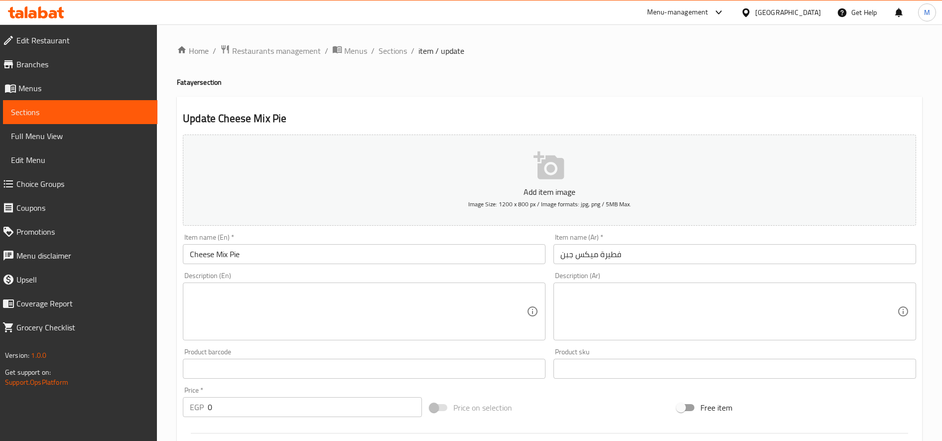
click at [609, 250] on input "فطيرة ميكس جبن" at bounding box center [734, 254] width 363 height 20
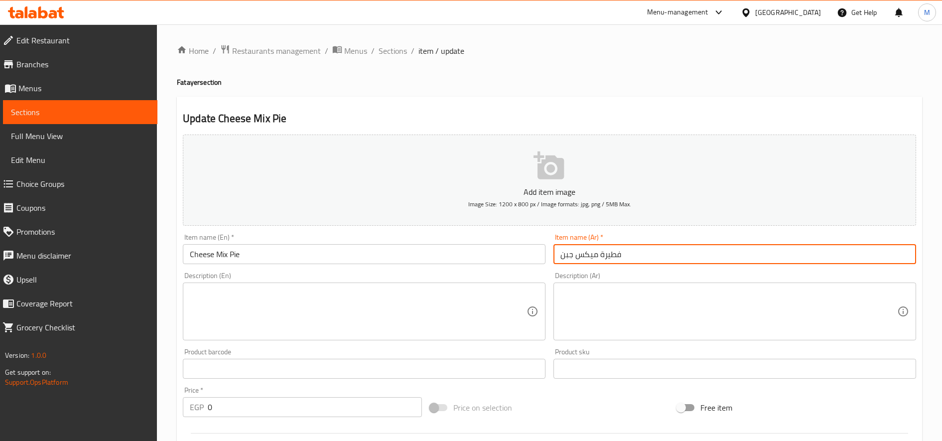
click at [609, 250] on input "فطيرة ميكس جبن" at bounding box center [734, 254] width 363 height 20
drag, startPoint x: 383, startPoint y: 45, endPoint x: 426, endPoint y: 57, distance: 45.1
click at [383, 46] on span "Sections" at bounding box center [392, 51] width 28 height 12
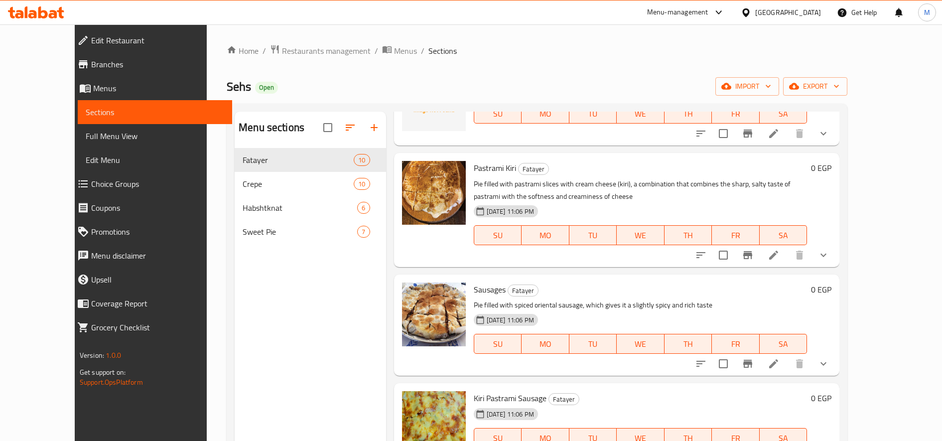
scroll to position [83, 0]
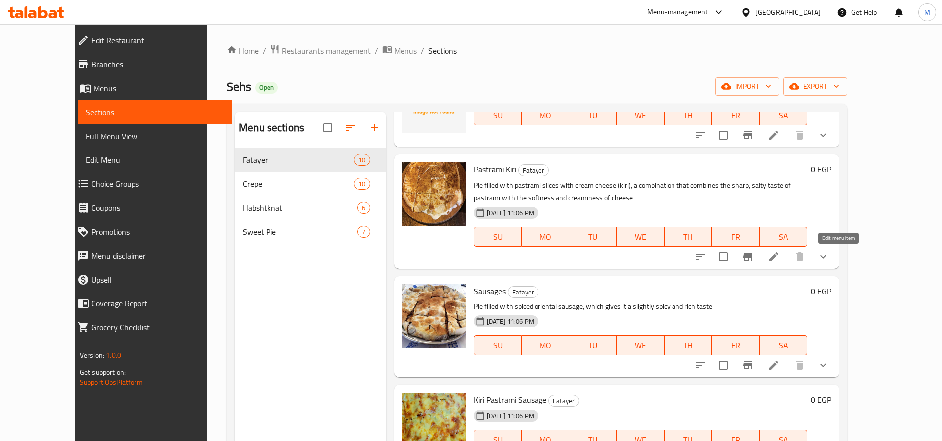
click at [778, 257] on icon at bounding box center [773, 256] width 9 height 9
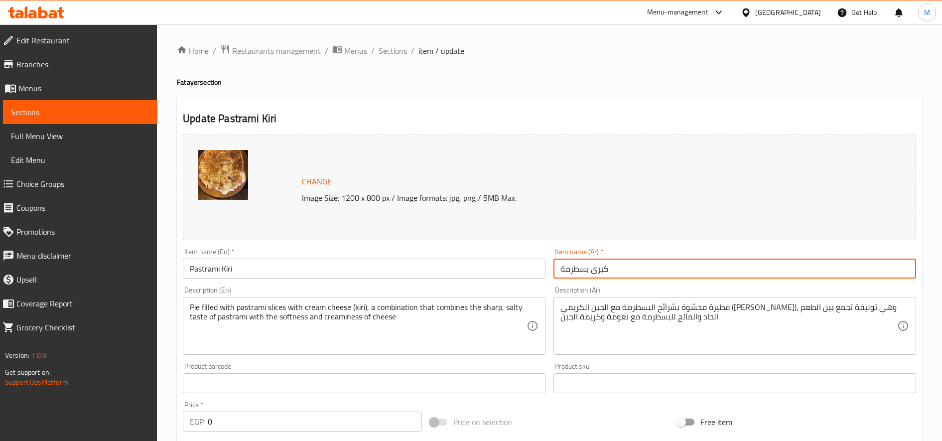
drag, startPoint x: 640, startPoint y: 265, endPoint x: 654, endPoint y: 272, distance: 14.9
click at [642, 268] on input "كيرى بسطرمة" at bounding box center [734, 268] width 363 height 20
paste input "فطيرة"
type input "فطيرة كيرى بسطرمة"
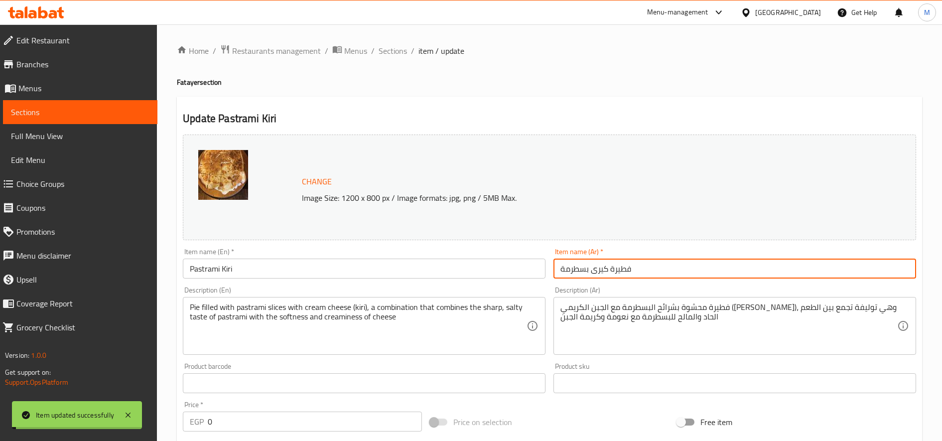
drag, startPoint x: 390, startPoint y: 51, endPoint x: 410, endPoint y: 59, distance: 21.9
click at [390, 52] on span "Sections" at bounding box center [392, 51] width 28 height 12
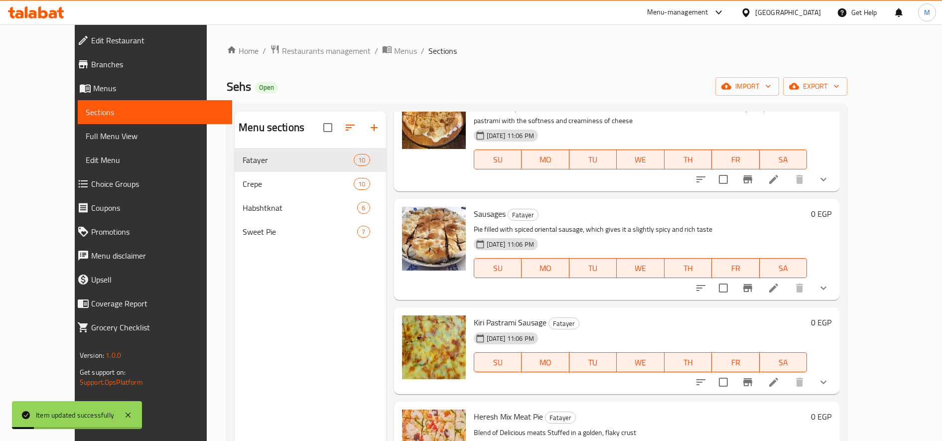
scroll to position [166, 0]
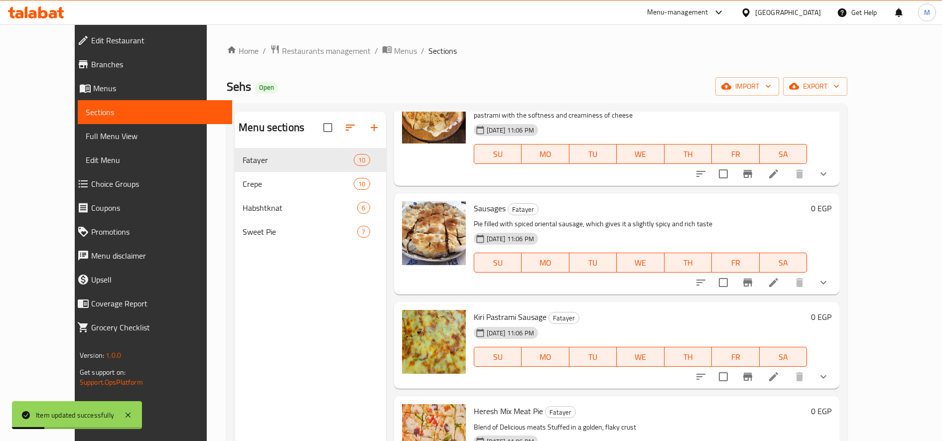
click at [779, 279] on icon at bounding box center [773, 282] width 12 height 12
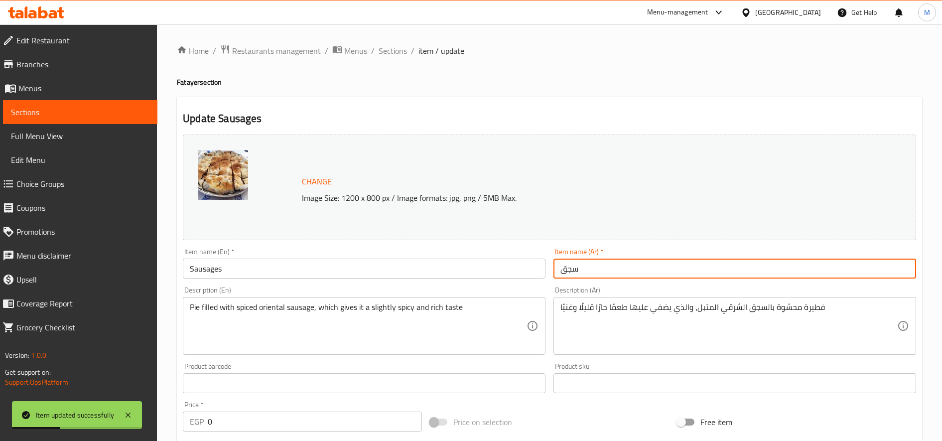
click at [673, 264] on input "سجق" at bounding box center [734, 268] width 363 height 20
paste input "فطيرة"
type input "فطيرة سجق"
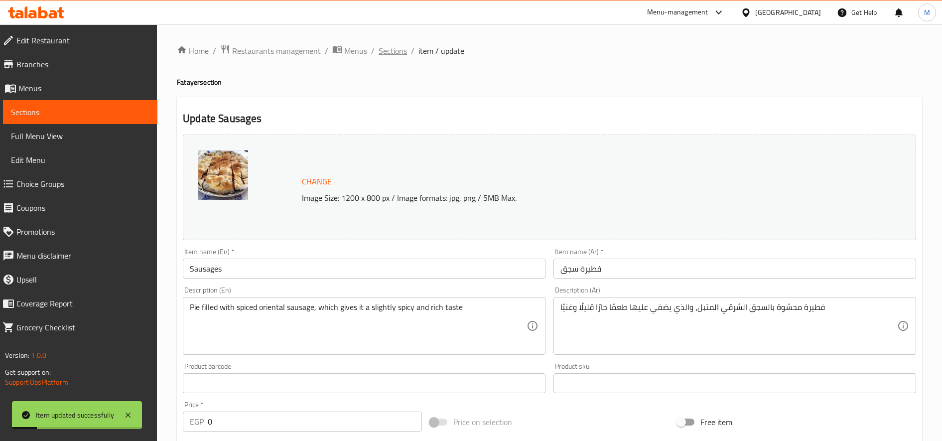
click at [394, 55] on span "Sections" at bounding box center [392, 51] width 28 height 12
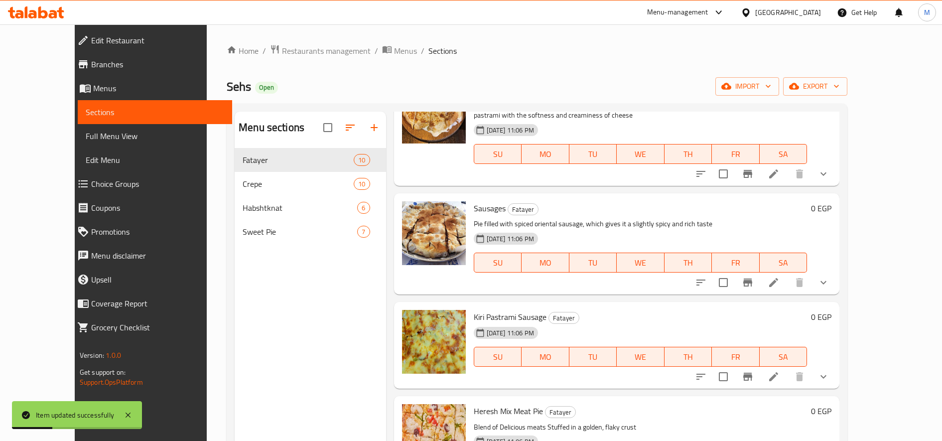
scroll to position [249, 0]
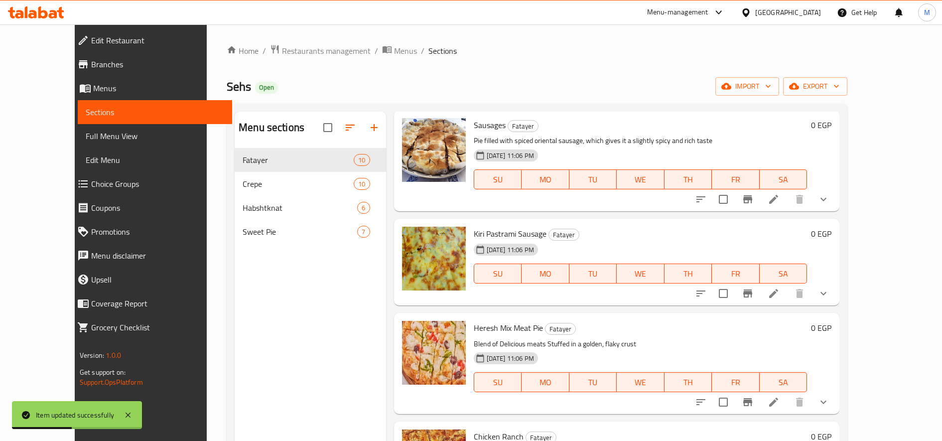
click at [787, 297] on li at bounding box center [773, 293] width 28 height 18
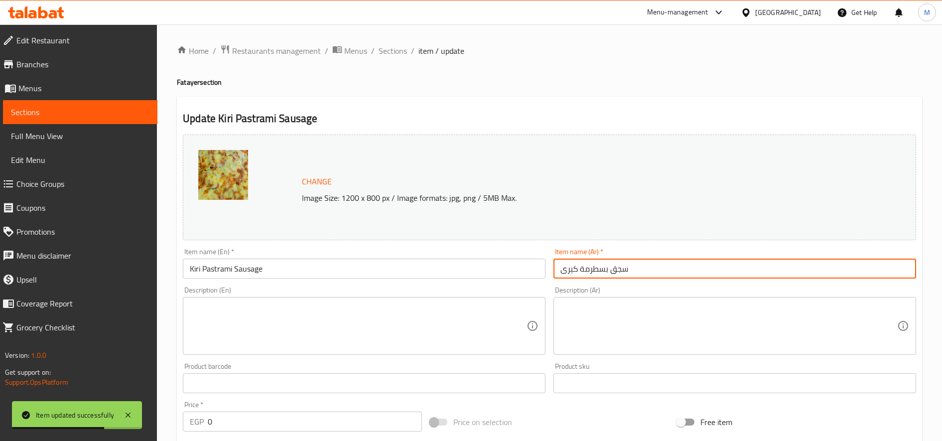
click at [561, 266] on input "سجق بسطرمة كيرى" at bounding box center [734, 268] width 363 height 20
paste input "فطيرة"
type input "فطيرة سجق بسطرمة كيرى"
click at [393, 52] on span "Sections" at bounding box center [392, 51] width 28 height 12
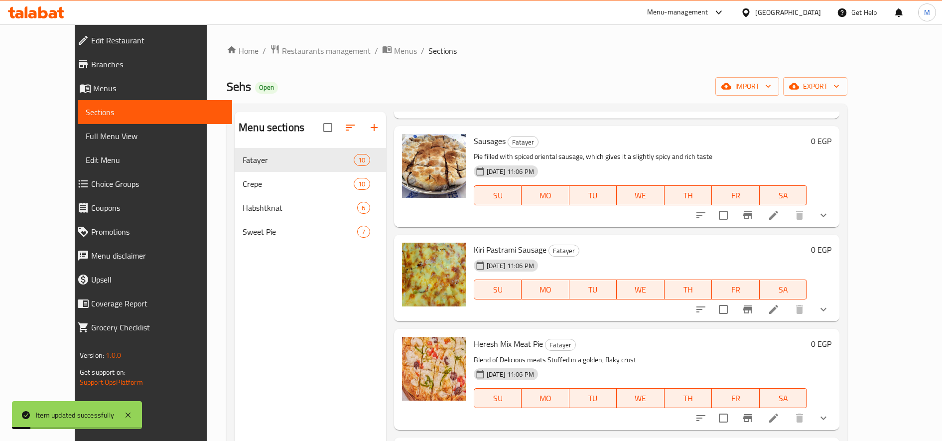
scroll to position [249, 0]
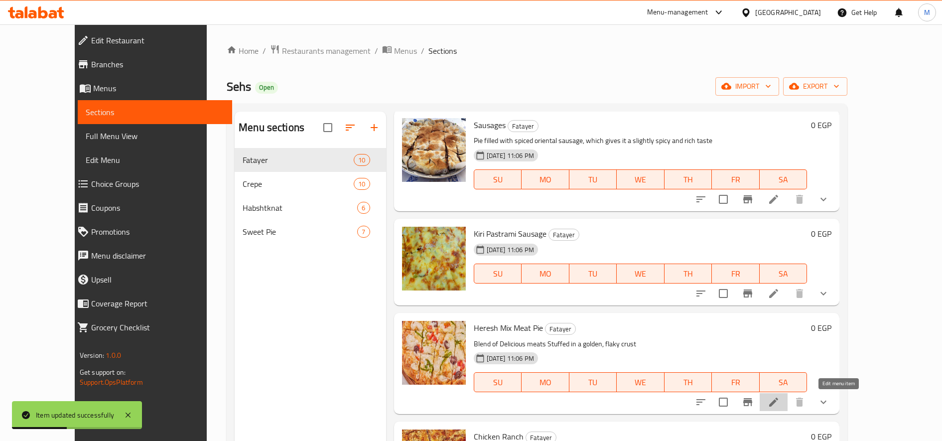
click at [778, 401] on icon at bounding box center [773, 401] width 9 height 9
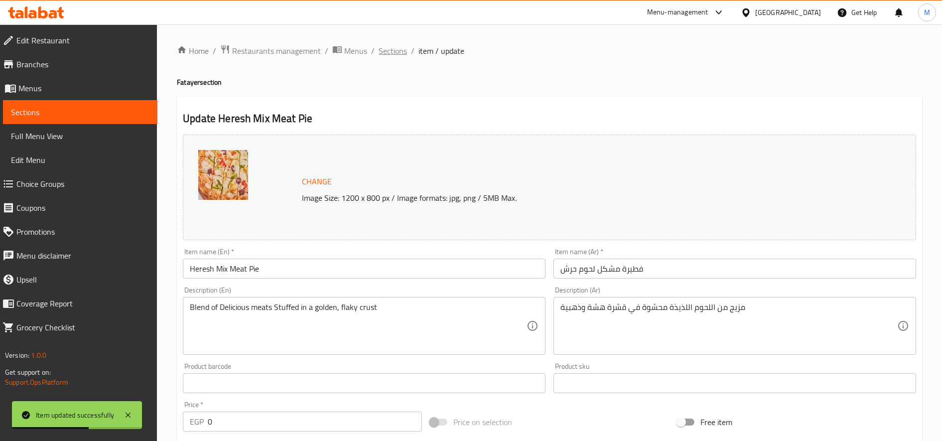
click at [393, 49] on span "Sections" at bounding box center [392, 51] width 28 height 12
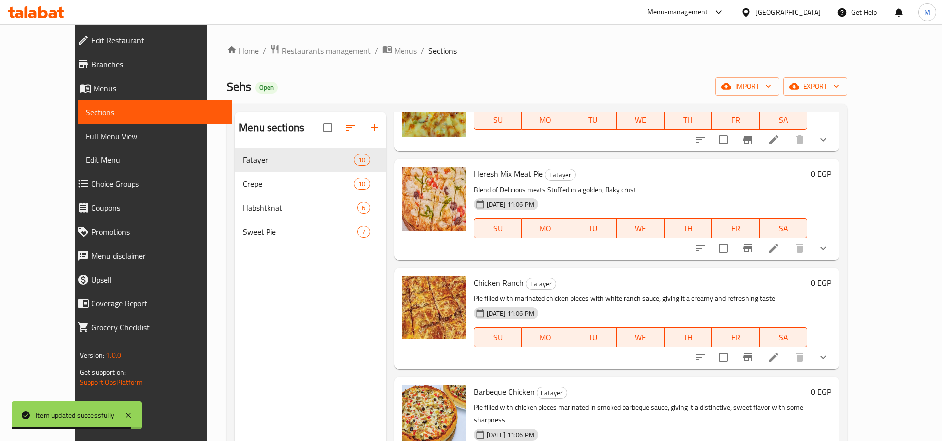
scroll to position [415, 0]
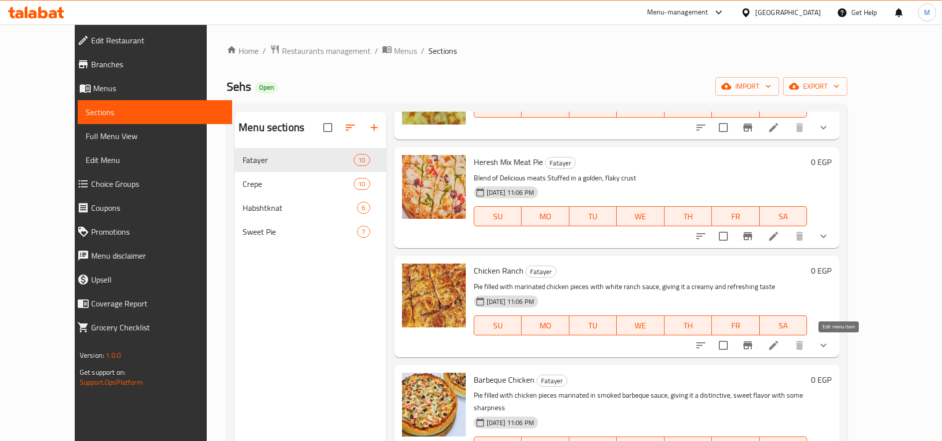
click at [778, 345] on icon at bounding box center [773, 345] width 9 height 9
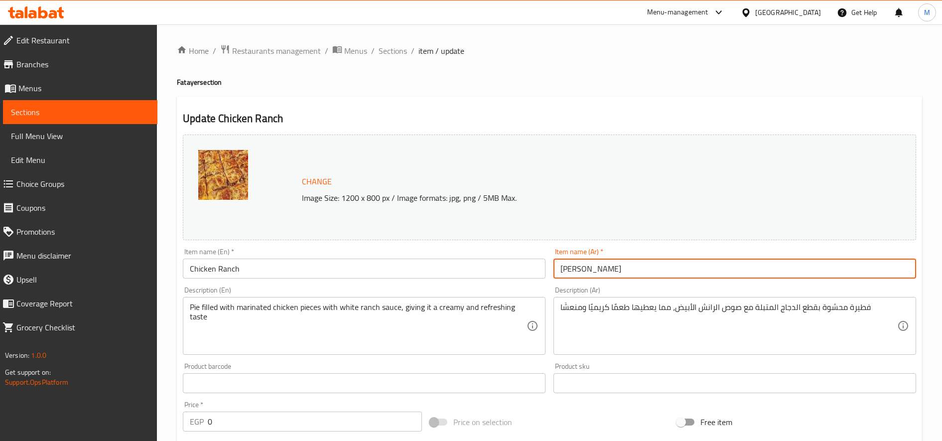
click at [652, 265] on input "فراخ رانش" at bounding box center [734, 268] width 363 height 20
click at [559, 260] on input "فراخ رانش" at bounding box center [734, 268] width 363 height 20
paste input "فطيرة"
type input "فطيرة فراخ رانش"
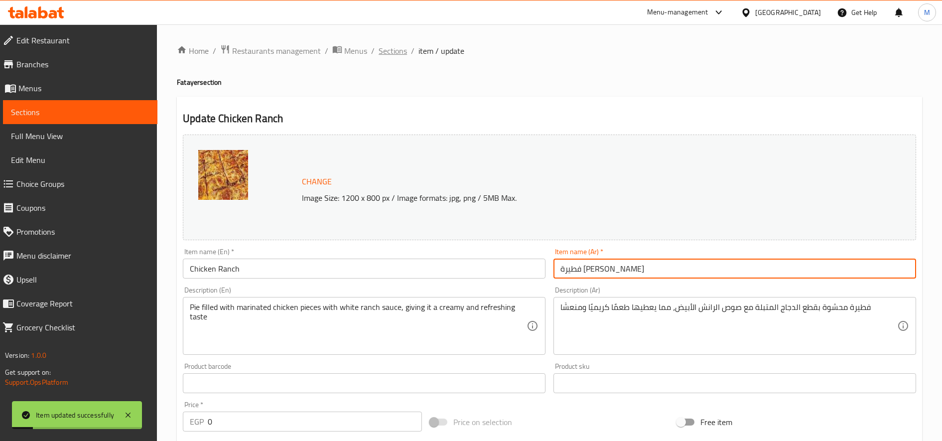
click at [394, 53] on span "Sections" at bounding box center [392, 51] width 28 height 12
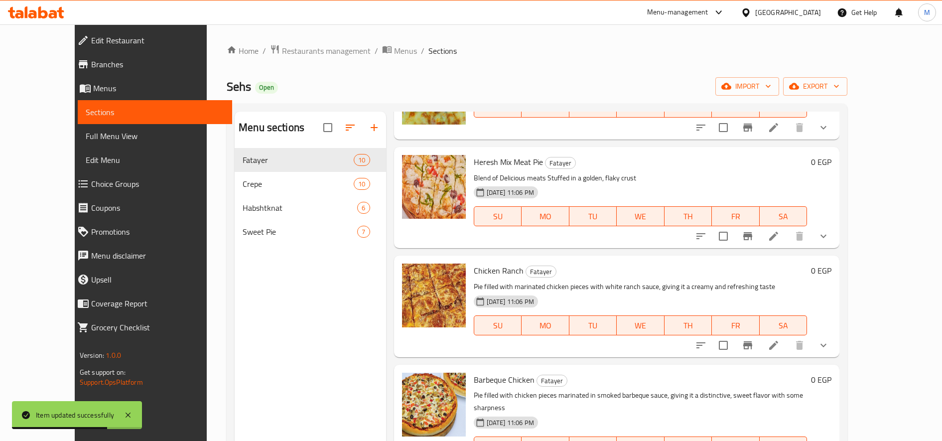
scroll to position [498, 0]
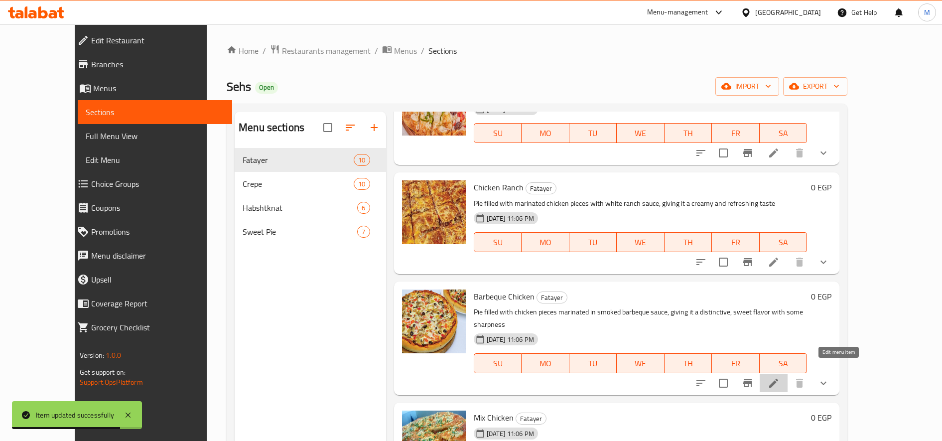
click at [778, 378] on icon at bounding box center [773, 382] width 9 height 9
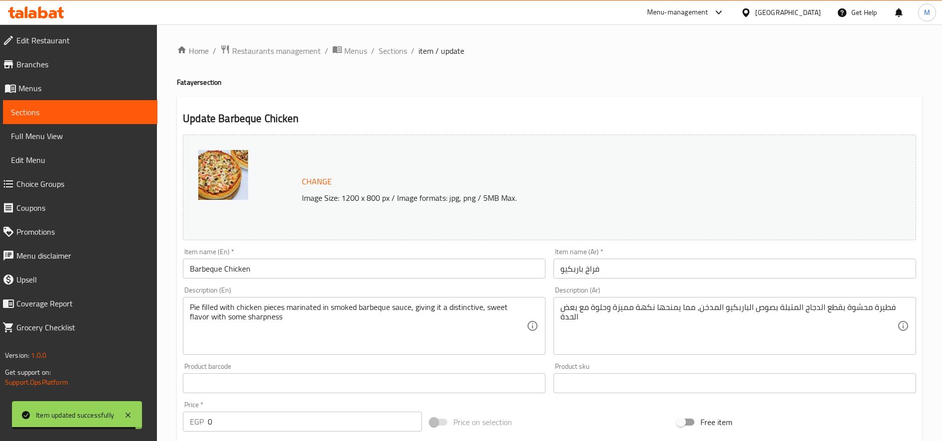
click at [642, 268] on input "فراخ باربكيو" at bounding box center [734, 268] width 363 height 20
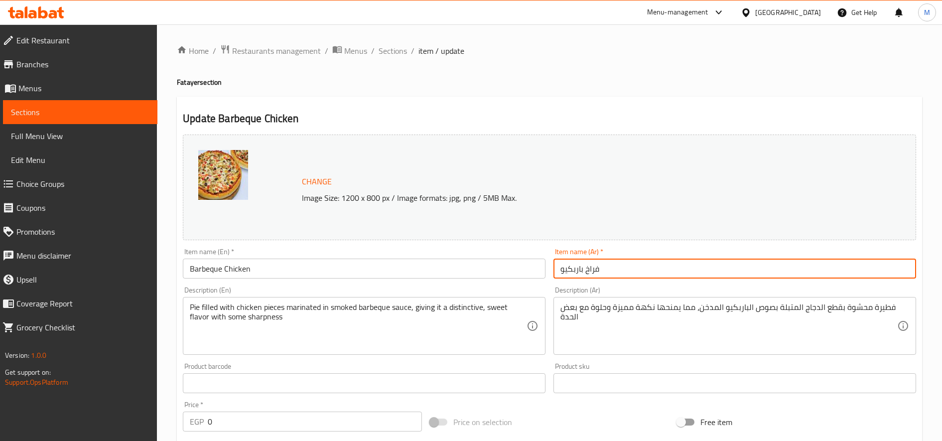
click at [560, 269] on input "فراخ باربكيو" at bounding box center [734, 268] width 363 height 20
paste input "فطيرة"
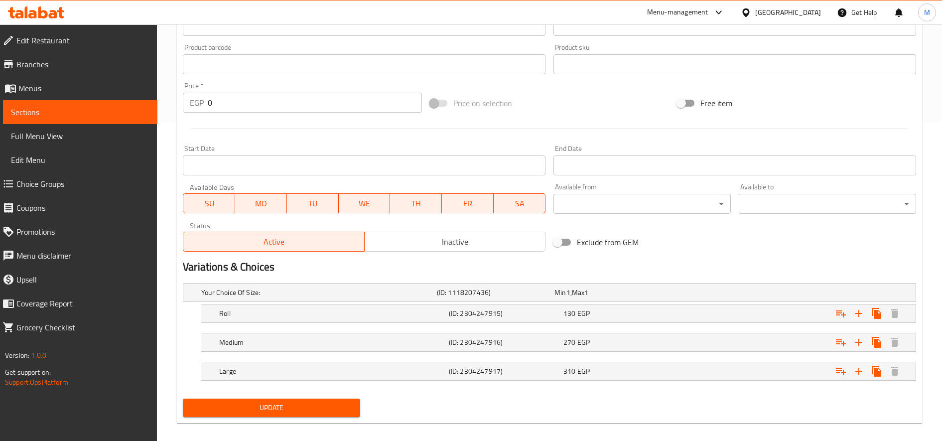
scroll to position [329, 0]
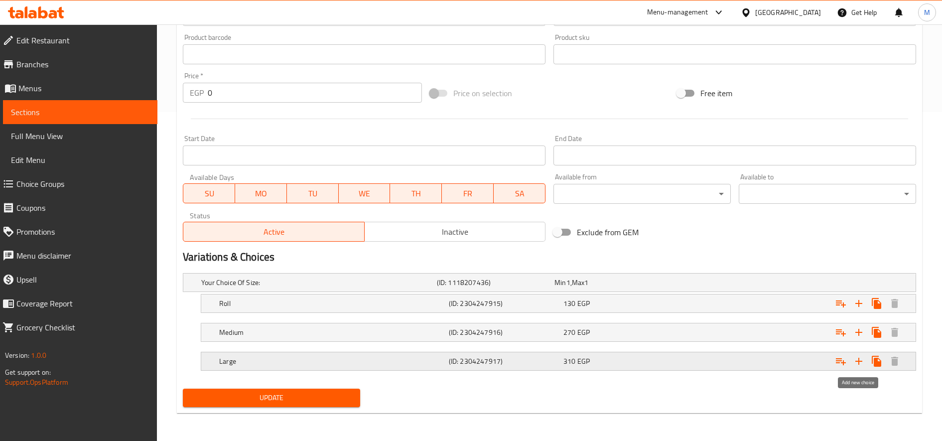
type input "فطيرة فراخ باربكيو"
click at [862, 362] on icon "Expand" at bounding box center [859, 361] width 12 height 12
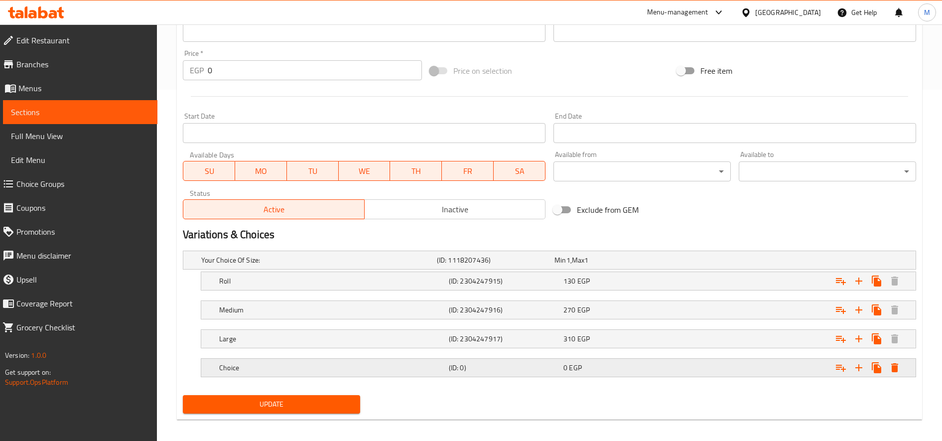
scroll to position [358, 0]
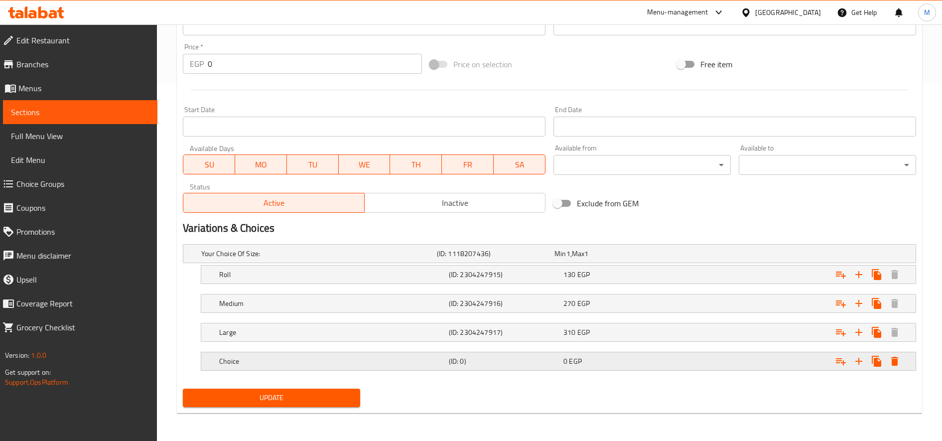
click at [581, 353] on div "Choice (ID: 0) 0 EGP" at bounding box center [561, 361] width 688 height 22
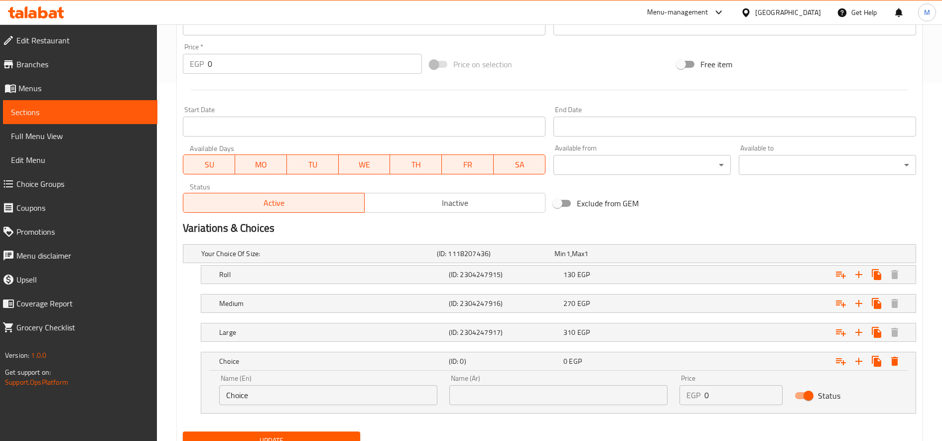
drag, startPoint x: 389, startPoint y: 380, endPoint x: 380, endPoint y: 386, distance: 11.2
click at [389, 380] on div "Name (En) Choice Name (En)" at bounding box center [328, 389] width 218 height 30
click at [375, 397] on input "Choice" at bounding box center [328, 395] width 218 height 20
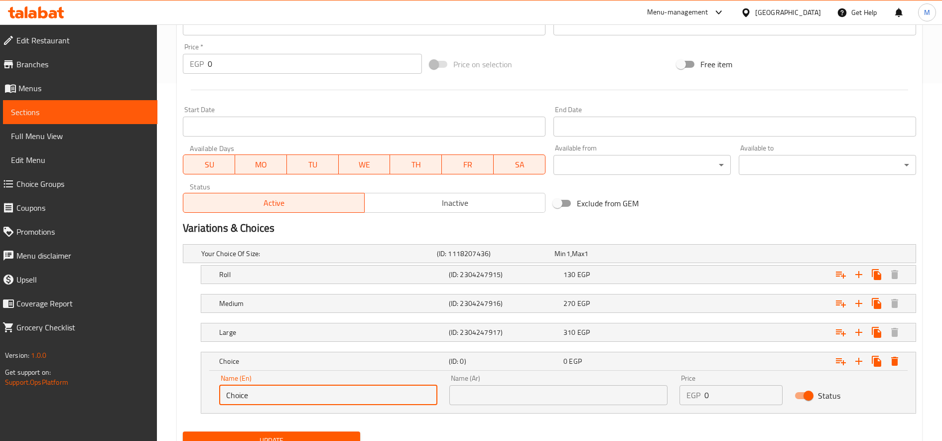
click at [375, 397] on input "Choice" at bounding box center [328, 395] width 218 height 20
click at [377, 396] on input "text" at bounding box center [328, 395] width 218 height 20
type input "Econmic"
click at [511, 384] on div "Name (Ar) Name (Ar)" at bounding box center [558, 389] width 218 height 30
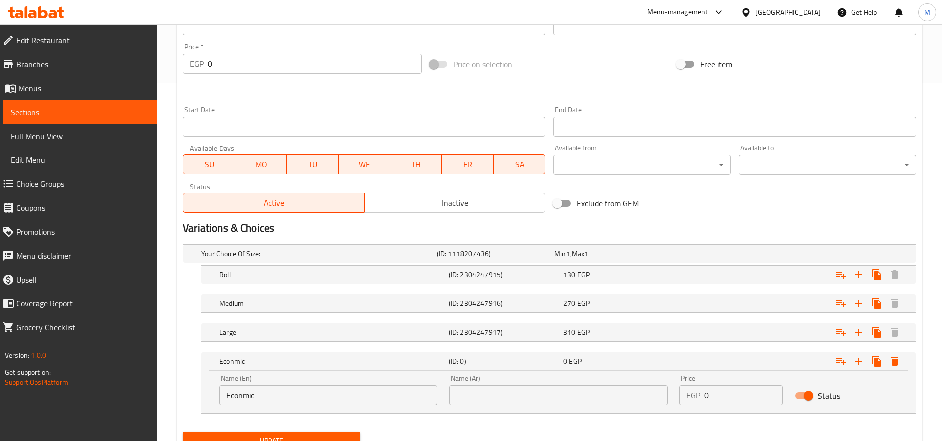
click at [508, 388] on input "text" at bounding box center [558, 395] width 218 height 20
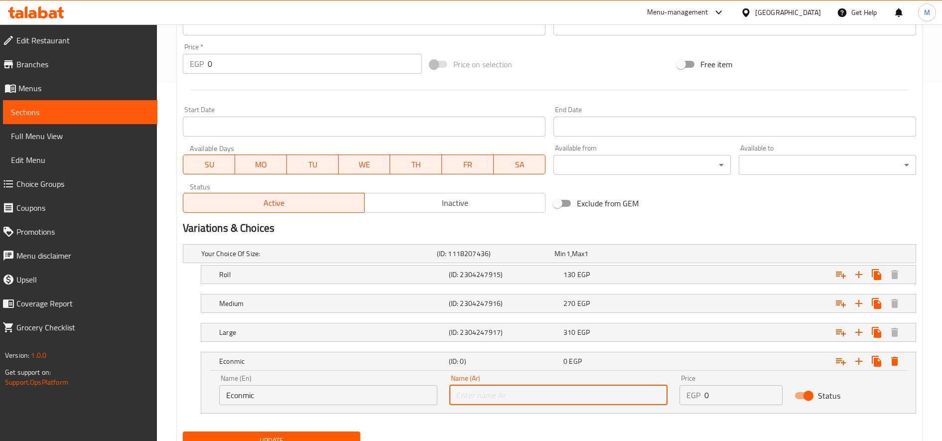
type input "حجم اقتصادى"
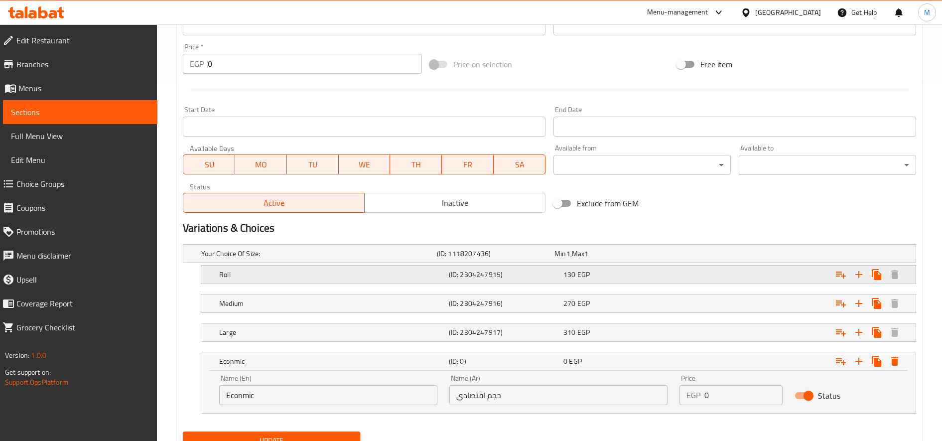
click at [701, 271] on div "Expand" at bounding box center [791, 274] width 230 height 22
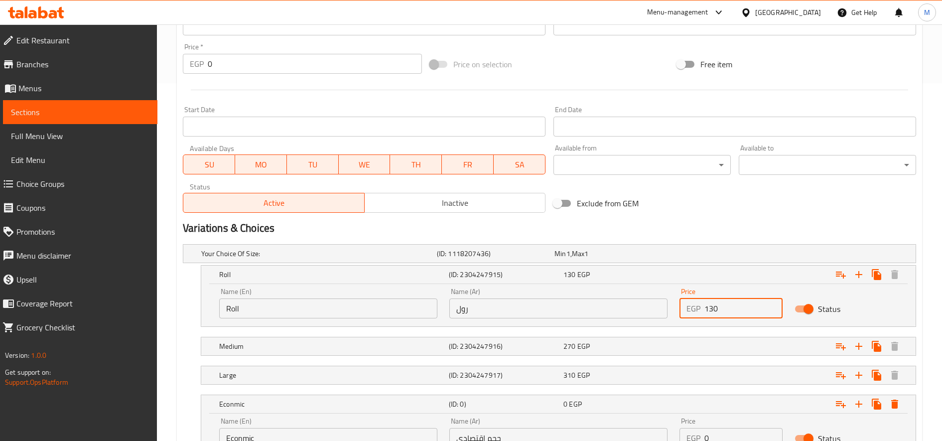
click at [714, 309] on input "130" at bounding box center [743, 308] width 78 height 20
click at [709, 309] on input "140" at bounding box center [743, 308] width 78 height 20
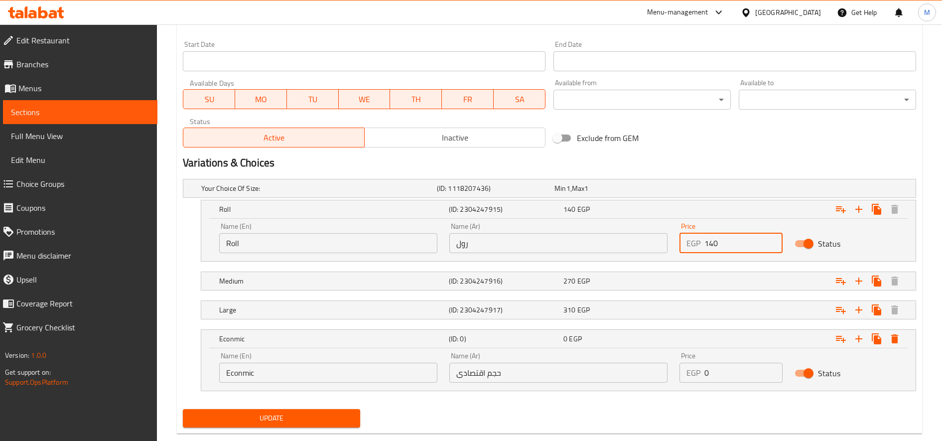
scroll to position [443, 0]
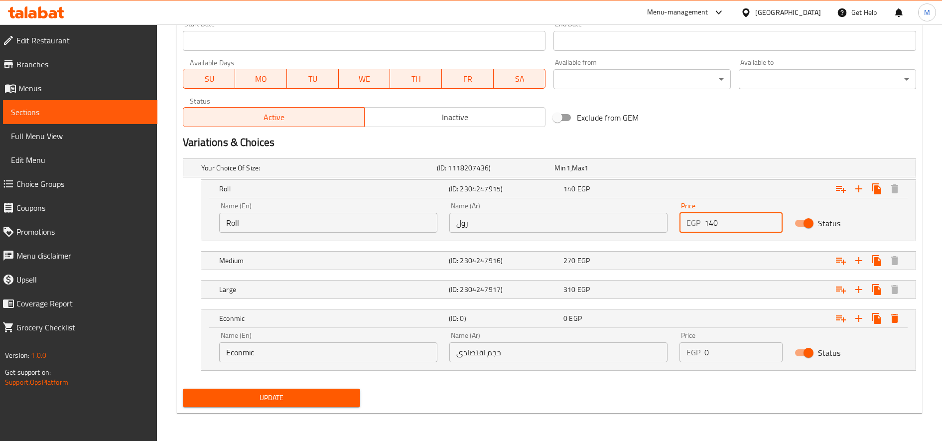
type input "140"
click at [725, 349] on input "0" at bounding box center [743, 352] width 78 height 20
click at [725, 350] on input "0" at bounding box center [743, 352] width 78 height 20
type input "170"
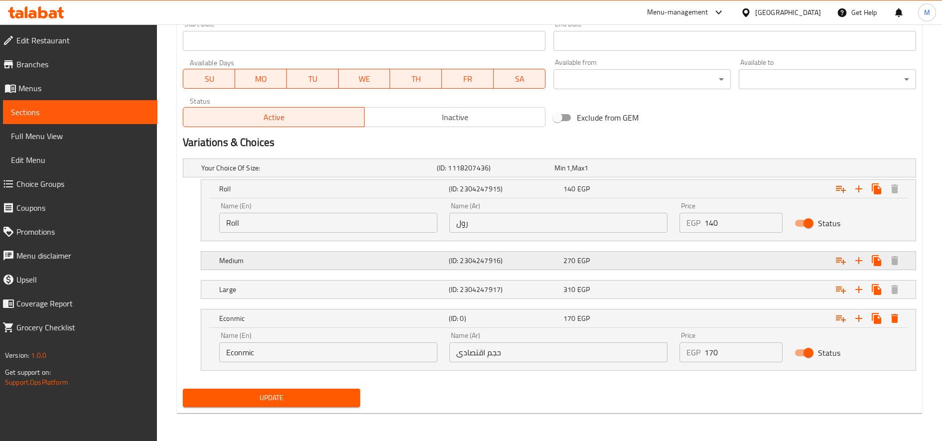
click at [705, 255] on div "Expand" at bounding box center [791, 260] width 230 height 22
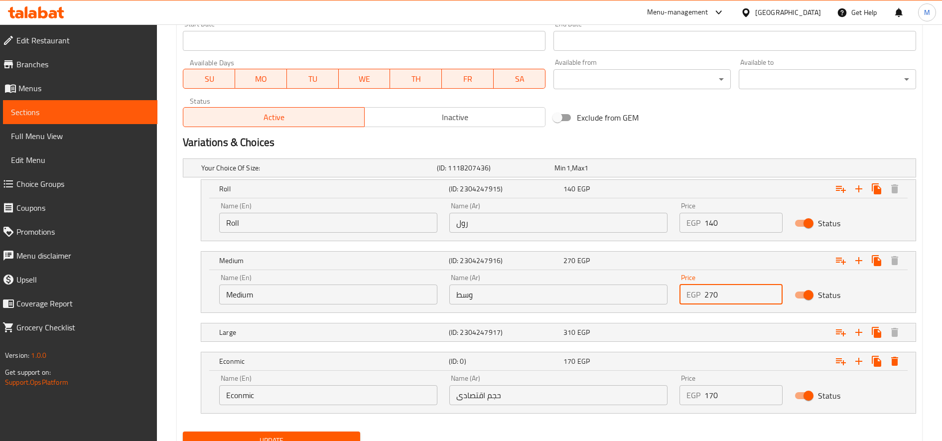
drag, startPoint x: 707, startPoint y: 292, endPoint x: 714, endPoint y: 300, distance: 10.2
click at [714, 296] on input "270" at bounding box center [743, 294] width 78 height 20
type input "280"
click at [723, 335] on div "Expand" at bounding box center [791, 332] width 230 height 22
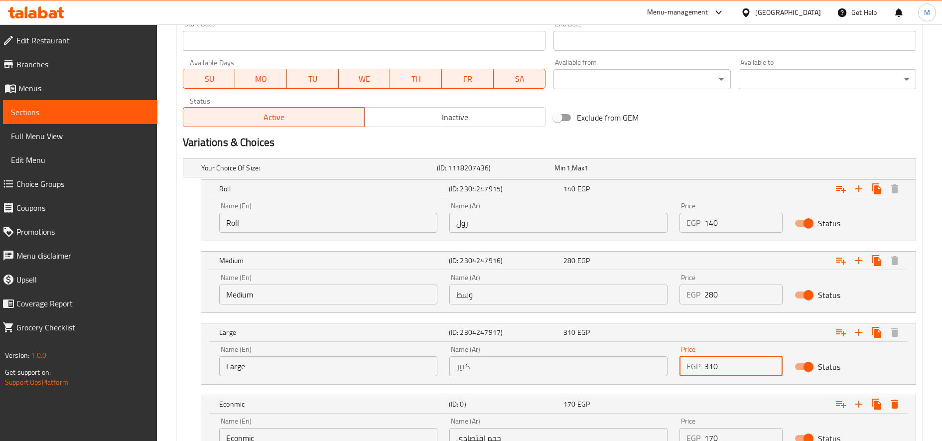
click at [714, 369] on input "310" at bounding box center [743, 366] width 78 height 20
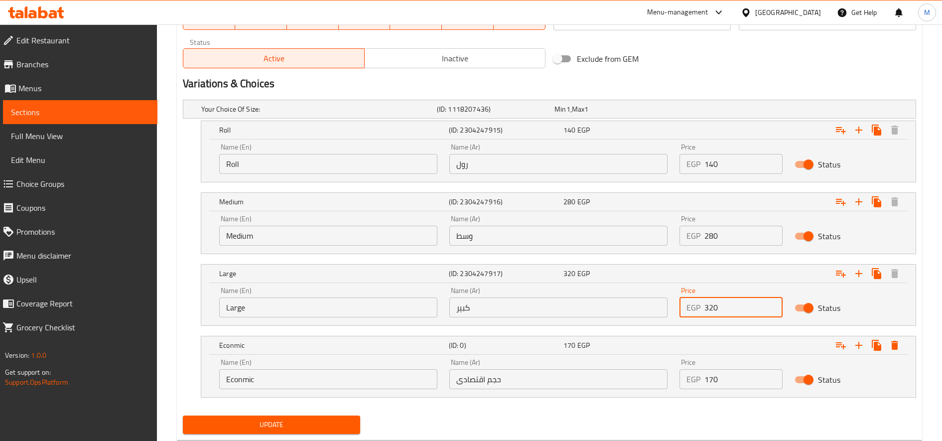
scroll to position [529, 0]
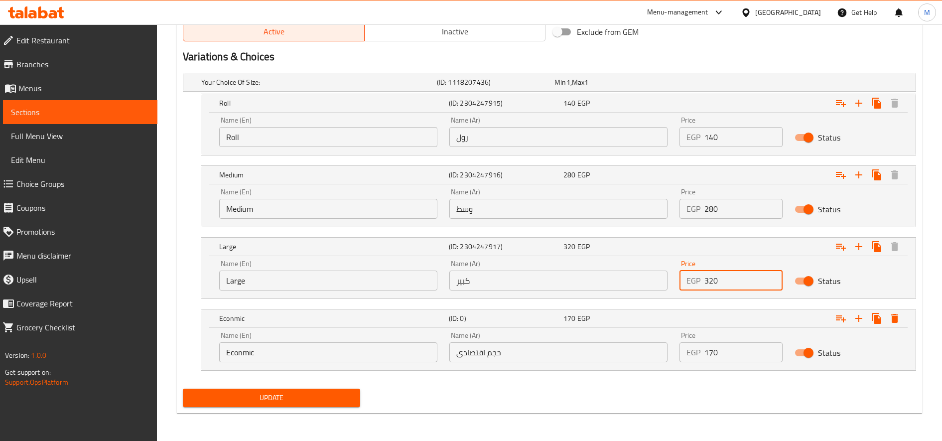
type input "320"
click at [183, 388] on button "Update" at bounding box center [271, 397] width 177 height 18
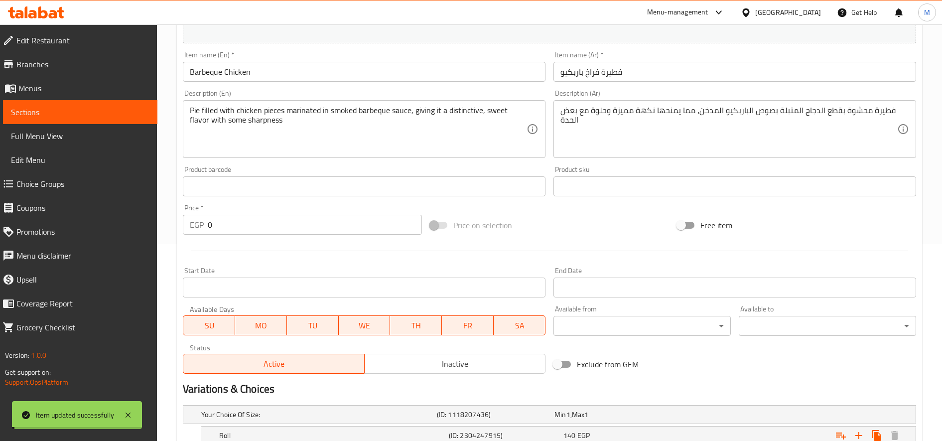
scroll to position [0, 0]
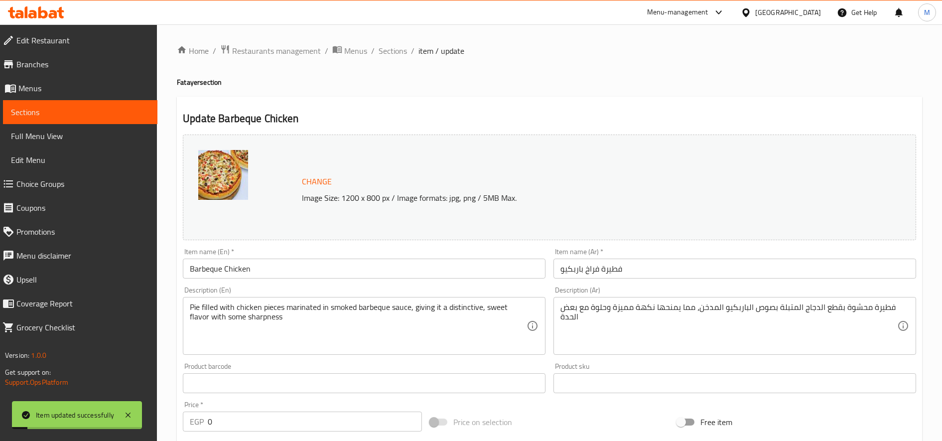
drag, startPoint x: 385, startPoint y: 49, endPoint x: 428, endPoint y: 71, distance: 48.1
click at [385, 49] on span "Sections" at bounding box center [392, 51] width 28 height 12
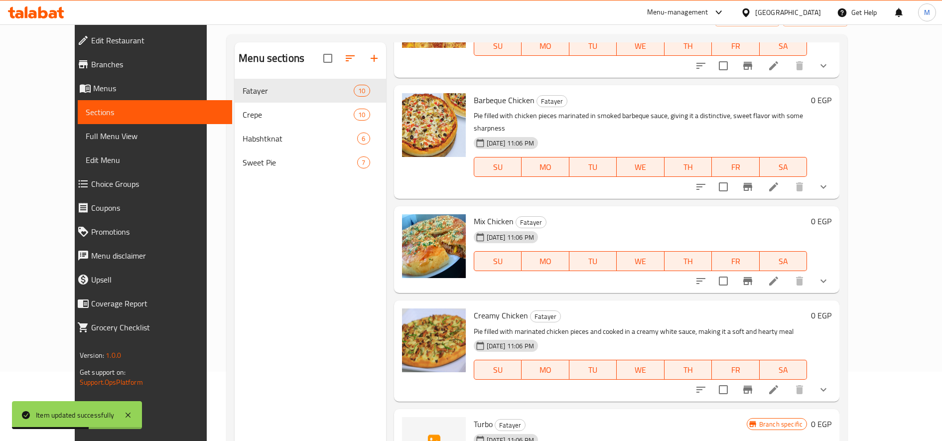
scroll to position [83, 0]
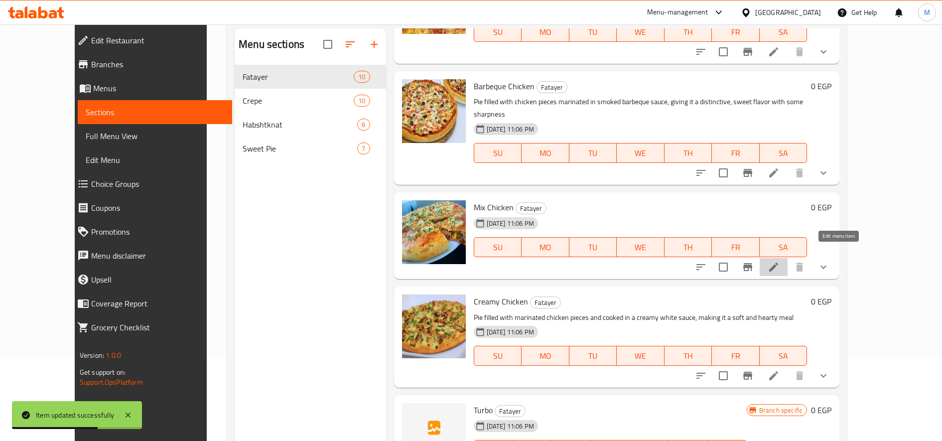
click at [779, 261] on icon at bounding box center [773, 267] width 12 height 12
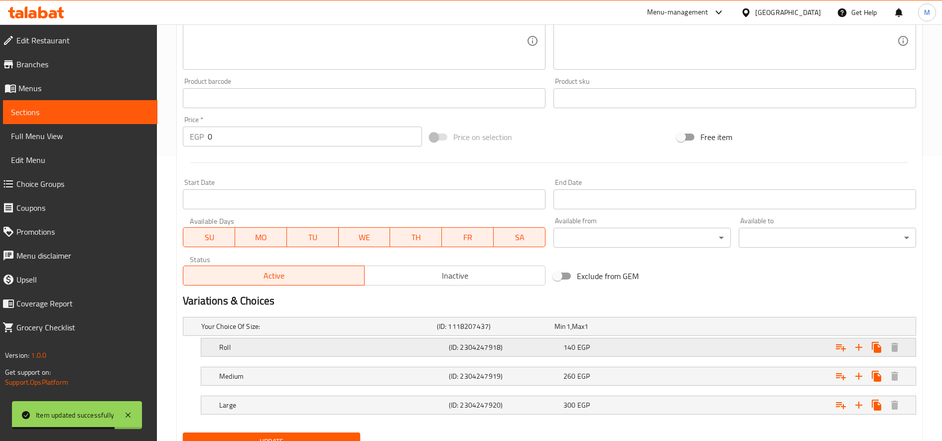
scroll to position [329, 0]
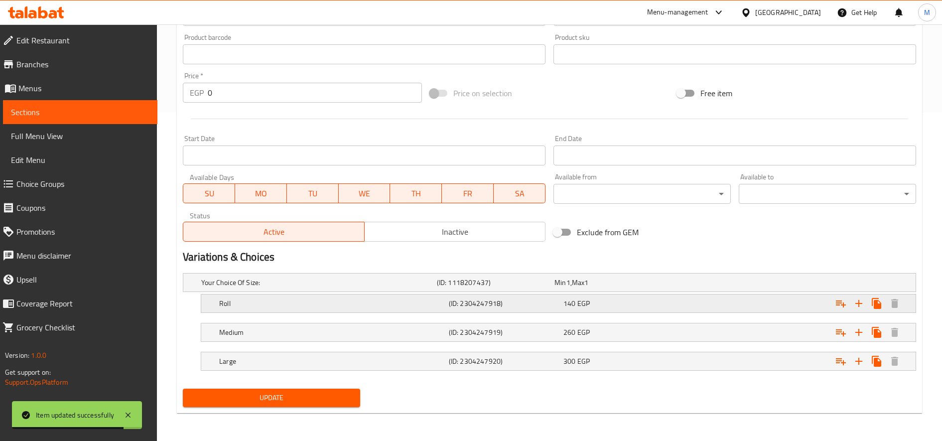
click at [660, 306] on div "140 EGP" at bounding box center [618, 303] width 111 height 10
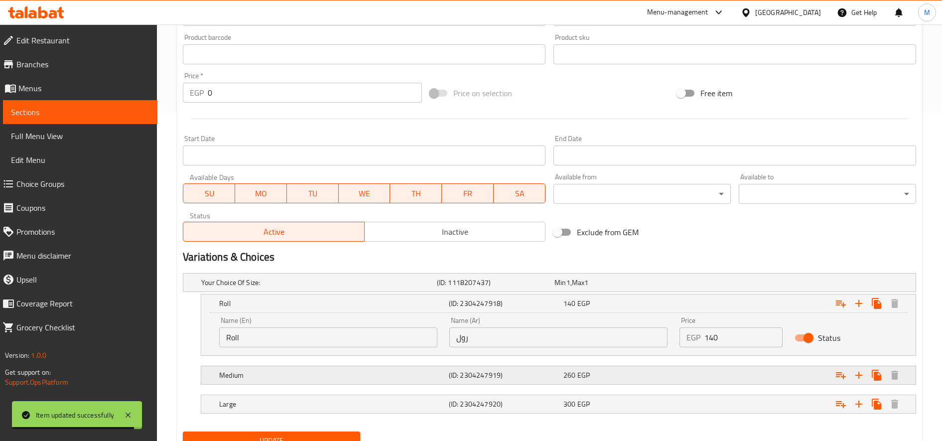
click at [673, 380] on div "260 EGP" at bounding box center [618, 375] width 115 height 14
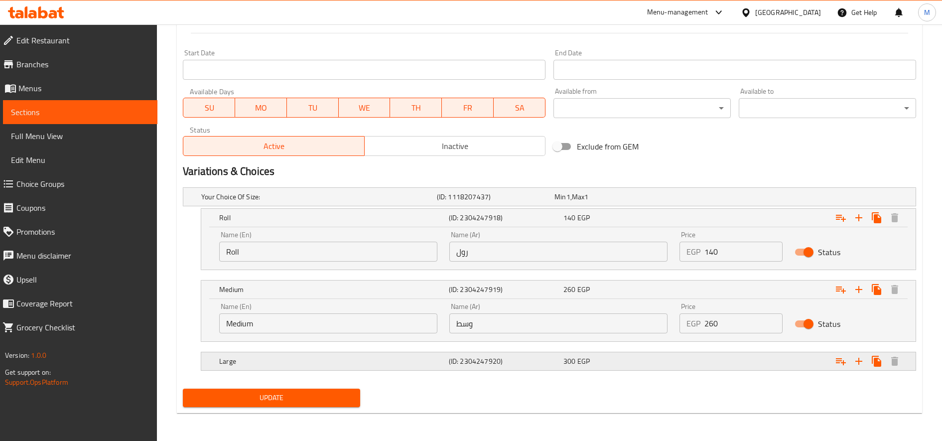
click at [690, 362] on div "Expand" at bounding box center [791, 361] width 230 height 22
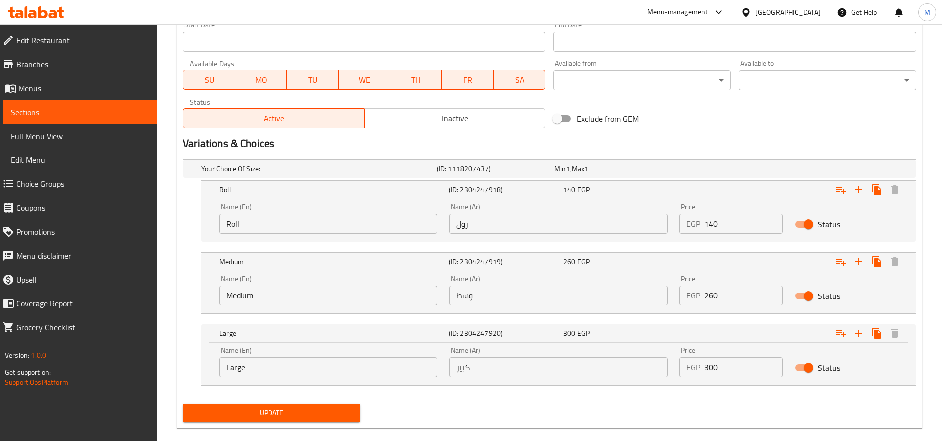
scroll to position [457, 0]
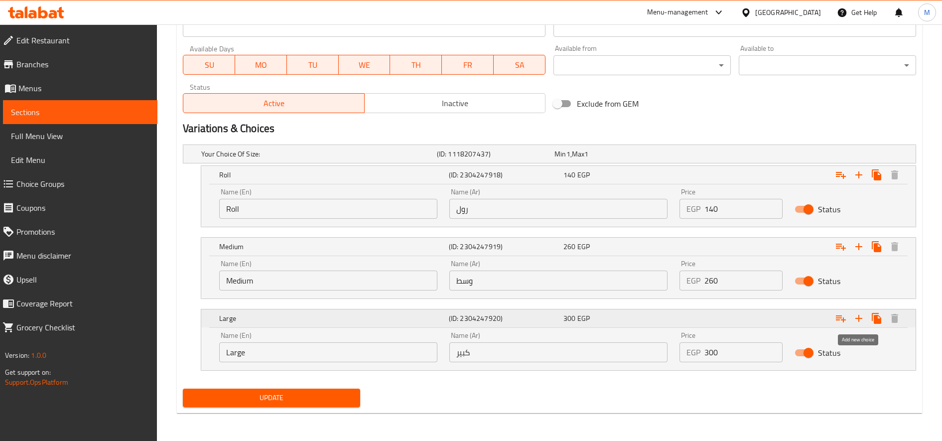
click at [857, 320] on icon "Expand" at bounding box center [859, 318] width 12 height 12
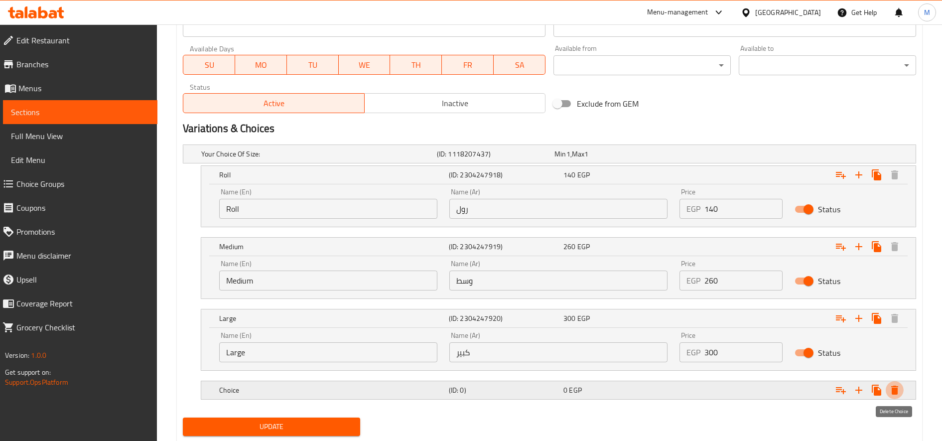
click at [896, 392] on icon "Expand" at bounding box center [894, 389] width 7 height 9
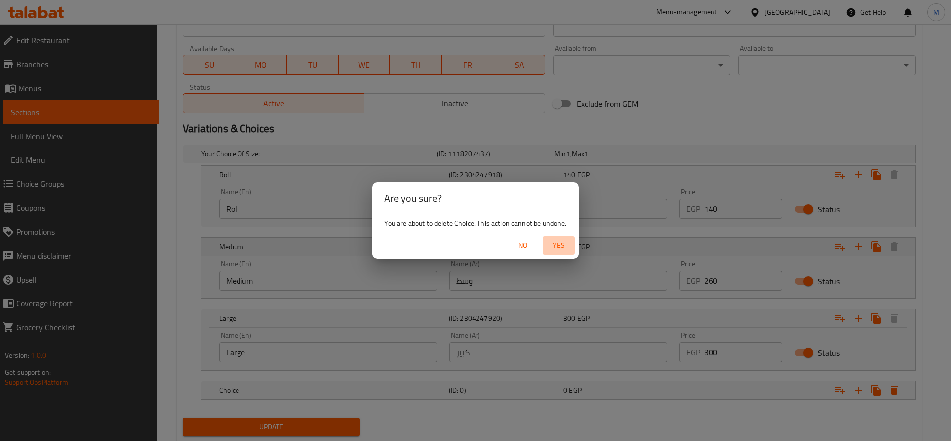
drag, startPoint x: 562, startPoint y: 247, endPoint x: 573, endPoint y: 242, distance: 11.8
click at [562, 247] on span "Yes" at bounding box center [559, 245] width 24 height 12
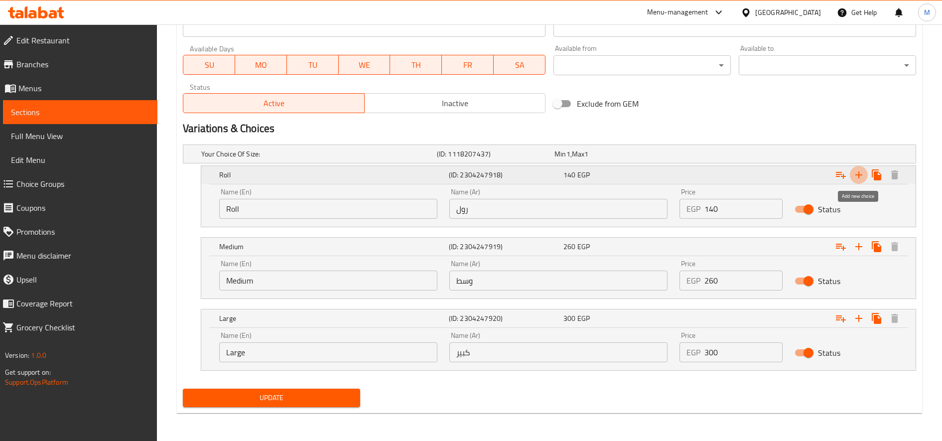
click at [862, 170] on icon "Expand" at bounding box center [859, 175] width 12 height 12
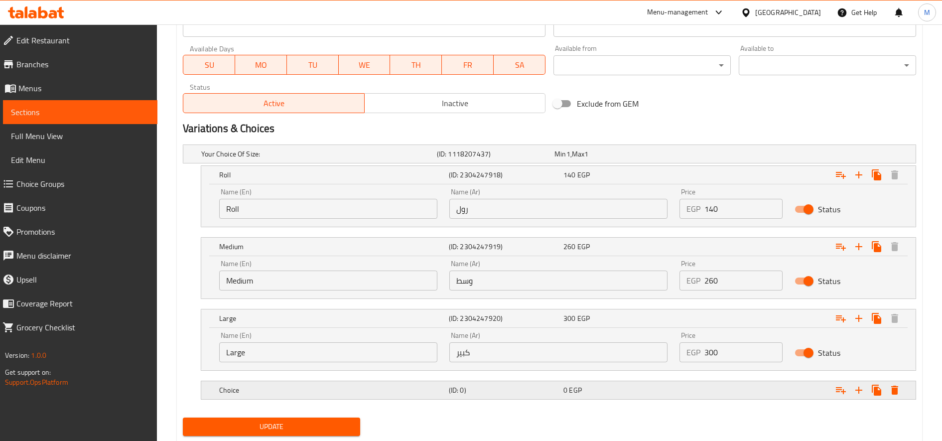
drag, startPoint x: 439, startPoint y: 380, endPoint x: 437, endPoint y: 391, distance: 11.1
click at [439, 382] on div "Choice (ID: 0) 0 EGP" at bounding box center [561, 390] width 688 height 22
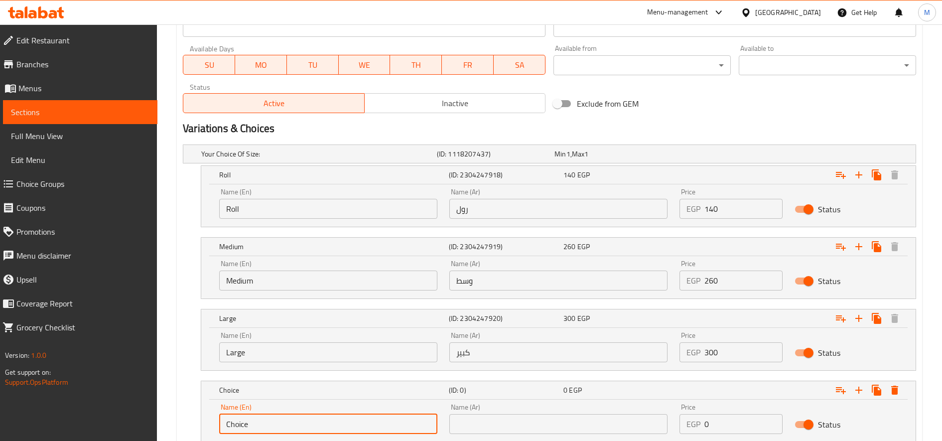
click at [338, 424] on input "Choice" at bounding box center [328, 424] width 218 height 20
click at [340, 423] on input "text" at bounding box center [328, 424] width 218 height 20
type input "Econmic"
click at [530, 419] on input "text" at bounding box center [558, 424] width 218 height 20
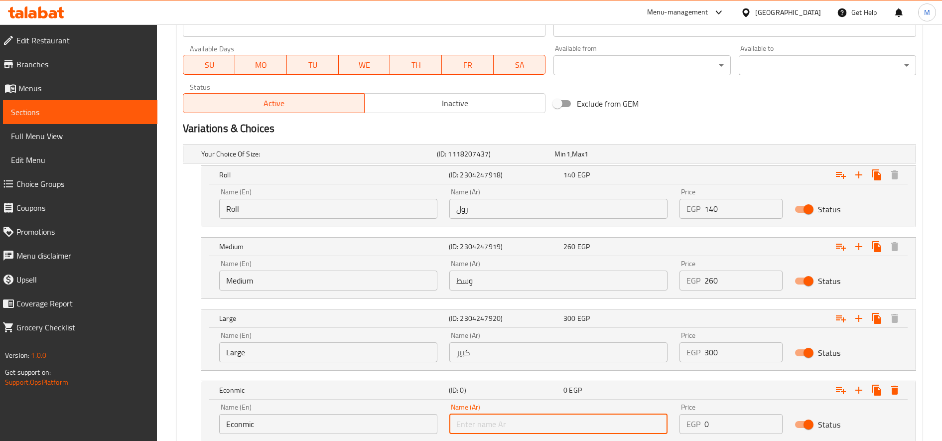
type input "حجم اقتصادى"
click at [728, 424] on input "0" at bounding box center [743, 424] width 78 height 20
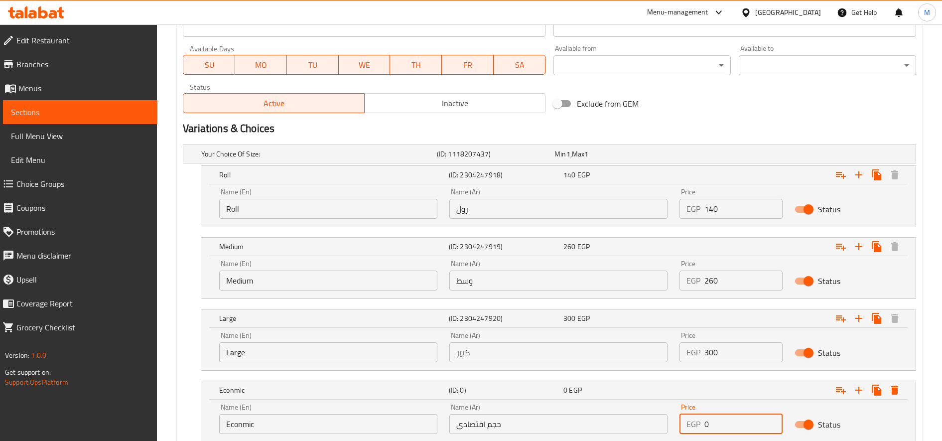
click at [728, 424] on input "0" at bounding box center [743, 424] width 78 height 20
type input "170"
click at [710, 283] on input "260" at bounding box center [743, 280] width 78 height 20
type input "280"
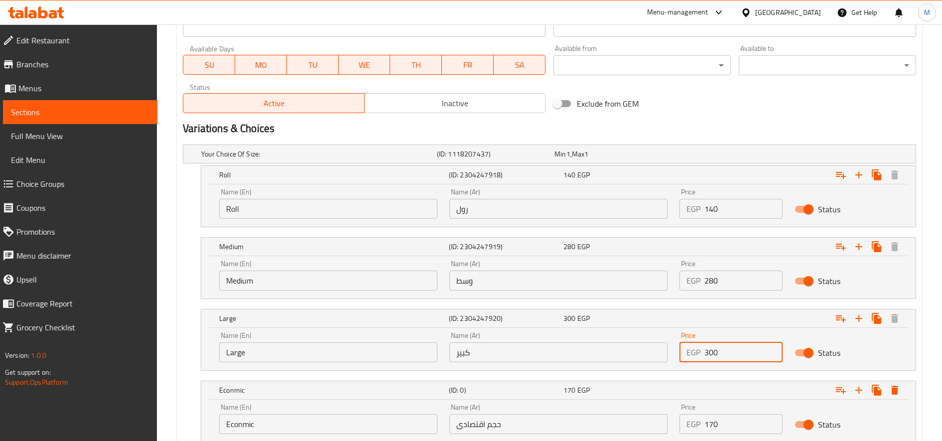
click at [713, 355] on input "300" at bounding box center [743, 352] width 78 height 20
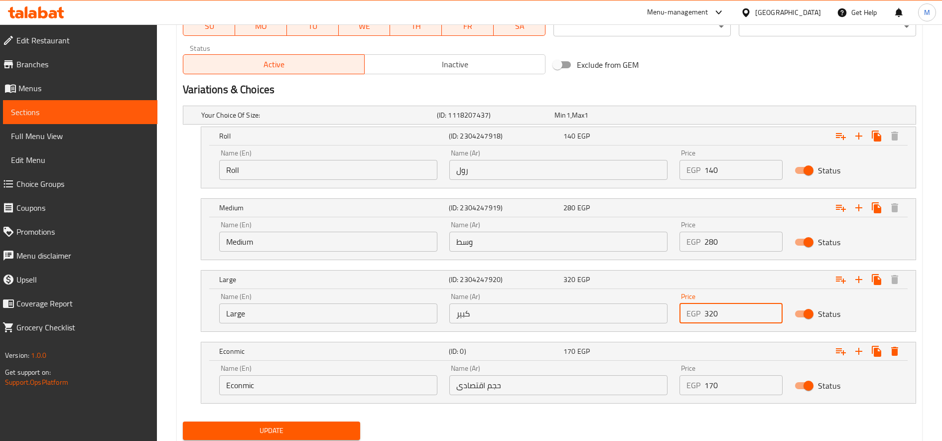
scroll to position [529, 0]
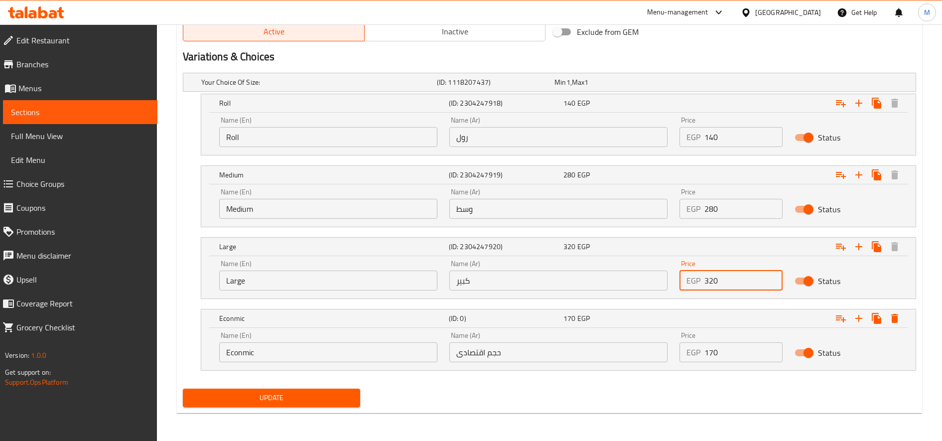
type input "320"
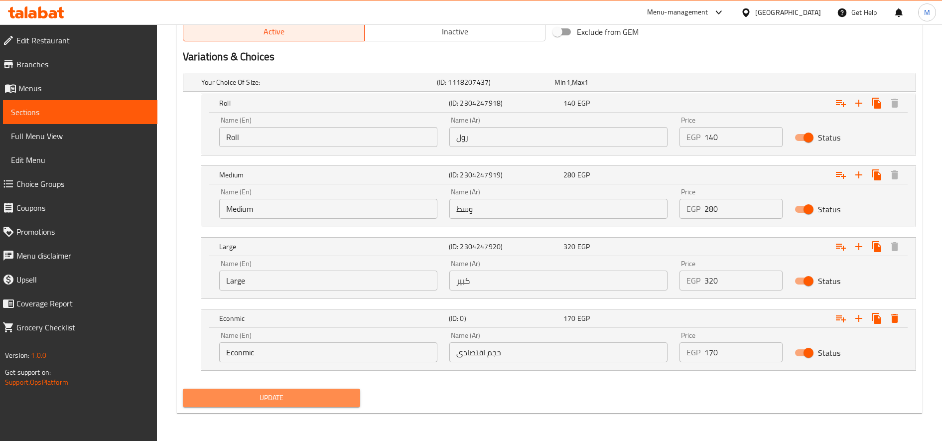
click at [284, 400] on span "Update" at bounding box center [271, 397] width 161 height 12
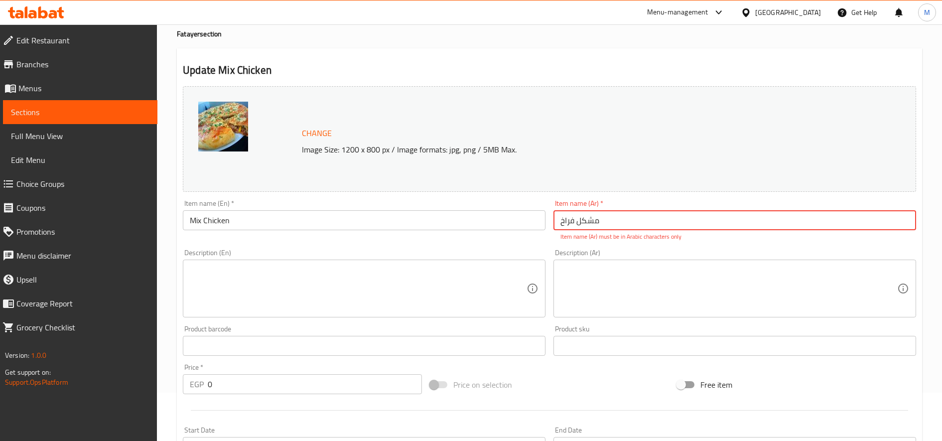
click at [633, 218] on input "مشکل فراخ" at bounding box center [734, 220] width 363 height 20
click at [552, 221] on div "Item name (Ar)   * مشکل فراخ Item name (Ar) * Item name (Ar) must be in Arabic …" at bounding box center [734, 220] width 370 height 49
click at [560, 222] on input "مشکل فراخ" at bounding box center [734, 220] width 363 height 20
paste input "فطيرة"
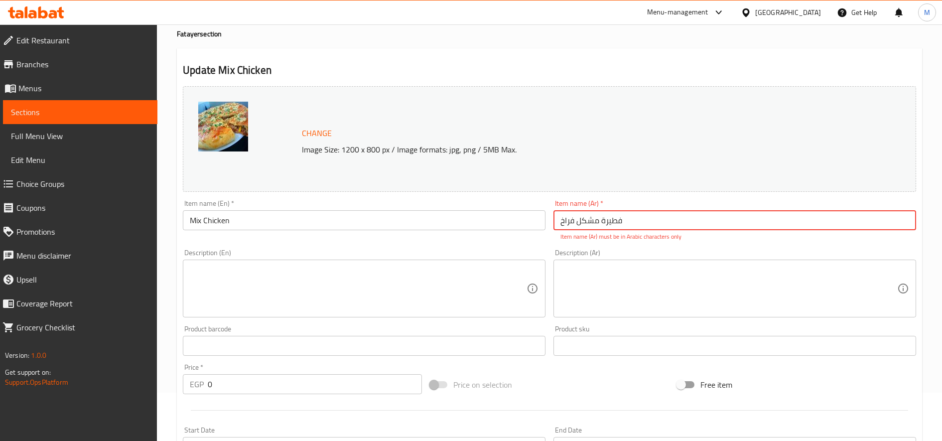
click at [606, 223] on input "فطيرة مشکل فراخ" at bounding box center [734, 220] width 363 height 20
click at [587, 223] on input "فطيرة مشکل فراخ" at bounding box center [734, 220] width 363 height 20
click at [602, 222] on input "فطيرة مشکل فراخ" at bounding box center [734, 220] width 363 height 20
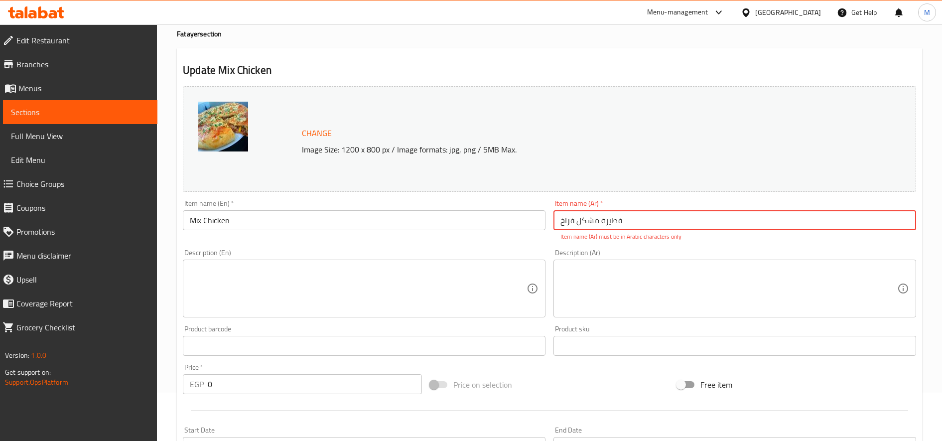
click at [602, 222] on input "فطيرة مشکل فراخ" at bounding box center [734, 220] width 363 height 20
click at [603, 222] on input "فطيرة مشکل فراخ" at bounding box center [734, 220] width 363 height 20
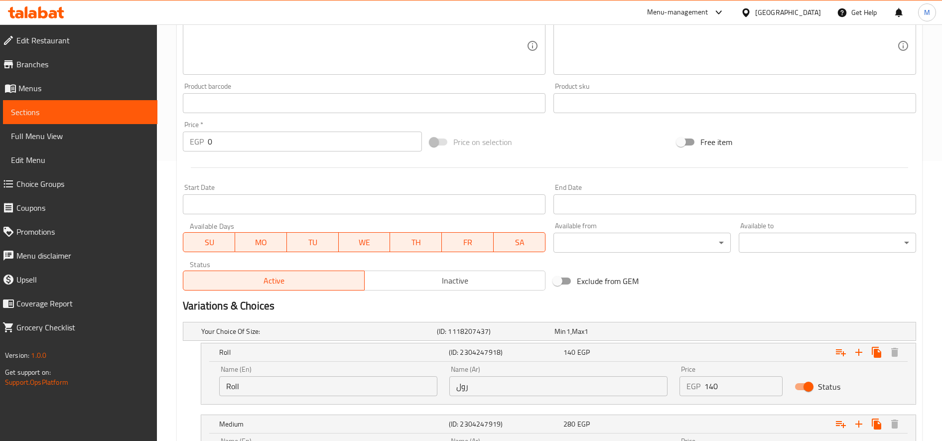
scroll to position [31, 0]
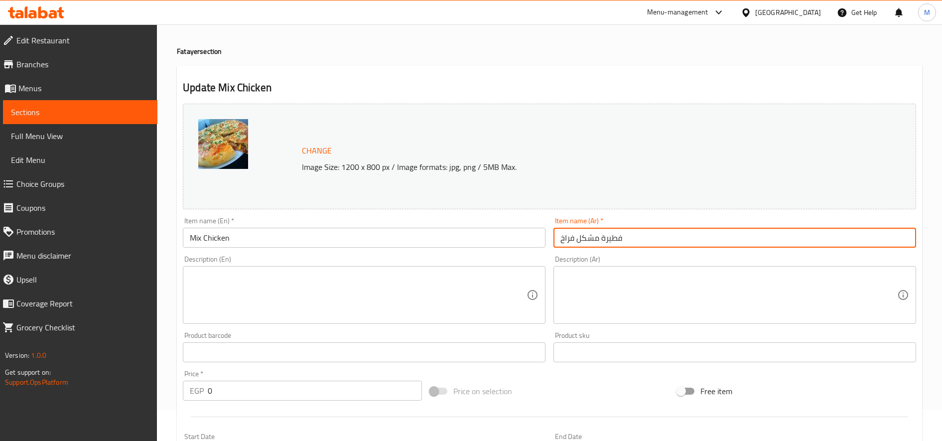
type input "فطيرة مشكل فراخ"
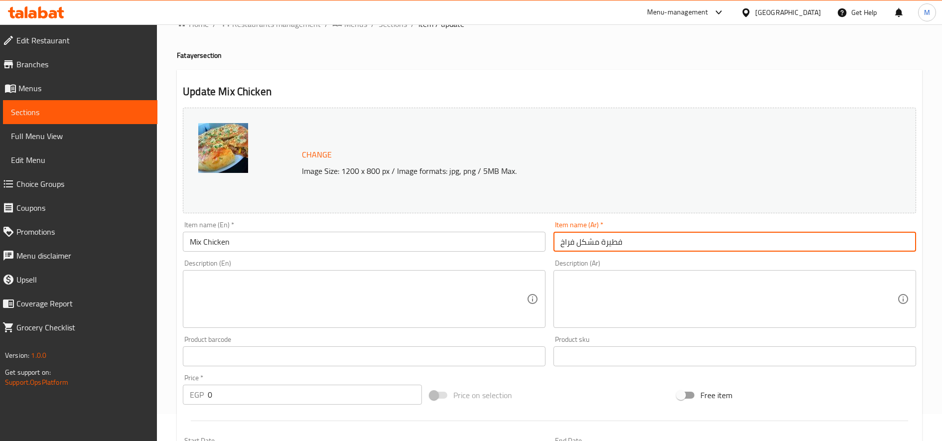
scroll to position [0, 0]
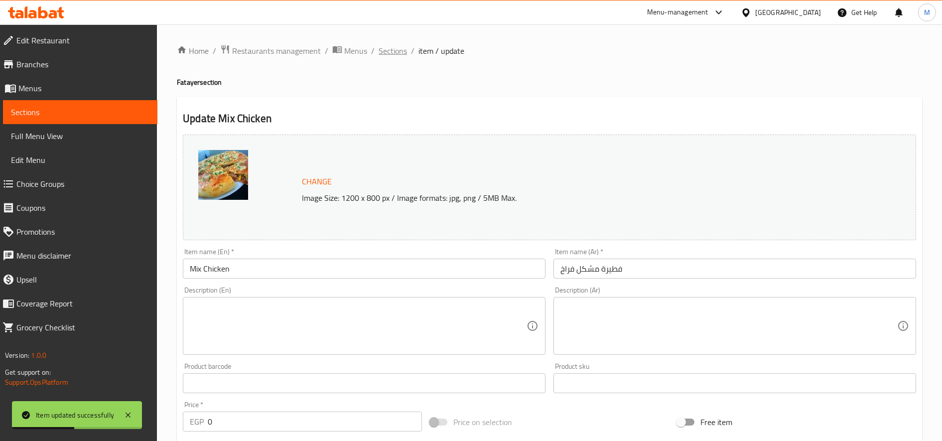
click at [395, 50] on span "Sections" at bounding box center [392, 51] width 28 height 12
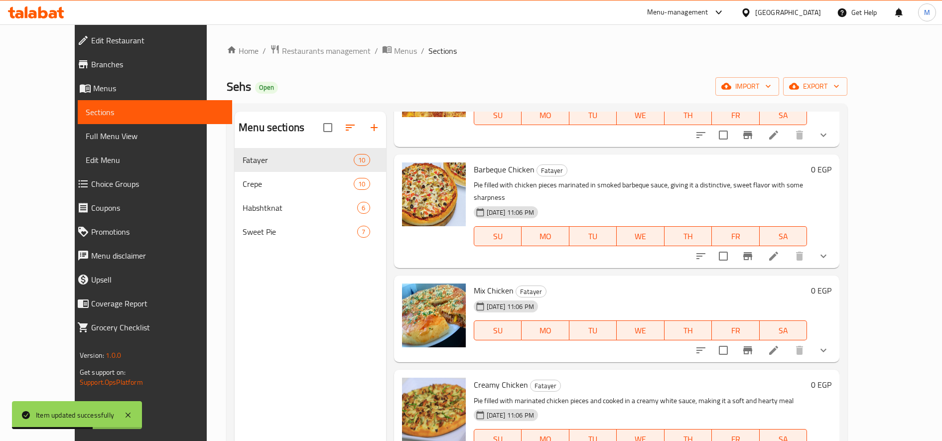
scroll to position [139, 0]
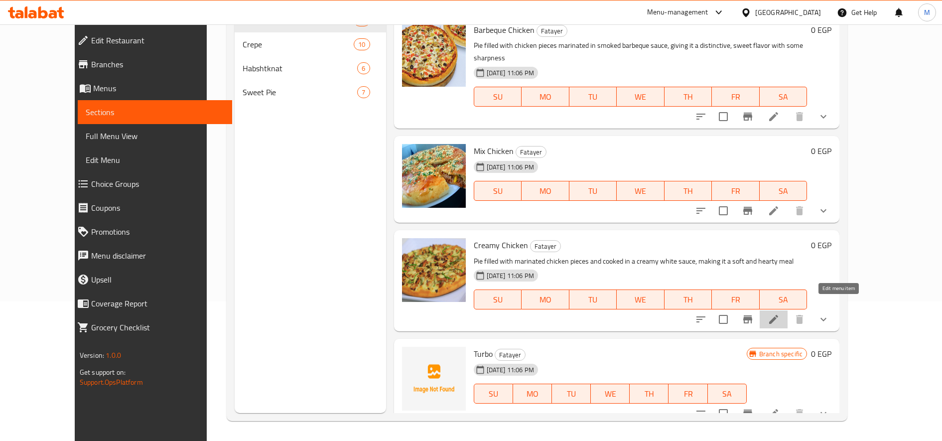
click at [779, 313] on icon at bounding box center [773, 319] width 12 height 12
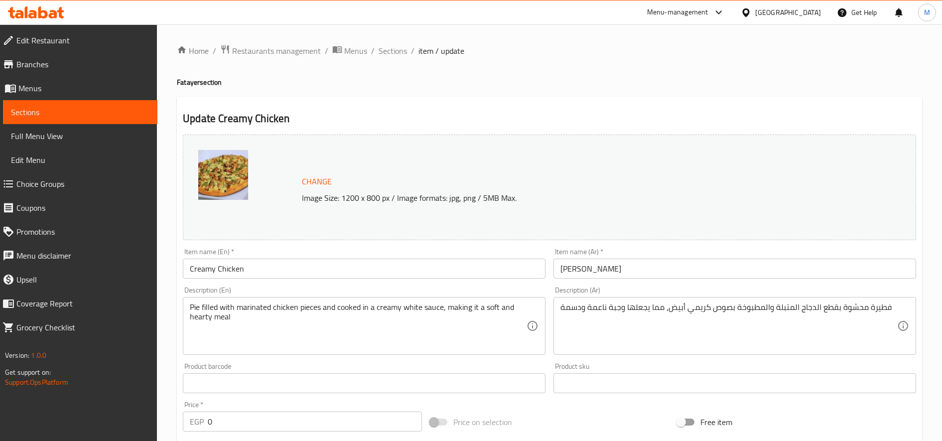
click at [654, 269] on input "كريمي تشيكن" at bounding box center [734, 268] width 363 height 20
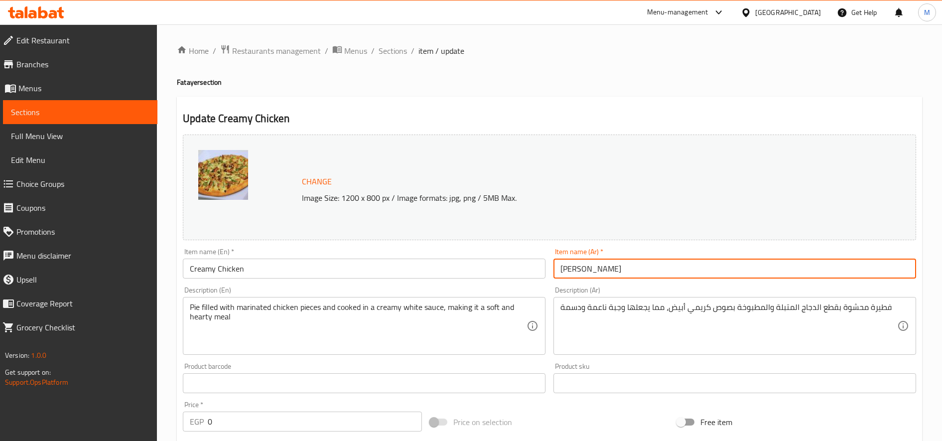
drag, startPoint x: 562, startPoint y: 265, endPoint x: 571, endPoint y: 275, distance: 13.4
click at [562, 266] on input "كريمي تشيكن" at bounding box center [734, 268] width 363 height 20
paste input "فطيرة"
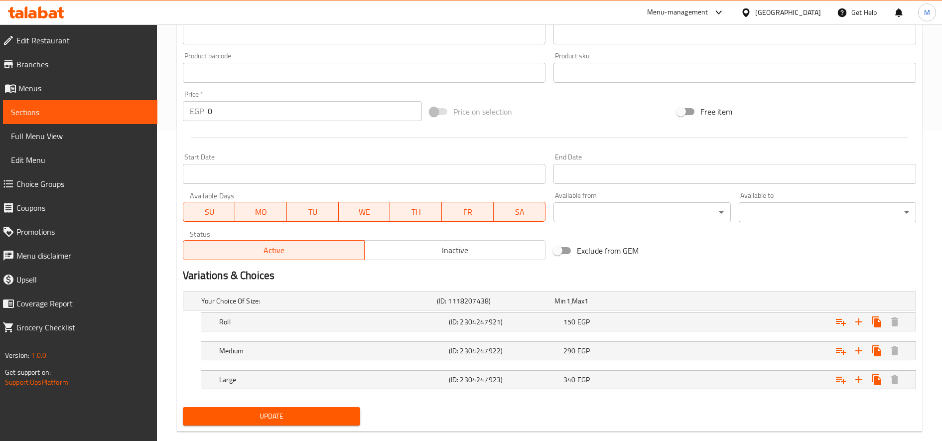
scroll to position [329, 0]
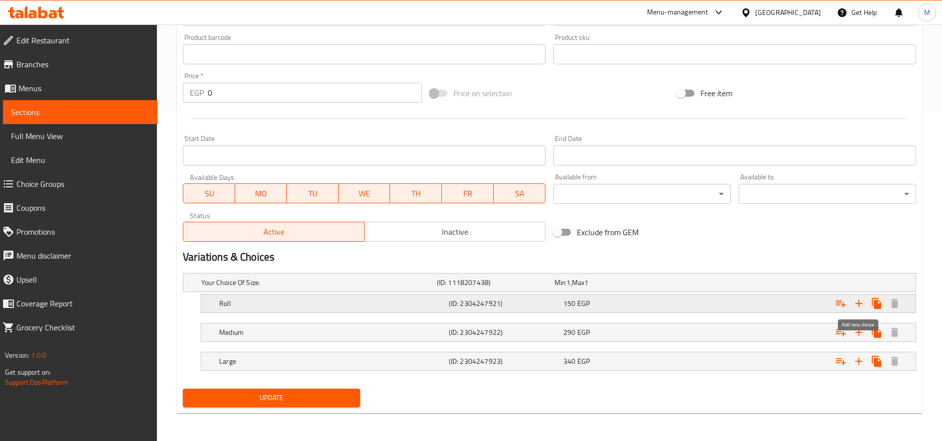
type input "فطيرة كريمي تشيكن"
click at [856, 304] on icon "Expand" at bounding box center [859, 303] width 12 height 12
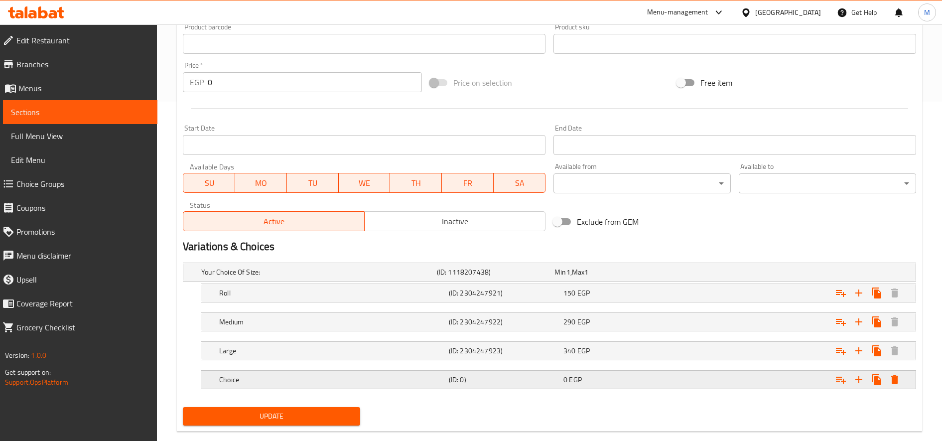
scroll to position [358, 0]
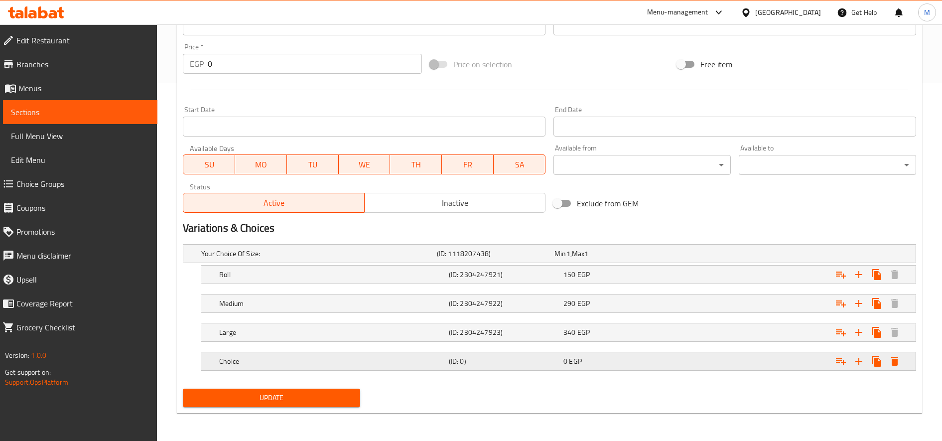
click at [590, 363] on div "0 EGP" at bounding box center [618, 361] width 111 height 10
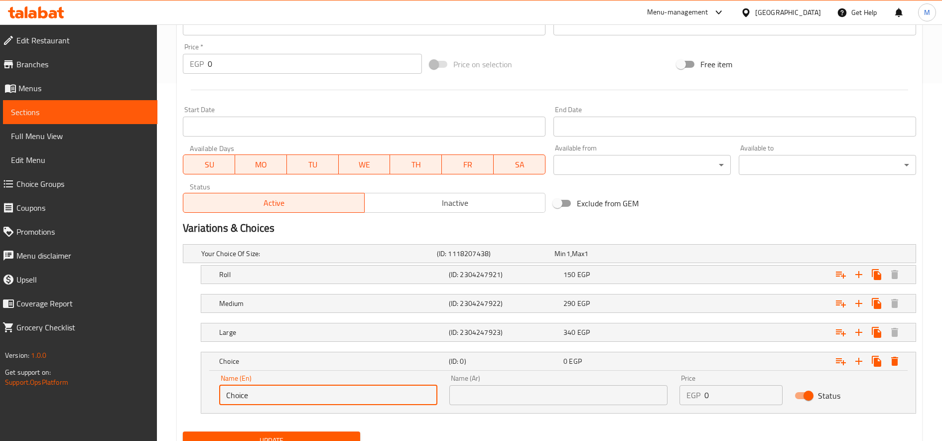
click at [303, 389] on input "Choice" at bounding box center [328, 395] width 218 height 20
click at [304, 388] on input "text" at bounding box center [328, 395] width 218 height 20
type input "Econmic"
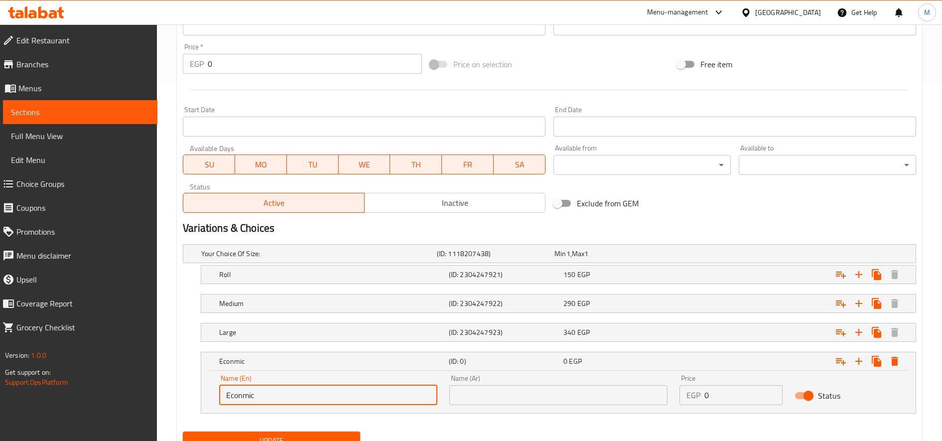
click at [590, 394] on input "text" at bounding box center [558, 395] width 218 height 20
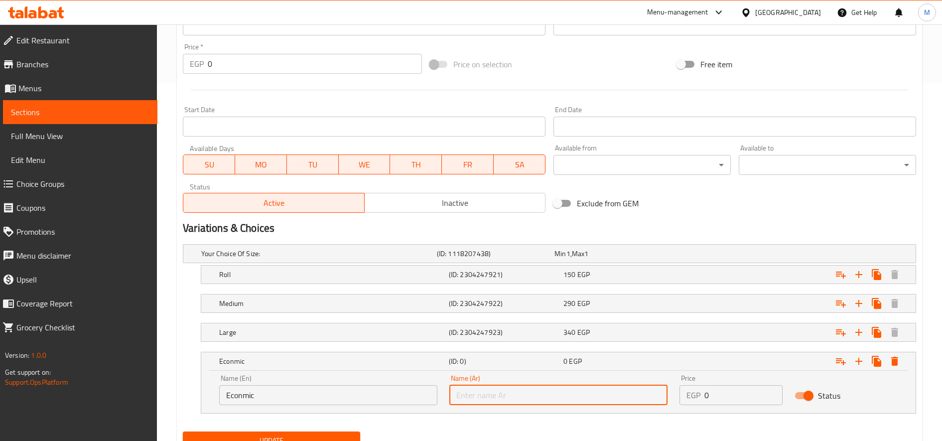
type input "حجم اقتصادى"
drag, startPoint x: 619, startPoint y: 283, endPoint x: 624, endPoint y: 283, distance: 5.5
click at [619, 283] on div "Roll (ID: 2304247921) 150 EGP" at bounding box center [561, 274] width 688 height 22
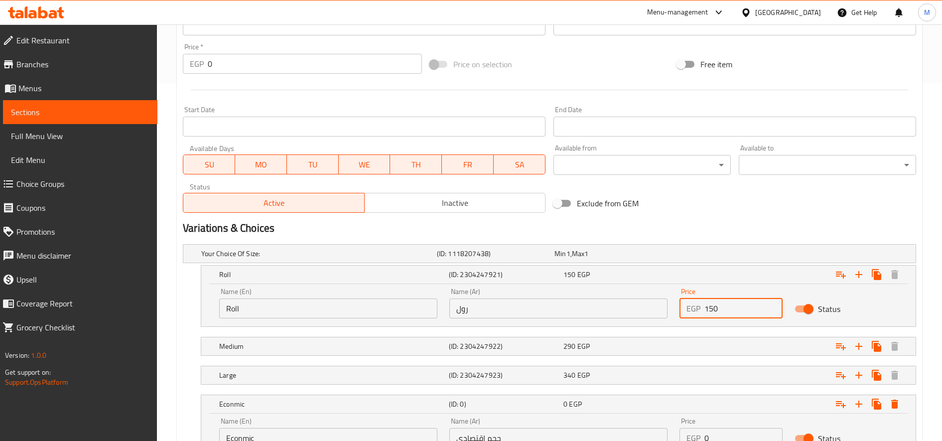
click at [709, 309] on input "150" at bounding box center [743, 308] width 78 height 20
type input "160"
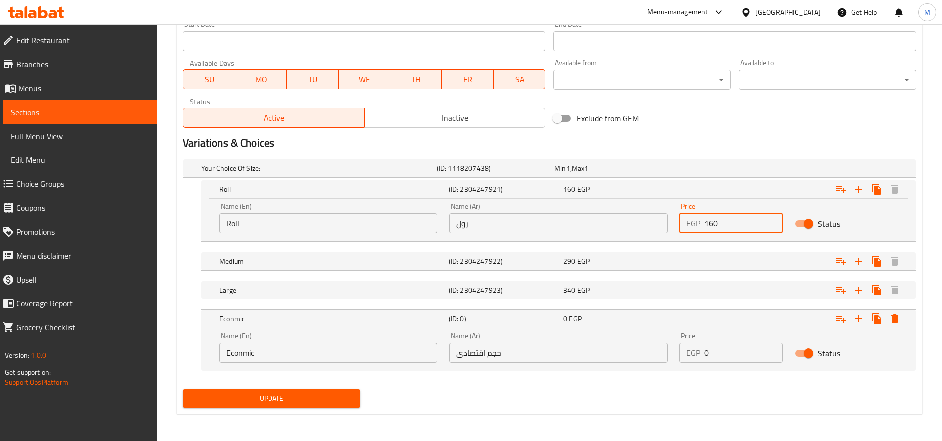
scroll to position [443, 0]
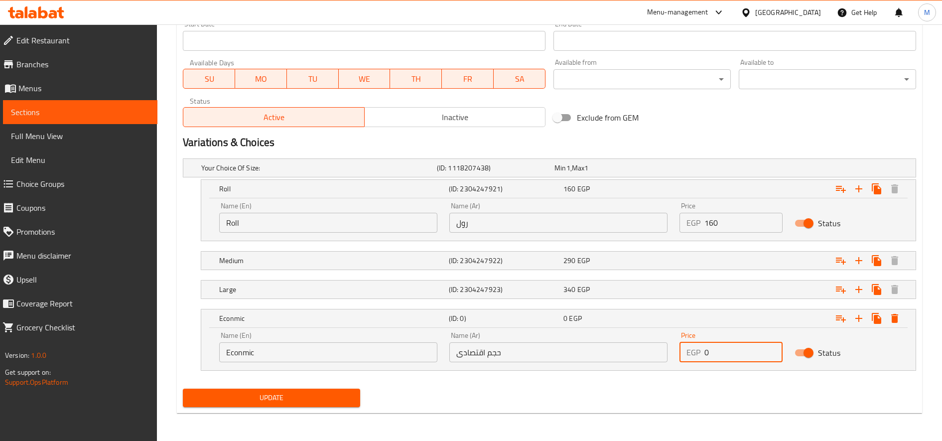
click at [713, 355] on input "0" at bounding box center [743, 352] width 78 height 20
click at [713, 357] on input "0" at bounding box center [743, 352] width 78 height 20
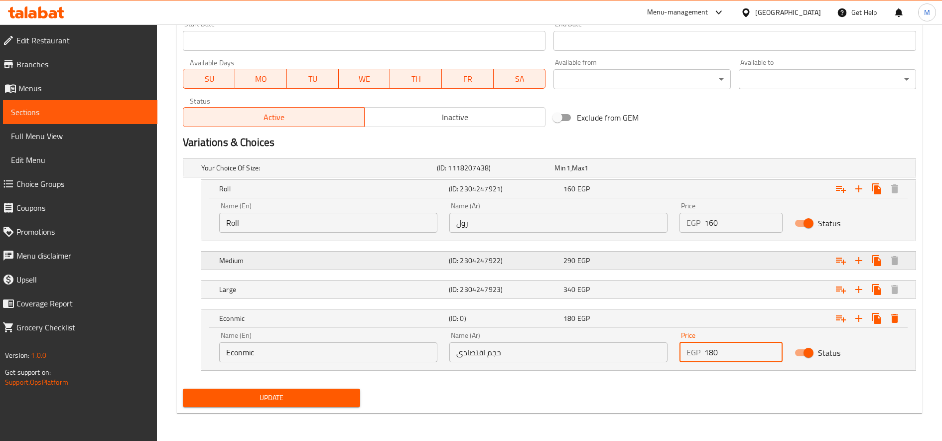
type input "180"
drag, startPoint x: 734, startPoint y: 261, endPoint x: 744, endPoint y: 264, distance: 10.9
click at [734, 260] on div "Expand" at bounding box center [791, 260] width 230 height 22
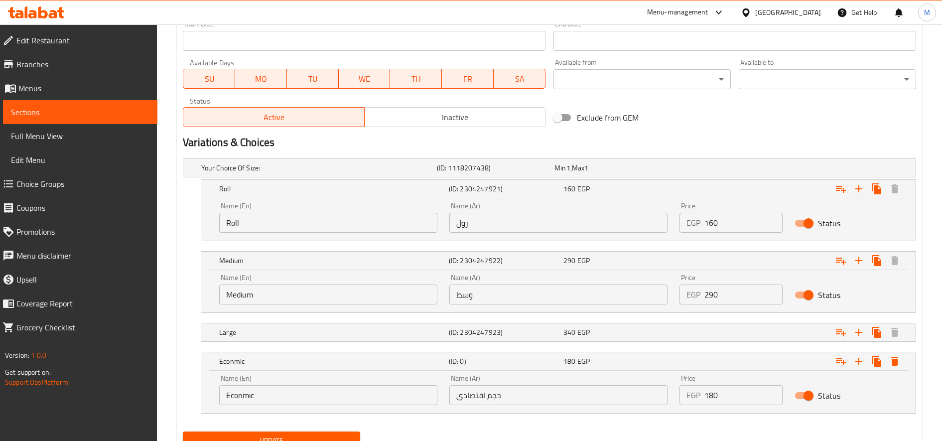
click at [749, 300] on input "290" at bounding box center [743, 294] width 78 height 20
type input "300"
click at [724, 339] on div "Expand" at bounding box center [791, 332] width 230 height 22
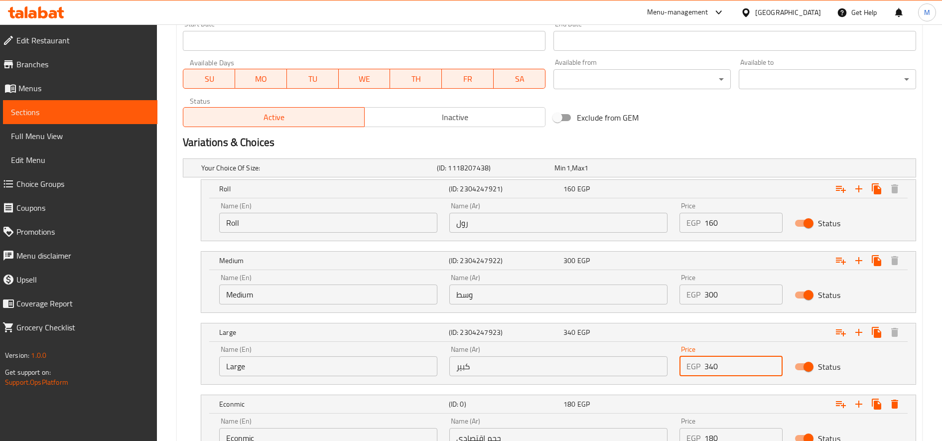
click at [721, 367] on input "340" at bounding box center [743, 366] width 78 height 20
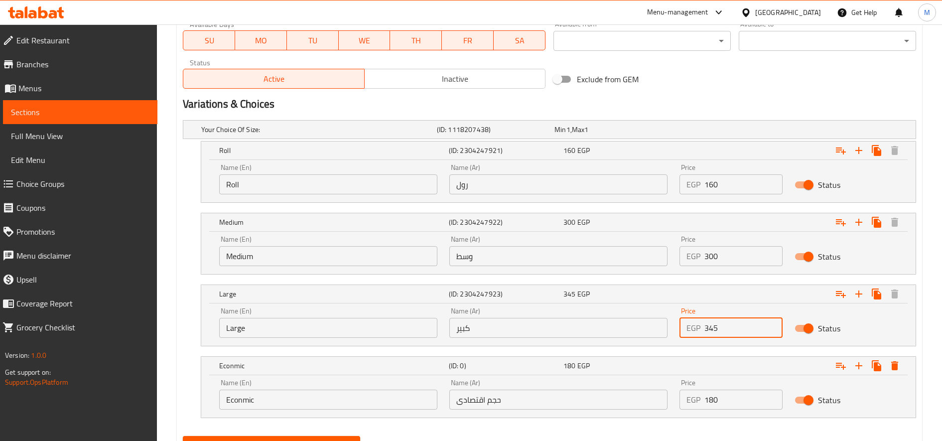
scroll to position [529, 0]
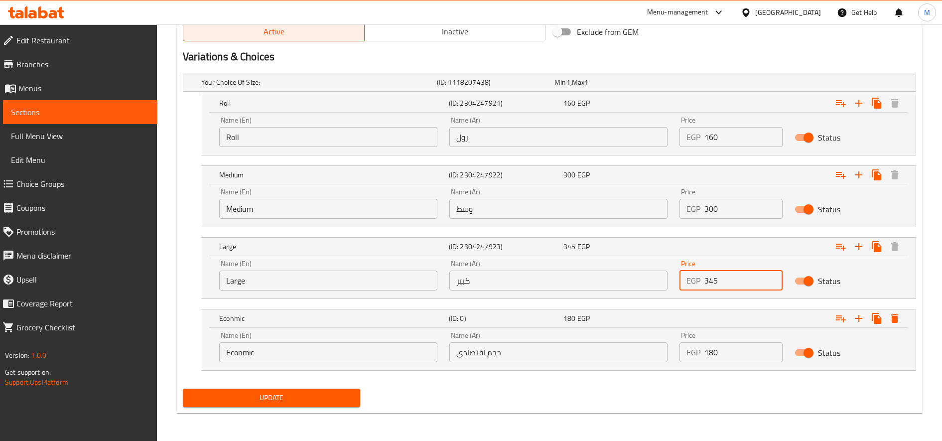
type input "345"
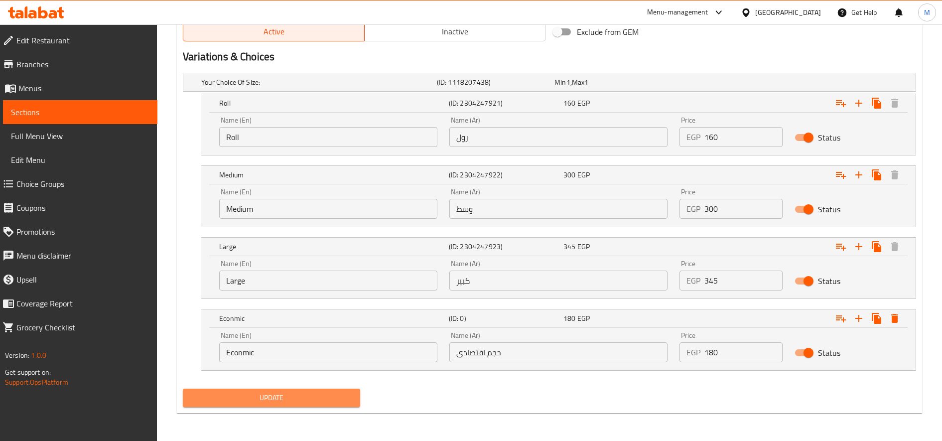
click at [318, 405] on button "Update" at bounding box center [271, 397] width 177 height 18
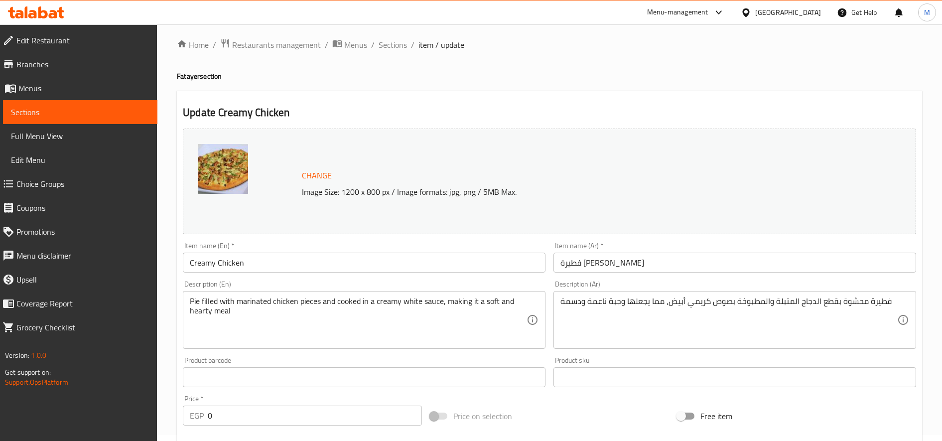
scroll to position [0, 0]
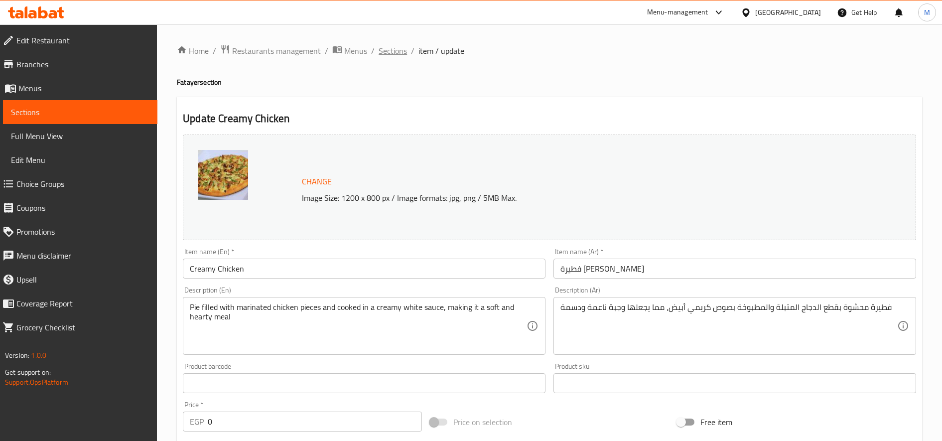
click at [389, 55] on span "Sections" at bounding box center [392, 51] width 28 height 12
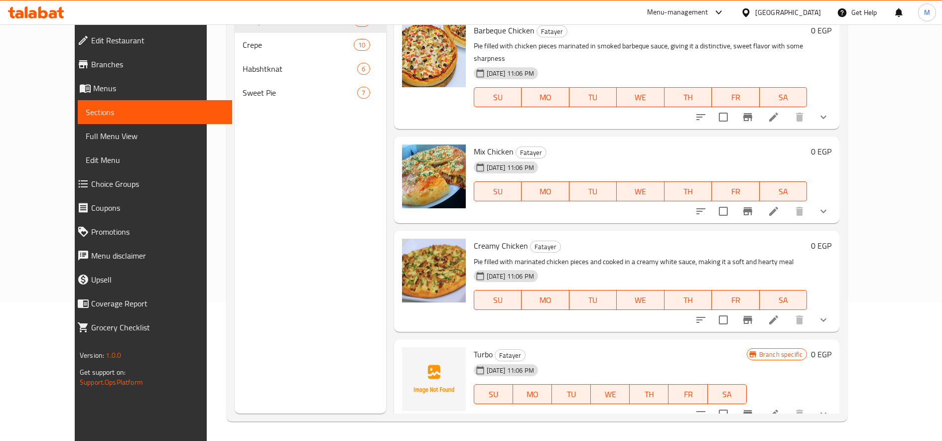
scroll to position [139, 0]
click at [779, 407] on icon at bounding box center [773, 413] width 12 height 12
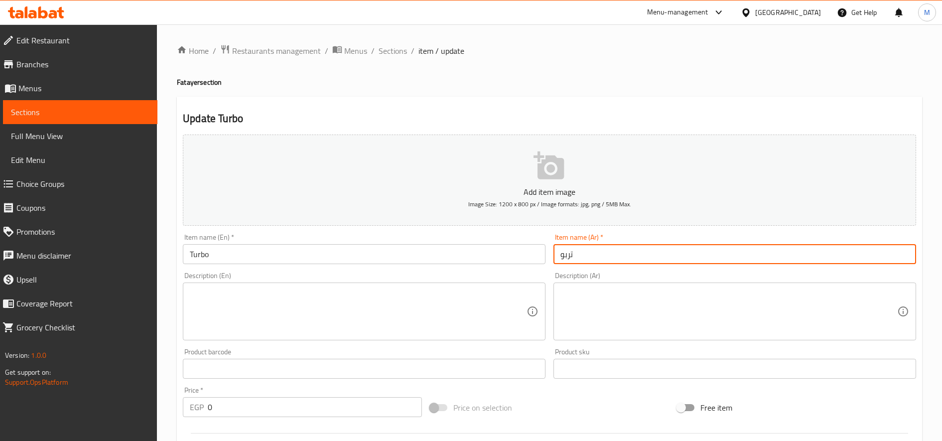
click at [682, 254] on input "تربو" at bounding box center [734, 254] width 363 height 20
click at [681, 255] on input "تربو" at bounding box center [734, 254] width 363 height 20
type input "ف"
paste input "فطيرة"
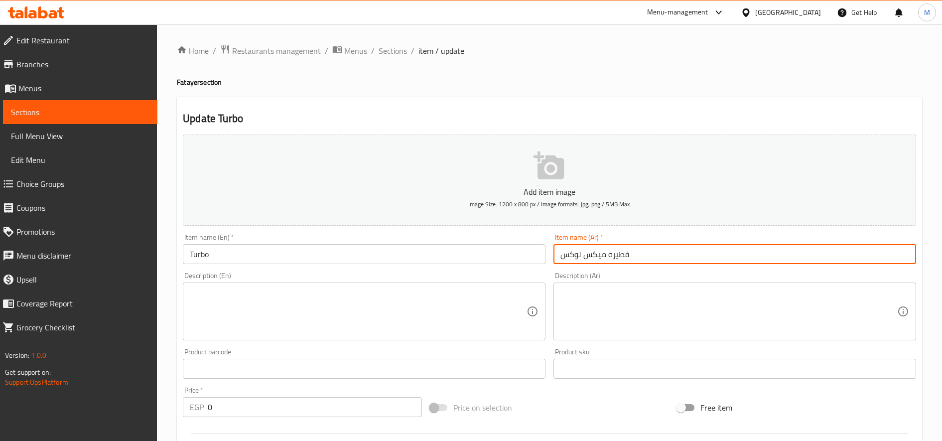
type input "فطيرة ميكس لوكس"
click at [711, 315] on textarea at bounding box center [728, 311] width 337 height 47
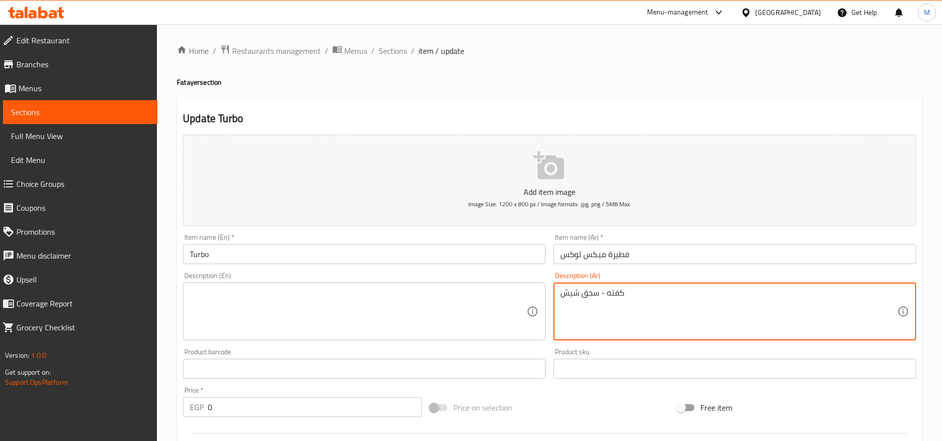
click at [675, 291] on textarea "كفته - سجق شيش" at bounding box center [728, 311] width 337 height 47
click at [675, 292] on textarea "كفته - سجق شيش" at bounding box center [728, 311] width 337 height 47
click at [676, 292] on textarea "كفته - سجق شيش" at bounding box center [728, 311] width 337 height 47
type textarea "كفته - سجق شيش"
click at [369, 308] on textarea at bounding box center [358, 311] width 337 height 47
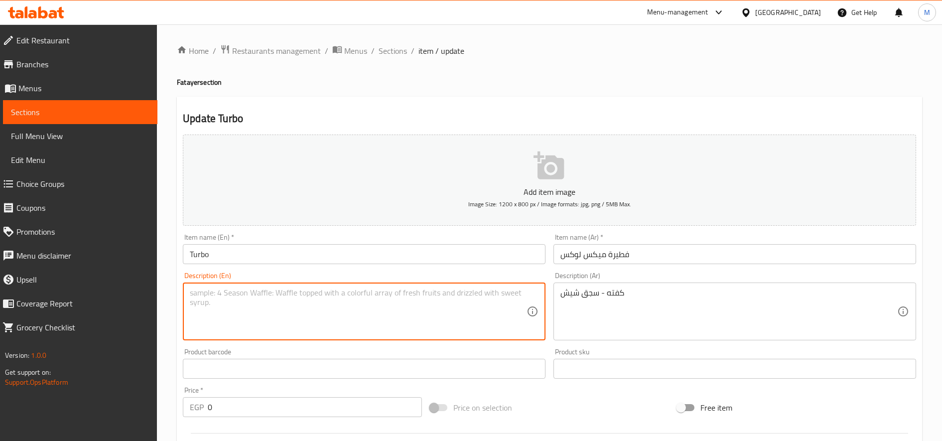
paste textarea "Kofta - Shish Sausage"
type textarea "Kofta - Shish Sausage"
click at [621, 256] on input "فطيرة ميكس لوكس" at bounding box center [734, 254] width 363 height 20
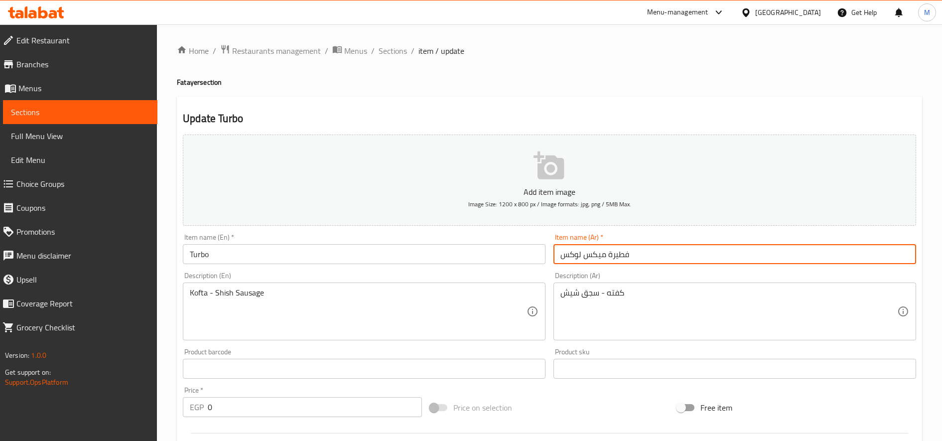
click at [621, 256] on input "فطيرة ميكس لوكس" at bounding box center [734, 254] width 363 height 20
click at [341, 263] on input "Turbo" at bounding box center [364, 254] width 363 height 20
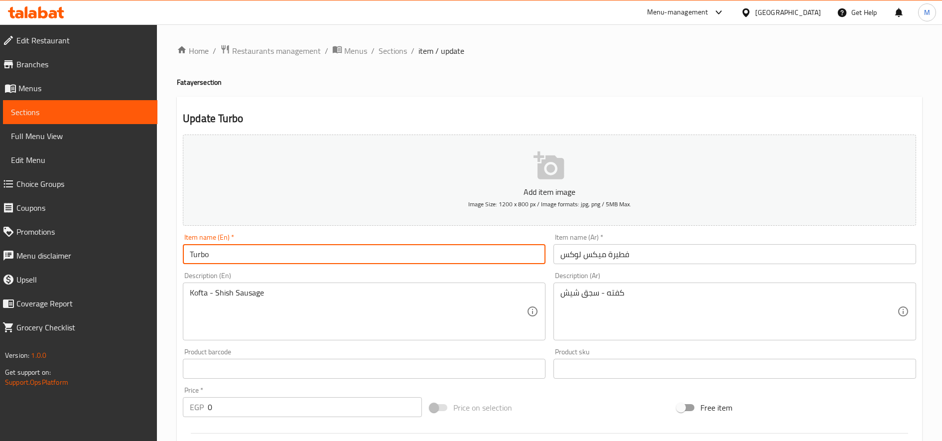
click at [341, 263] on input "Turbo" at bounding box center [364, 254] width 363 height 20
paste input "Lux Mix Pie"
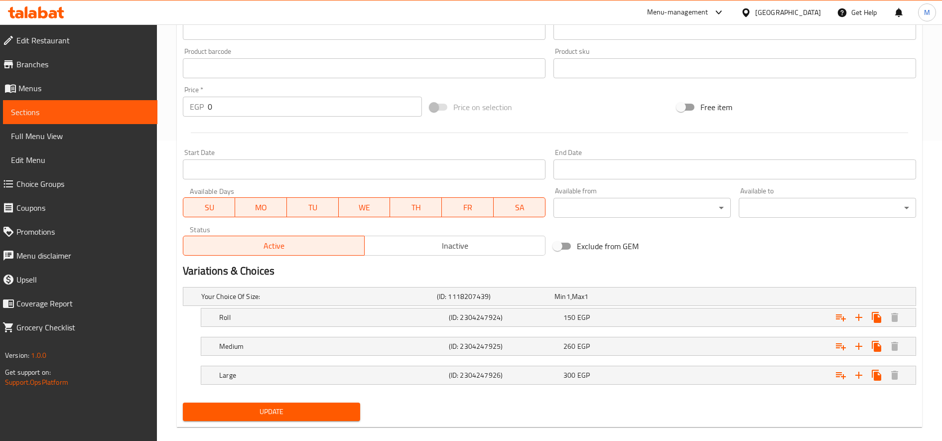
scroll to position [314, 0]
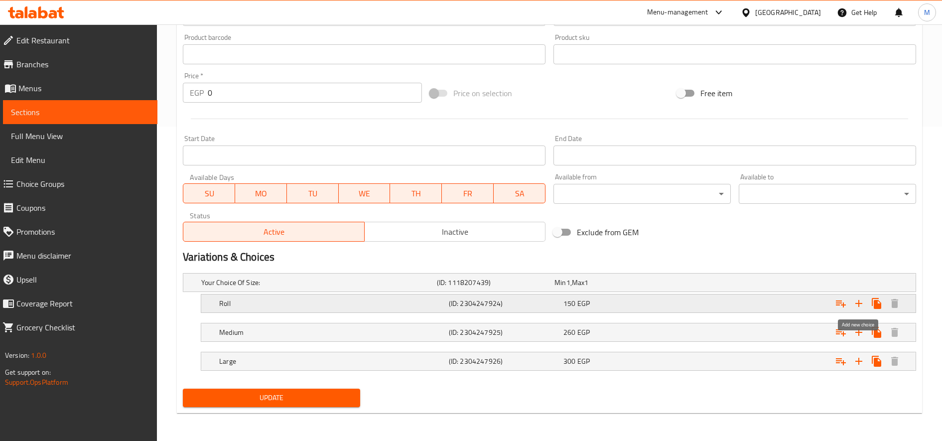
type input "Lux Mix Pie"
click at [862, 301] on icon "Expand" at bounding box center [859, 303] width 12 height 12
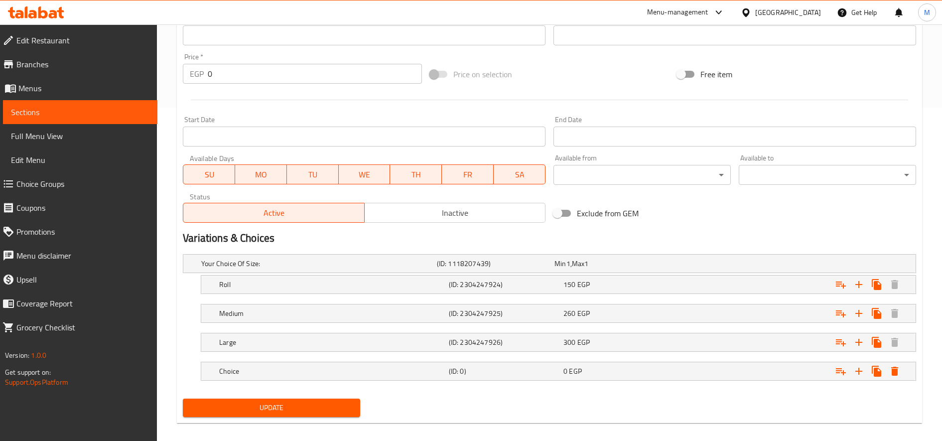
scroll to position [343, 0]
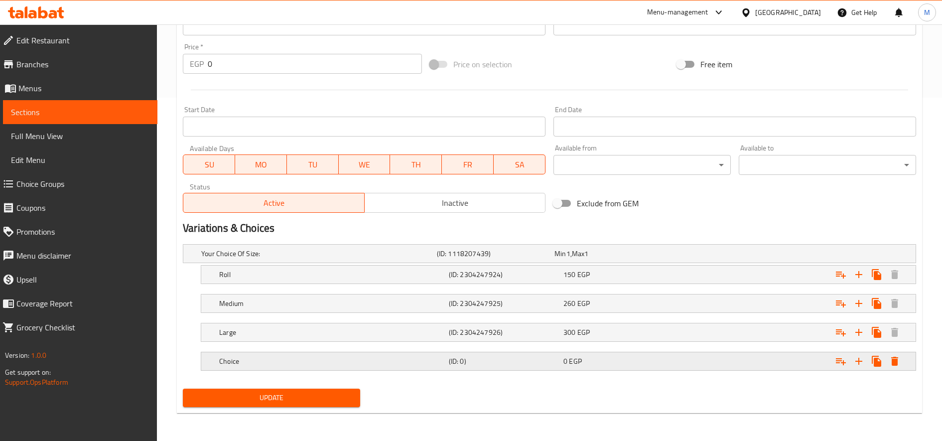
click at [544, 354] on div "(ID: 0)" at bounding box center [504, 361] width 115 height 14
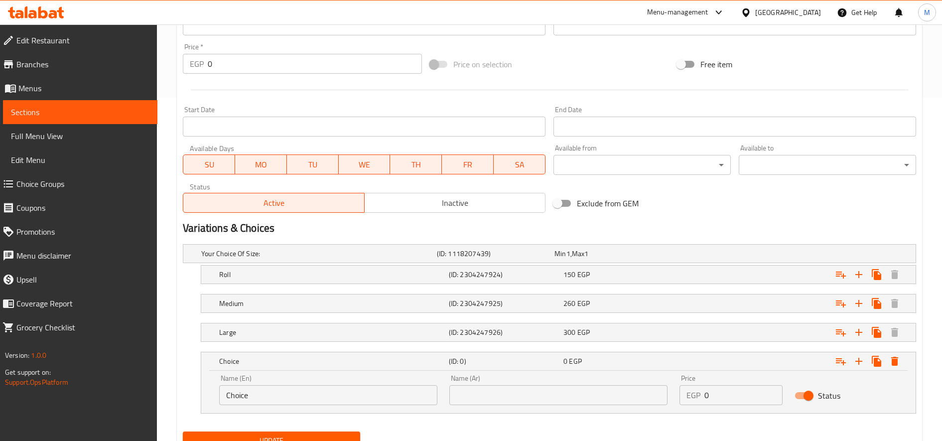
click at [313, 399] on input "Choice" at bounding box center [328, 395] width 218 height 20
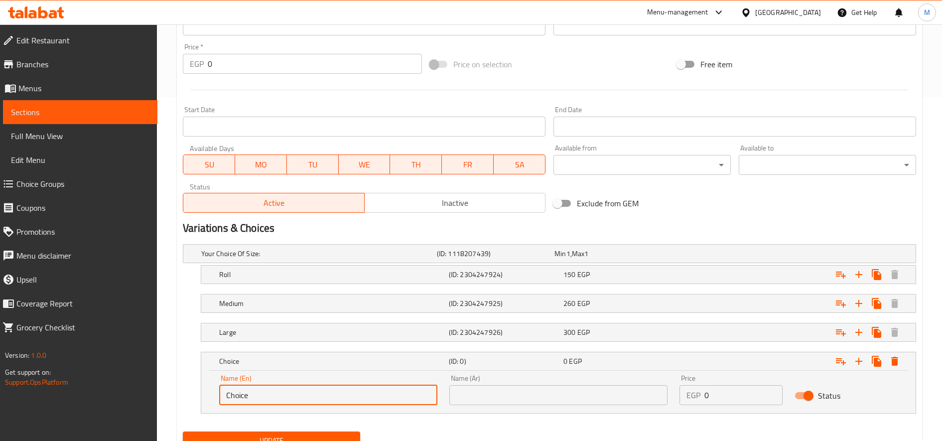
click at [313, 399] on input "Choice" at bounding box center [328, 395] width 218 height 20
click at [313, 399] on input "text" at bounding box center [328, 395] width 218 height 20
type input "Econmic"
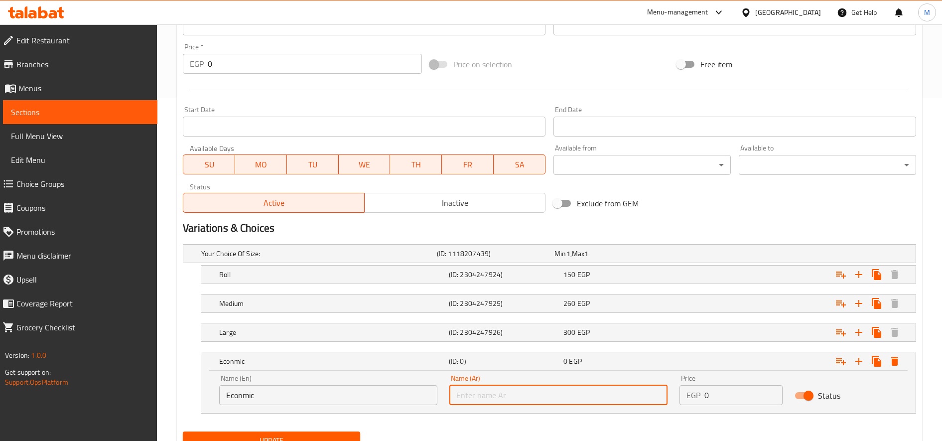
drag, startPoint x: 496, startPoint y: 400, endPoint x: 505, endPoint y: 393, distance: 11.4
click at [496, 400] on input "text" at bounding box center [558, 395] width 218 height 20
type input "حجم اقتصادى"
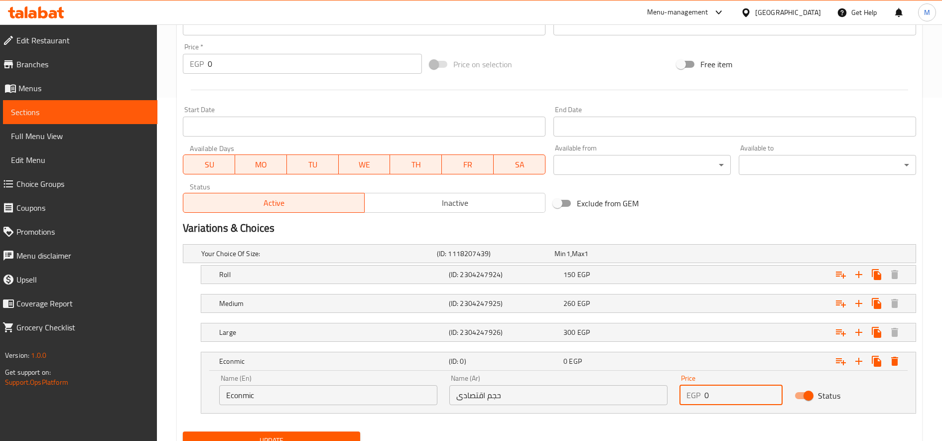
click at [707, 399] on input "0" at bounding box center [743, 395] width 78 height 20
type input "180"
click at [674, 275] on div "150 EGP" at bounding box center [618, 274] width 115 height 14
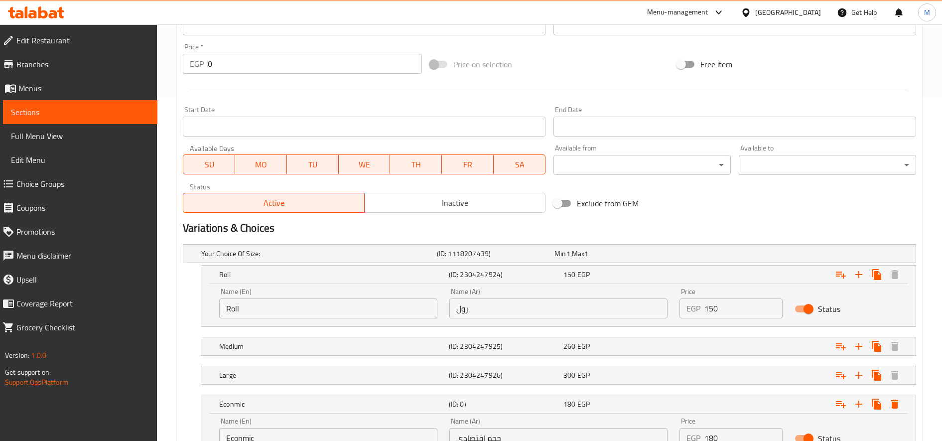
click at [726, 309] on input "150" at bounding box center [743, 308] width 78 height 20
type input "160"
click at [629, 338] on div "Medium (ID: 2304247925) 260 EGP" at bounding box center [561, 346] width 688 height 22
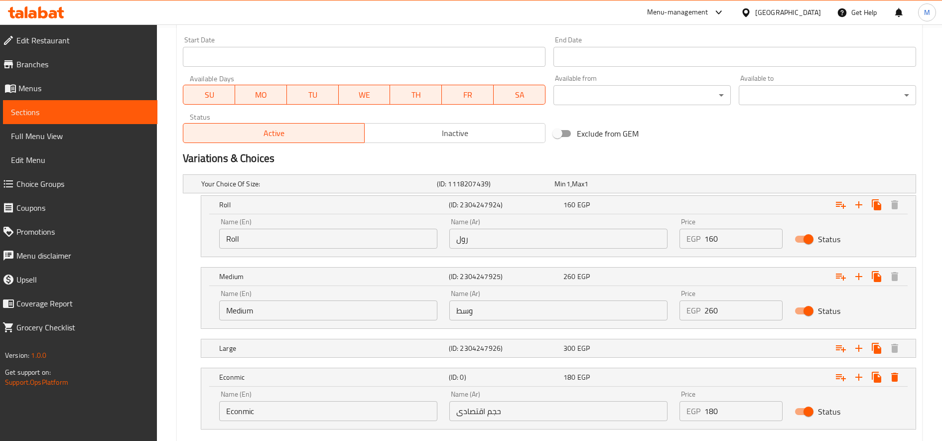
scroll to position [472, 0]
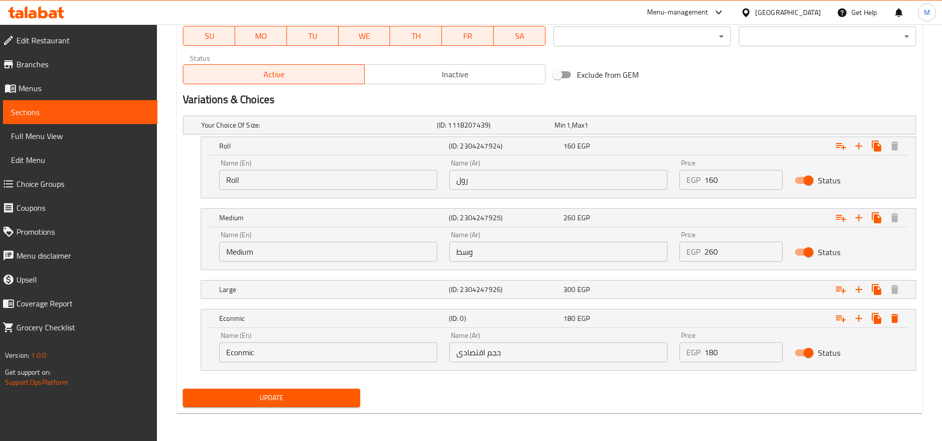
click at [728, 252] on input "260" at bounding box center [743, 252] width 78 height 20
type input "300"
click at [731, 284] on div "Expand" at bounding box center [791, 289] width 230 height 22
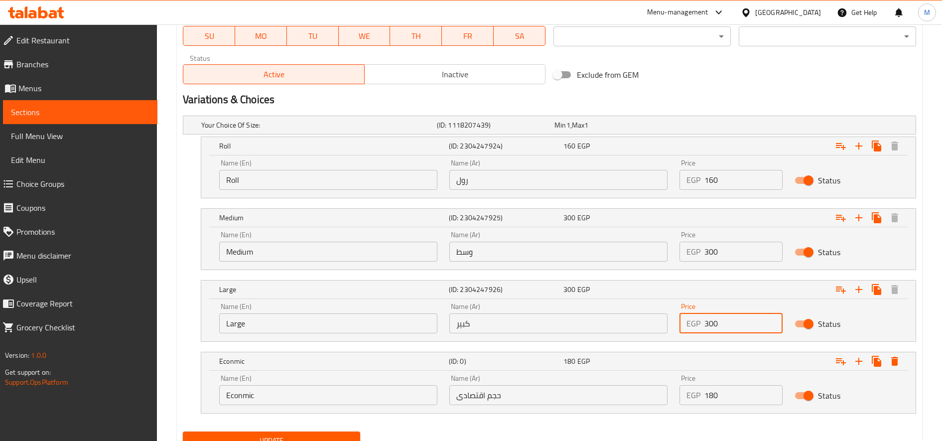
drag, startPoint x: 711, startPoint y: 325, endPoint x: 719, endPoint y: 325, distance: 8.0
click at [719, 325] on input "300" at bounding box center [743, 323] width 78 height 20
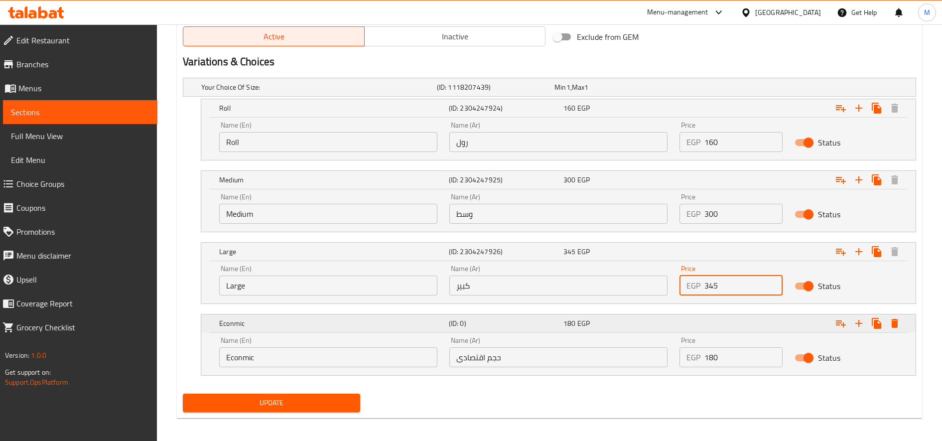
scroll to position [514, 0]
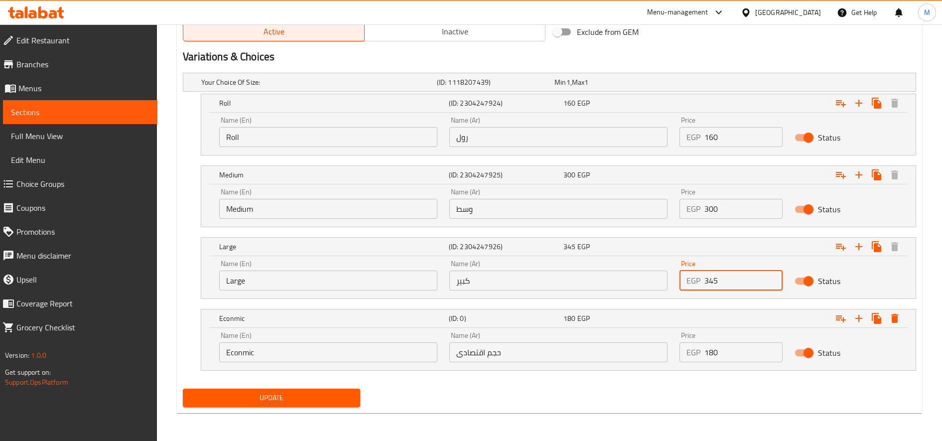
type input "345"
click at [183, 388] on button "Update" at bounding box center [271, 397] width 177 height 18
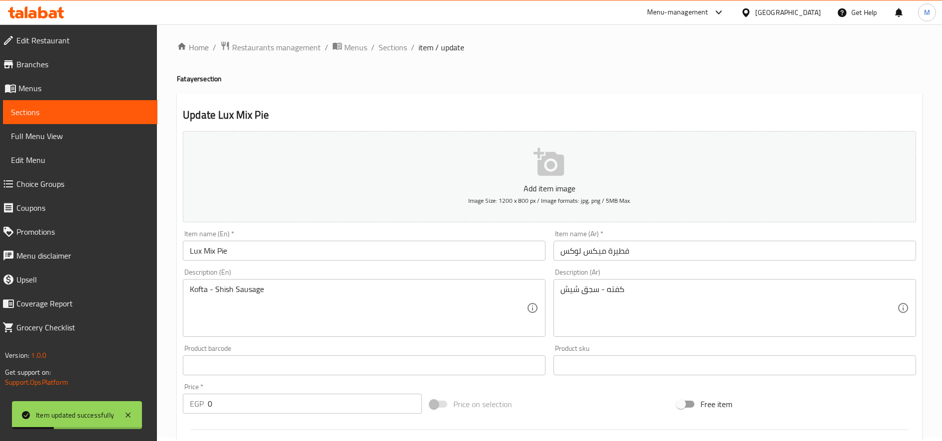
scroll to position [0, 0]
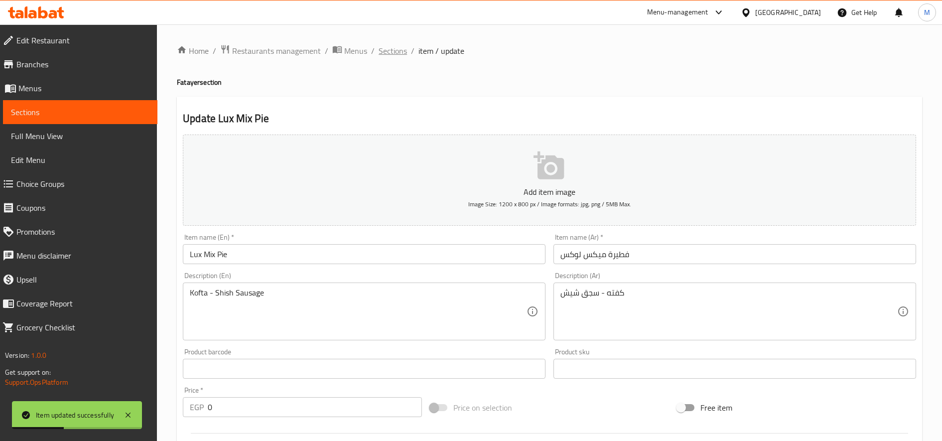
click at [389, 52] on span "Sections" at bounding box center [392, 51] width 28 height 12
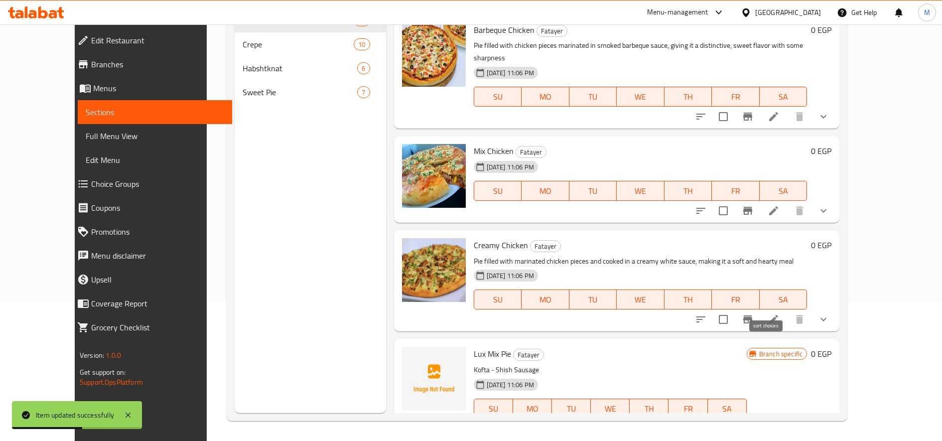
scroll to position [640, 0]
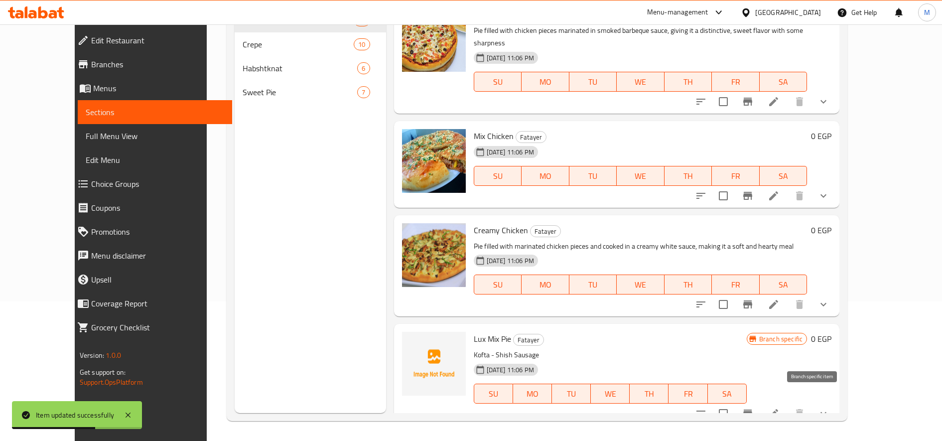
click at [759, 401] on button "Branch-specific-item" at bounding box center [747, 413] width 24 height 24
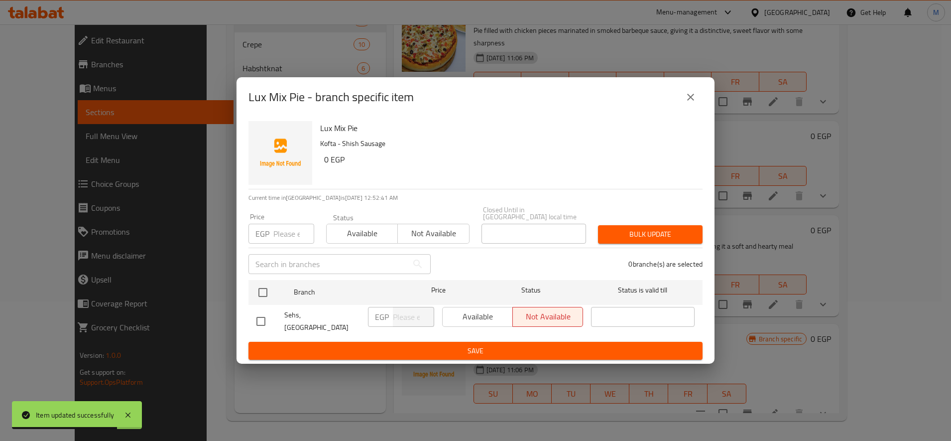
click at [474, 314] on div "Available Not available" at bounding box center [512, 317] width 141 height 20
click at [256, 313] on input "checkbox" at bounding box center [260, 321] width 21 height 21
checkbox input "true"
drag, startPoint x: 516, startPoint y: 306, endPoint x: 506, endPoint y: 315, distance: 13.1
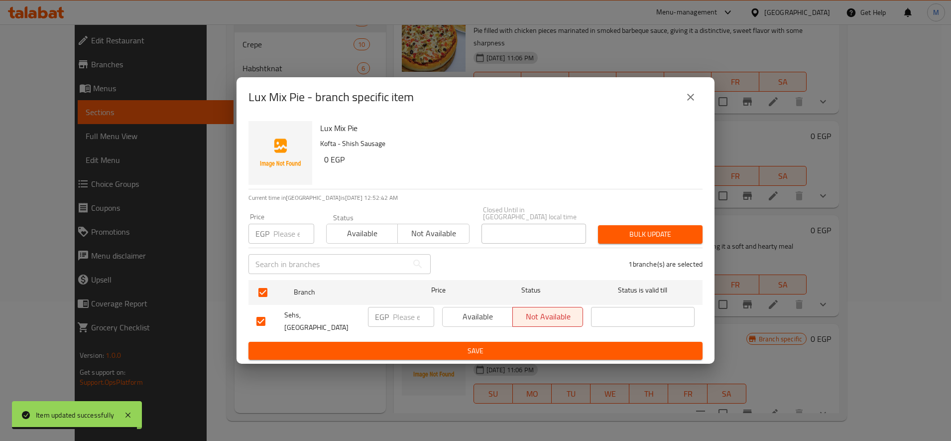
click at [516, 308] on div "Available Not available" at bounding box center [512, 321] width 149 height 37
click at [504, 316] on span "Available" at bounding box center [478, 316] width 62 height 14
click at [498, 342] on button "Save" at bounding box center [475, 351] width 454 height 18
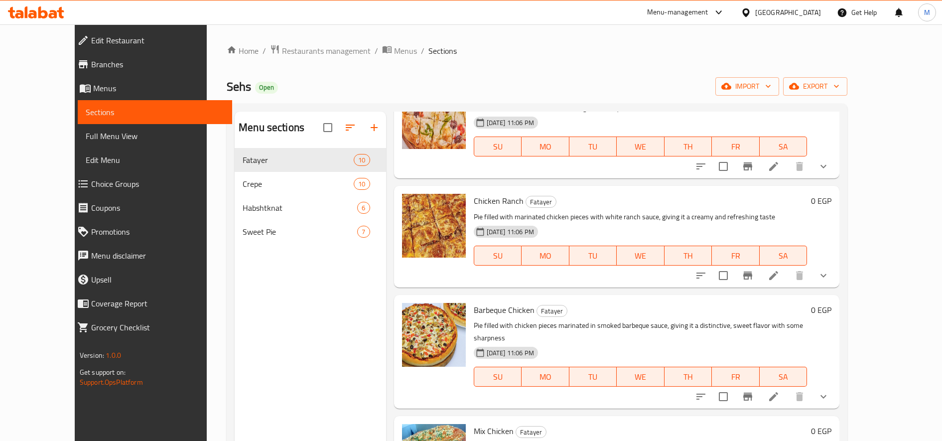
scroll to position [498, 0]
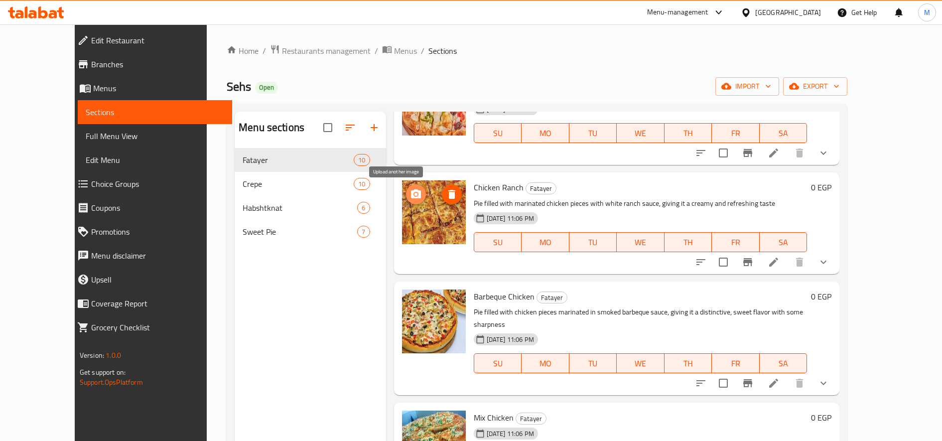
click at [414, 195] on circle "upload picture" at bounding box center [415, 194] width 3 height 3
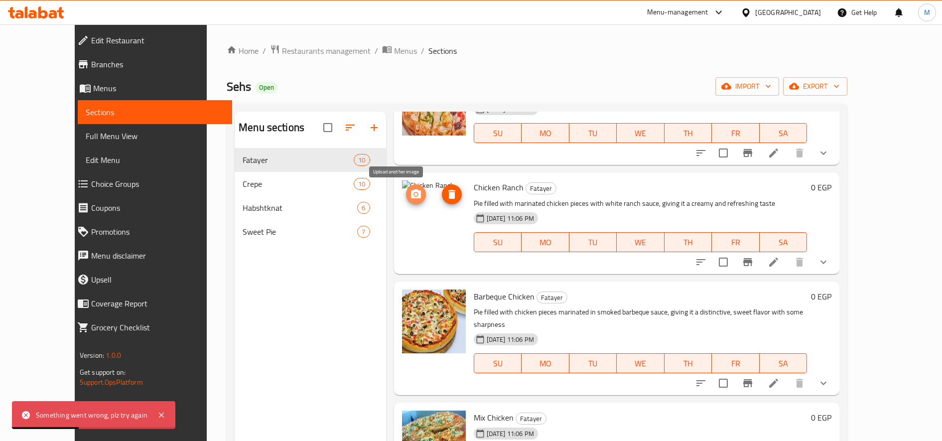
click at [410, 198] on icon "upload picture" at bounding box center [416, 194] width 12 height 12
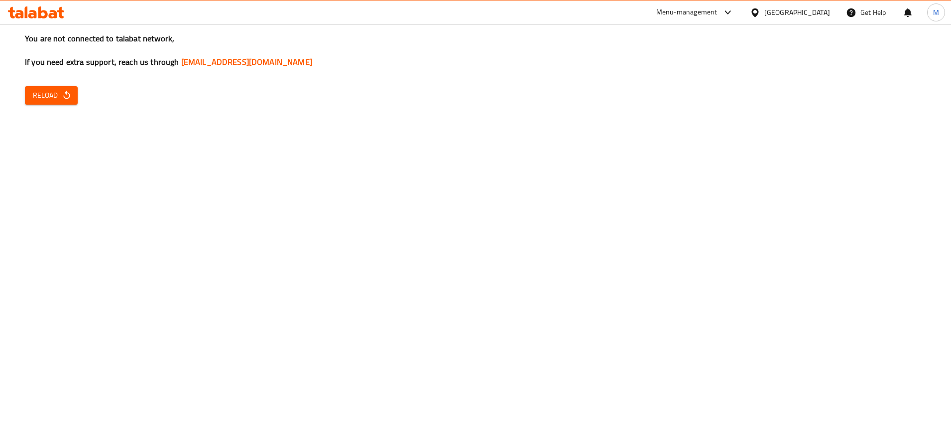
click at [61, 99] on span "Reload" at bounding box center [51, 95] width 37 height 12
click at [80, 116] on div "You are not connected to talabat network, If you need extra support, reach us t…" at bounding box center [475, 220] width 951 height 441
click at [53, 86] on button "Reload" at bounding box center [51, 95] width 53 height 18
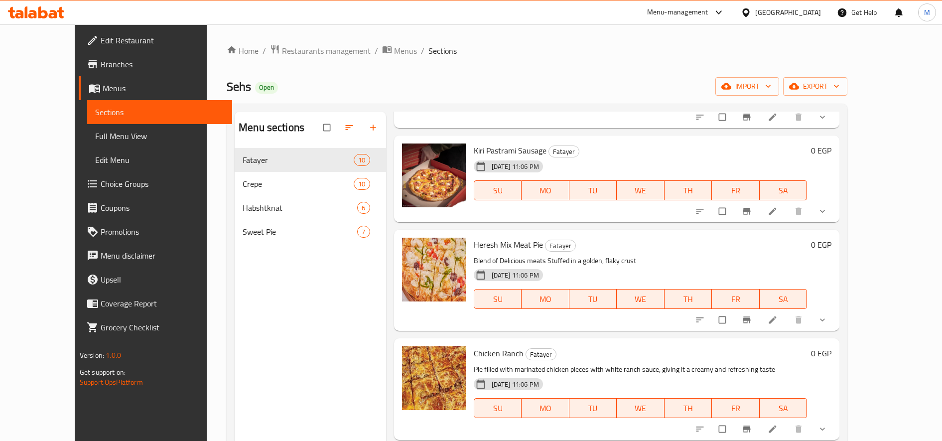
scroll to position [498, 0]
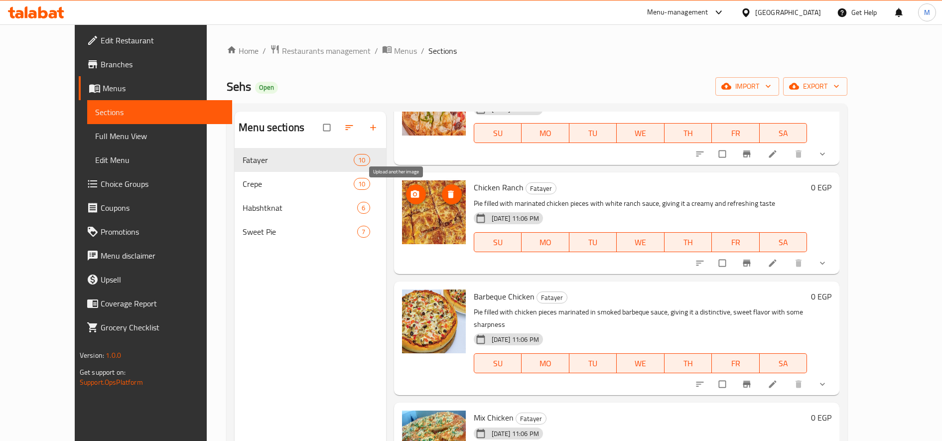
click at [406, 195] on span "upload picture" at bounding box center [416, 194] width 20 height 10
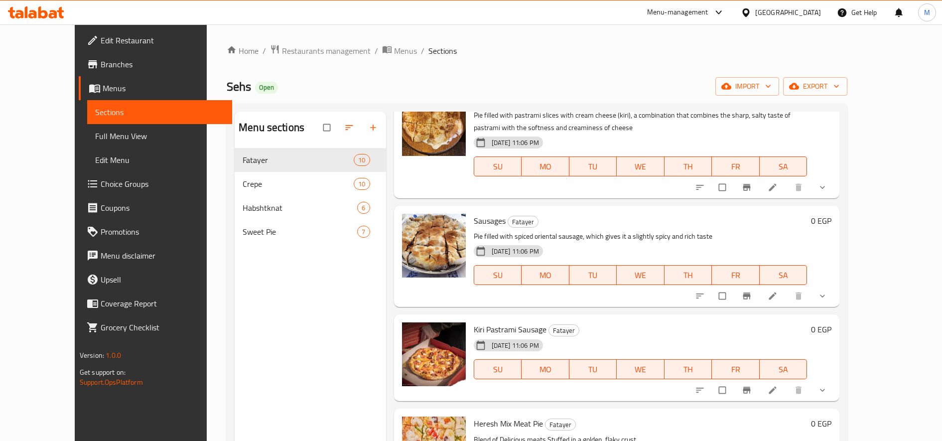
scroll to position [166, 0]
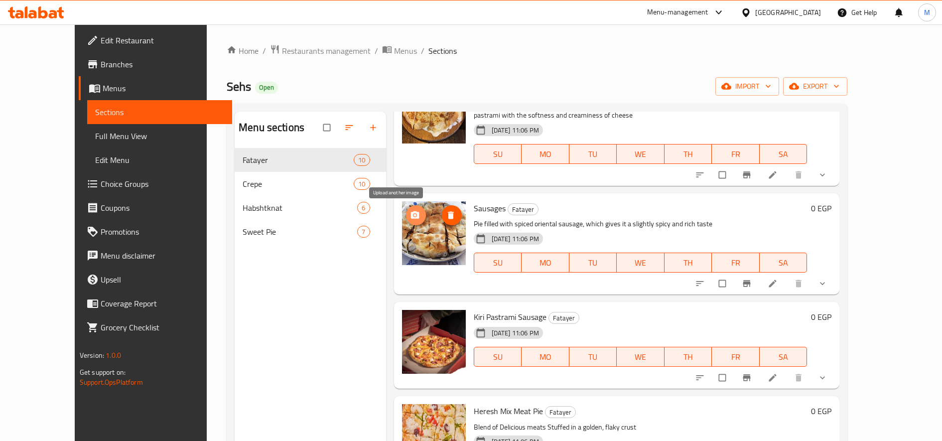
click at [410, 219] on icon "upload picture" at bounding box center [415, 215] width 10 height 10
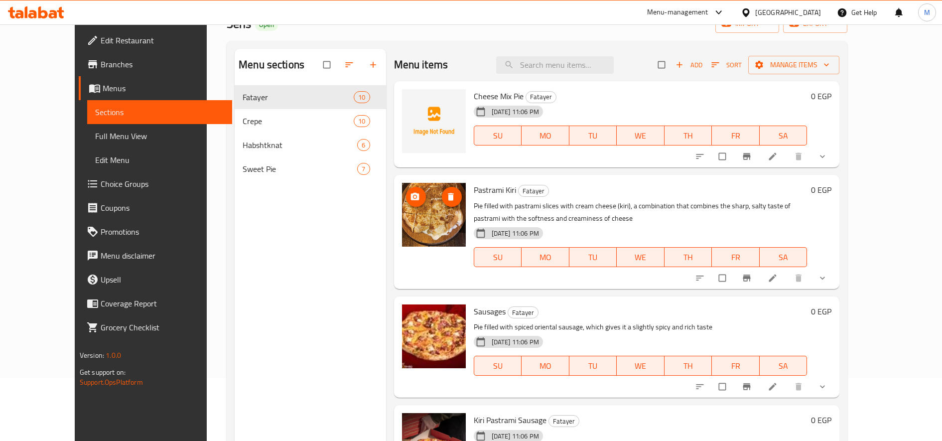
scroll to position [0, 0]
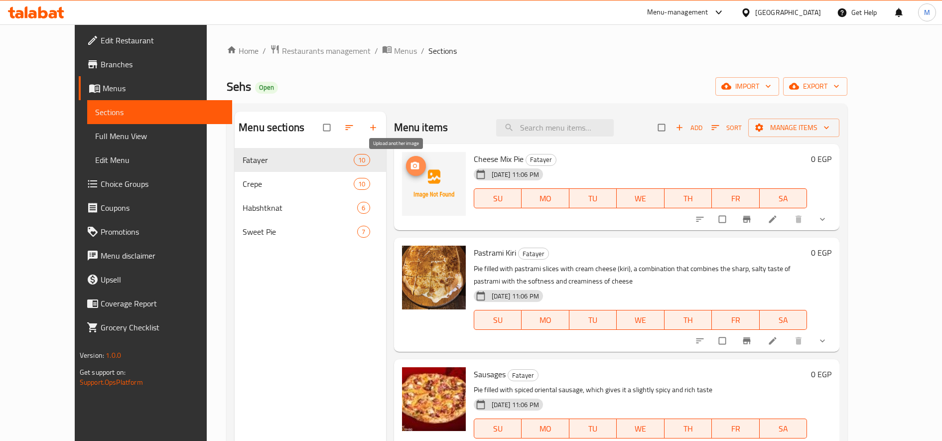
click at [410, 164] on icon "upload picture" at bounding box center [414, 165] width 8 height 7
click at [410, 166] on icon "upload picture" at bounding box center [415, 166] width 10 height 10
click at [410, 165] on icon "upload picture" at bounding box center [415, 166] width 10 height 10
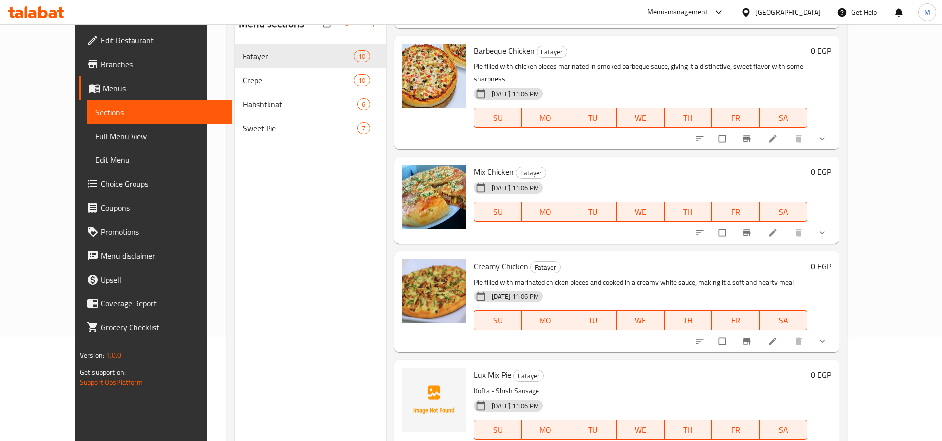
scroll to position [139, 0]
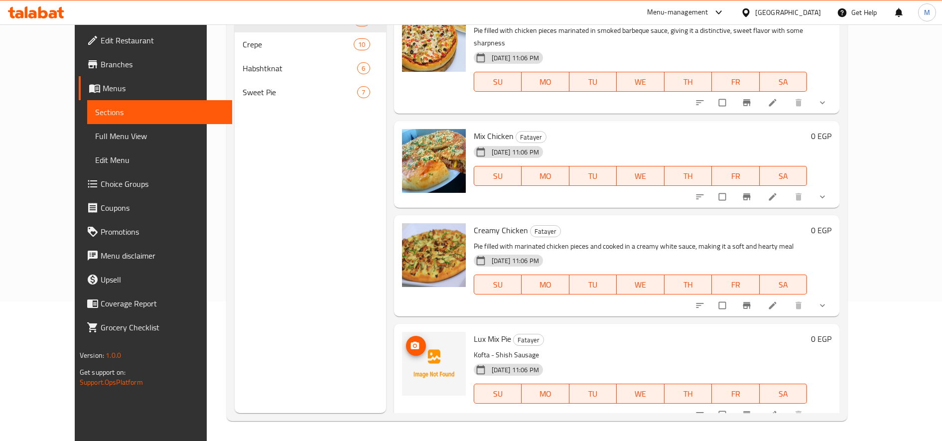
click at [410, 342] on icon "upload picture" at bounding box center [414, 345] width 8 height 7
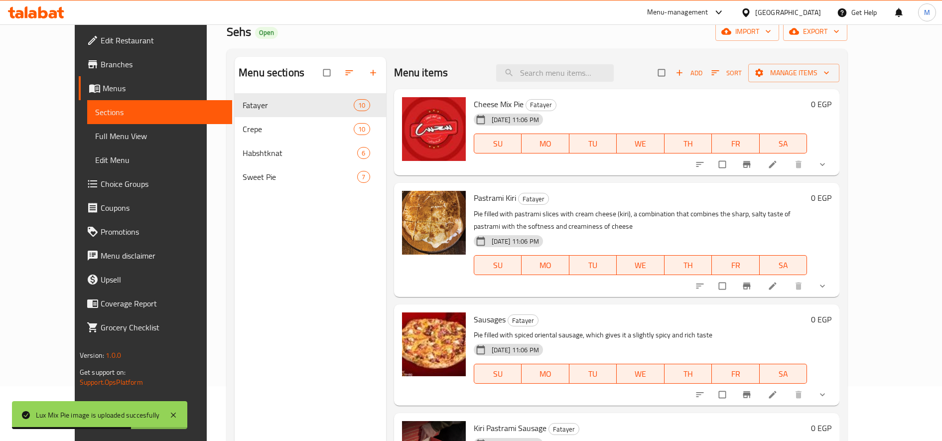
scroll to position [0, 0]
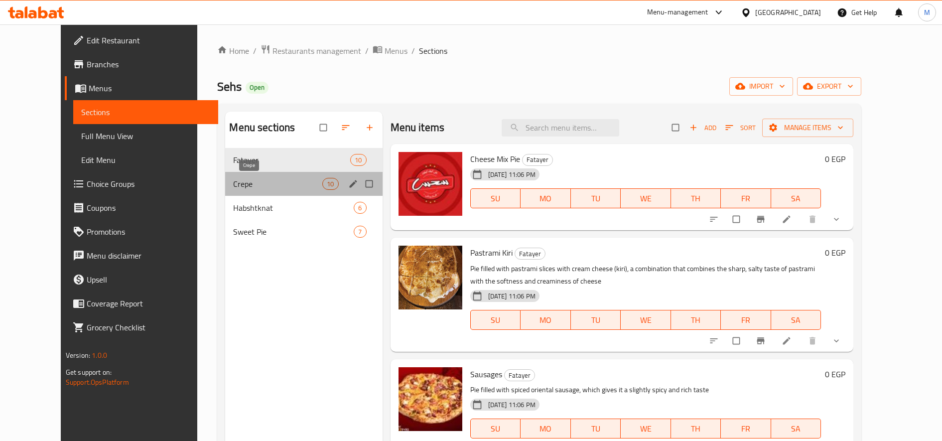
click at [237, 185] on span "Crepe" at bounding box center [277, 184] width 89 height 12
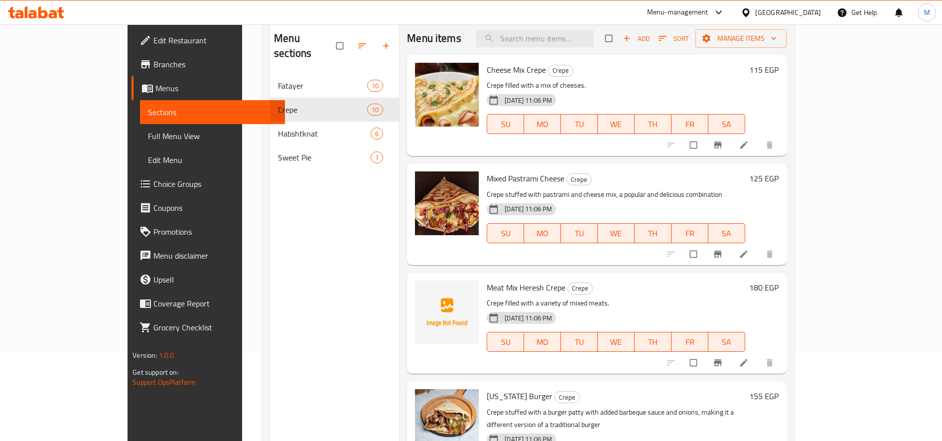
scroll to position [139, 0]
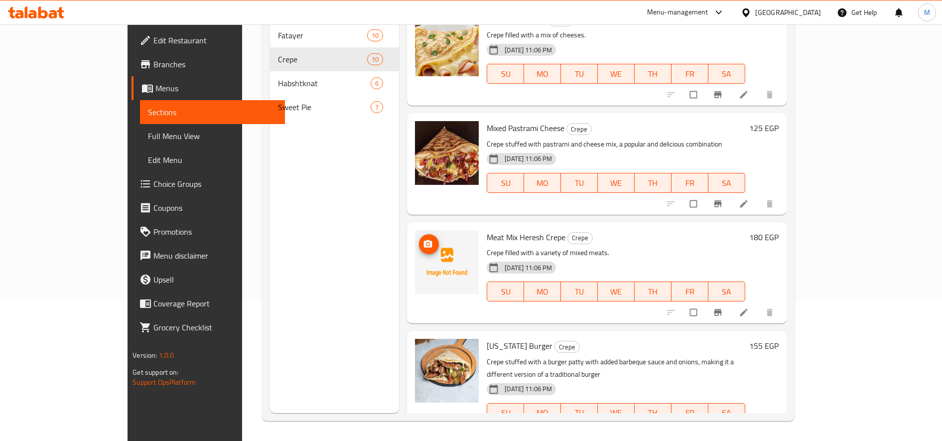
click at [424, 241] on icon "upload picture" at bounding box center [428, 243] width 8 height 7
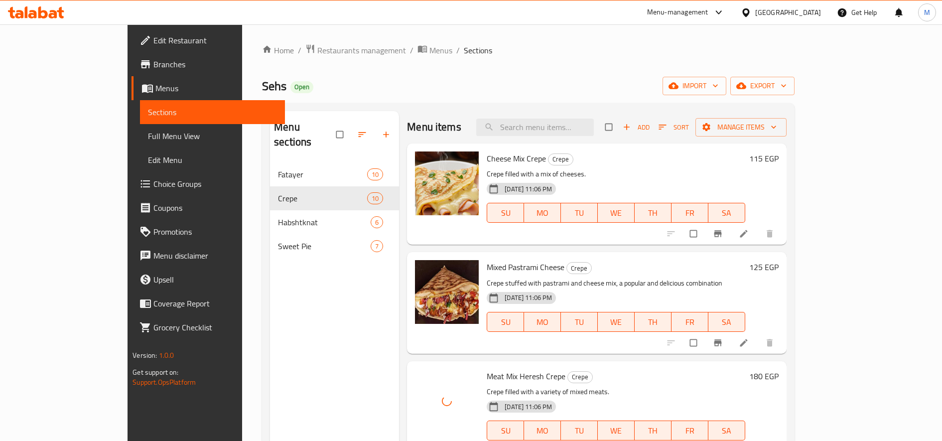
scroll to position [0, 0]
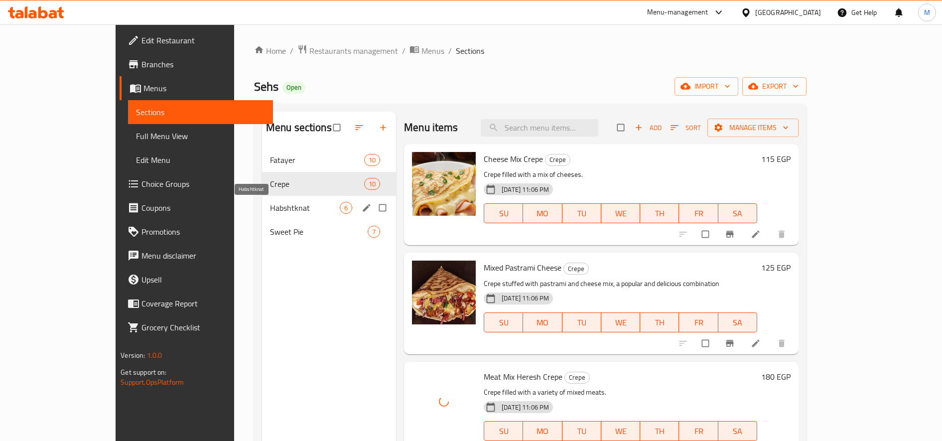
click at [270, 209] on span "Habshtknat" at bounding box center [305, 208] width 70 height 12
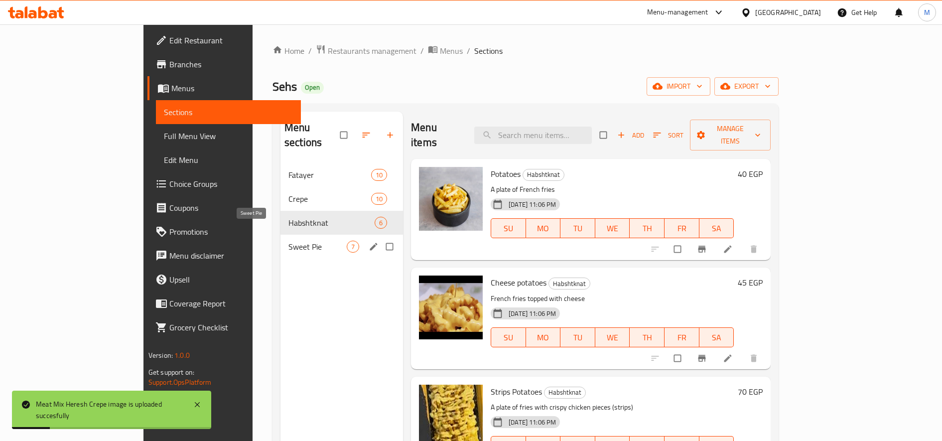
click at [288, 241] on span "Sweet Pie" at bounding box center [317, 247] width 58 height 12
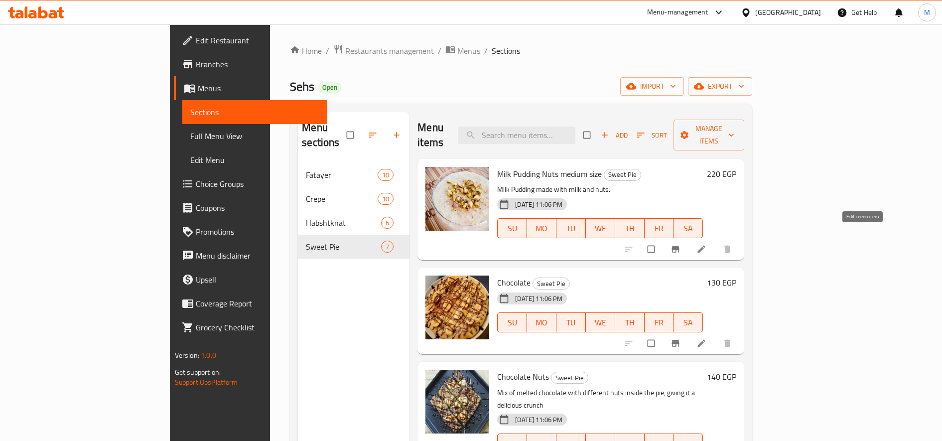
click at [708, 244] on link at bounding box center [702, 249] width 12 height 10
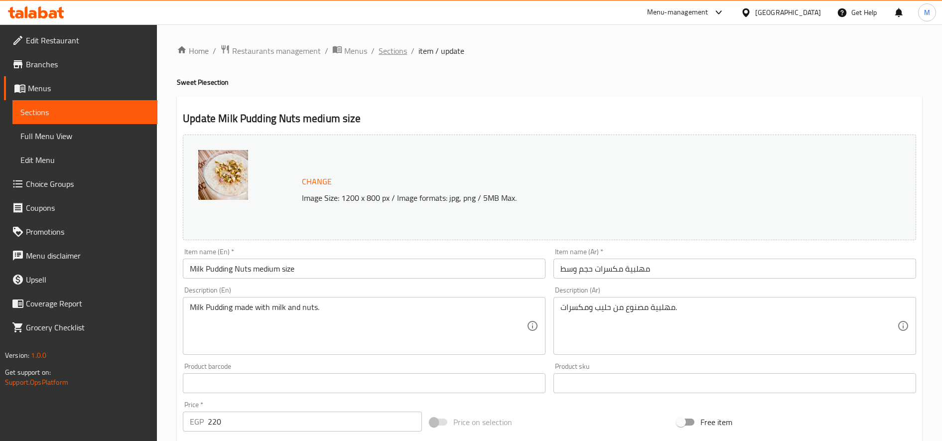
click at [386, 51] on span "Sections" at bounding box center [392, 51] width 28 height 12
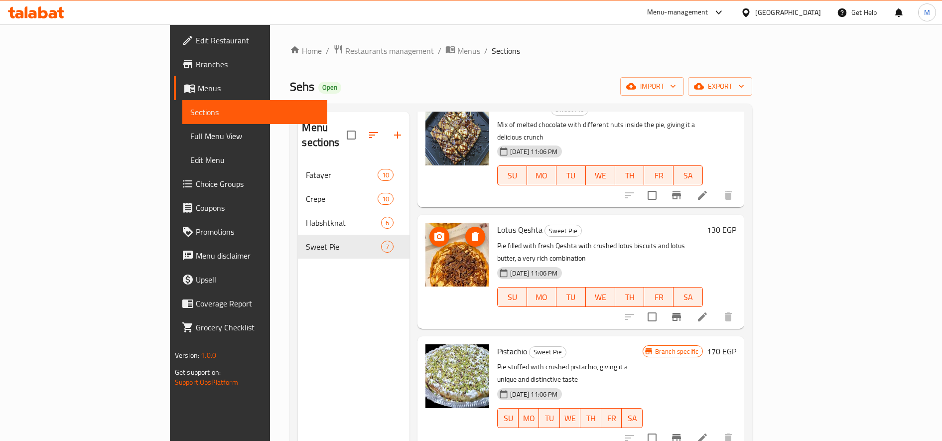
scroll to position [301, 0]
